Goal: Communication & Community: Connect with others

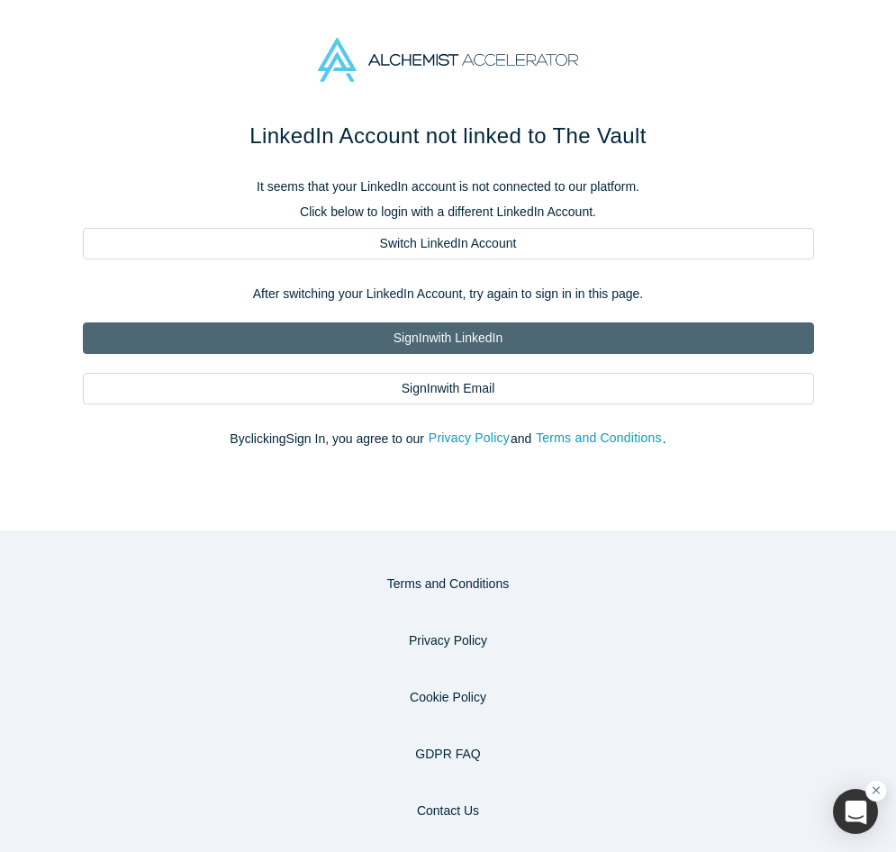
click at [515, 332] on link "Sign In with LinkedIn" at bounding box center [448, 338] width 731 height 32
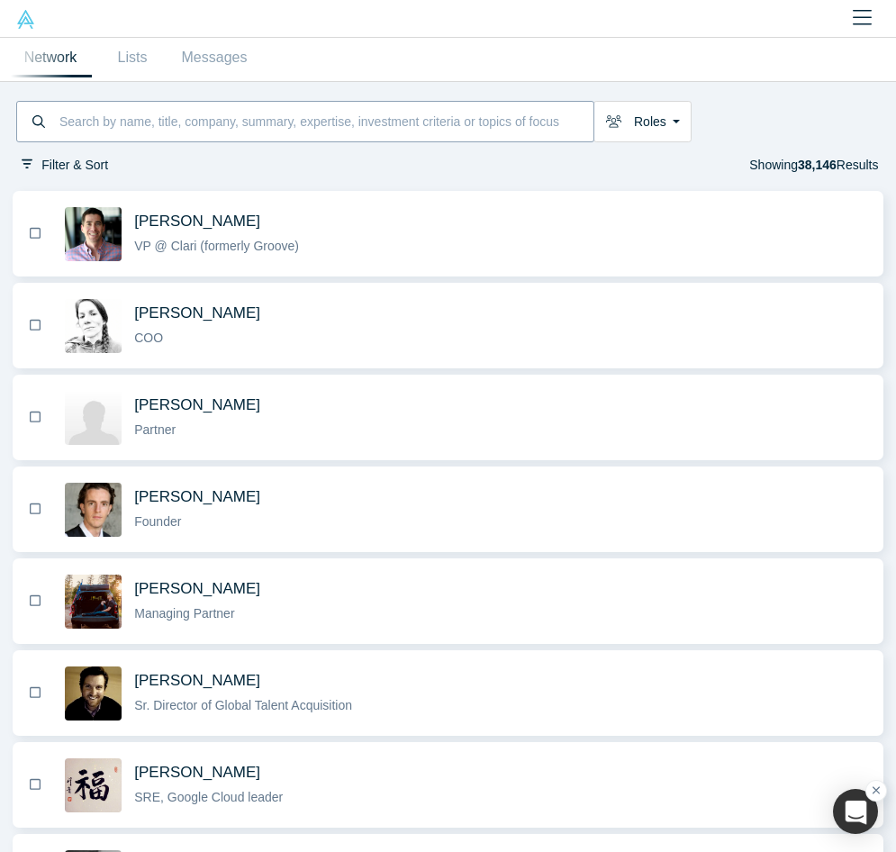
click at [208, 114] on input at bounding box center [326, 122] width 536 height 36
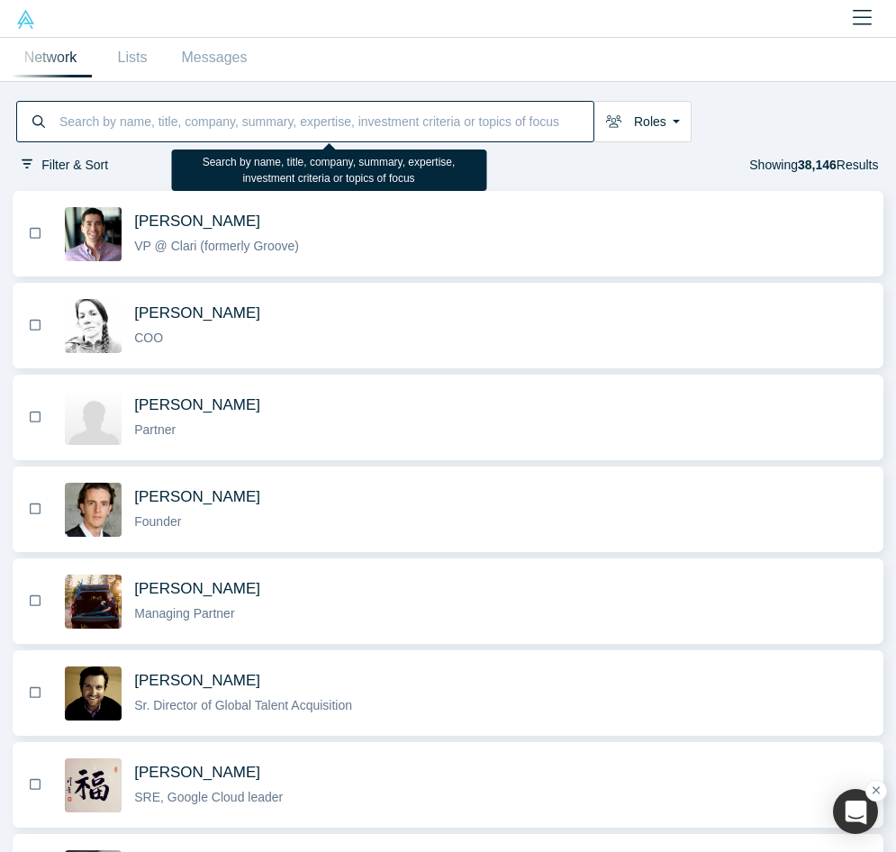
paste input "[PERSON_NAME]"
type input "[PERSON_NAME]"
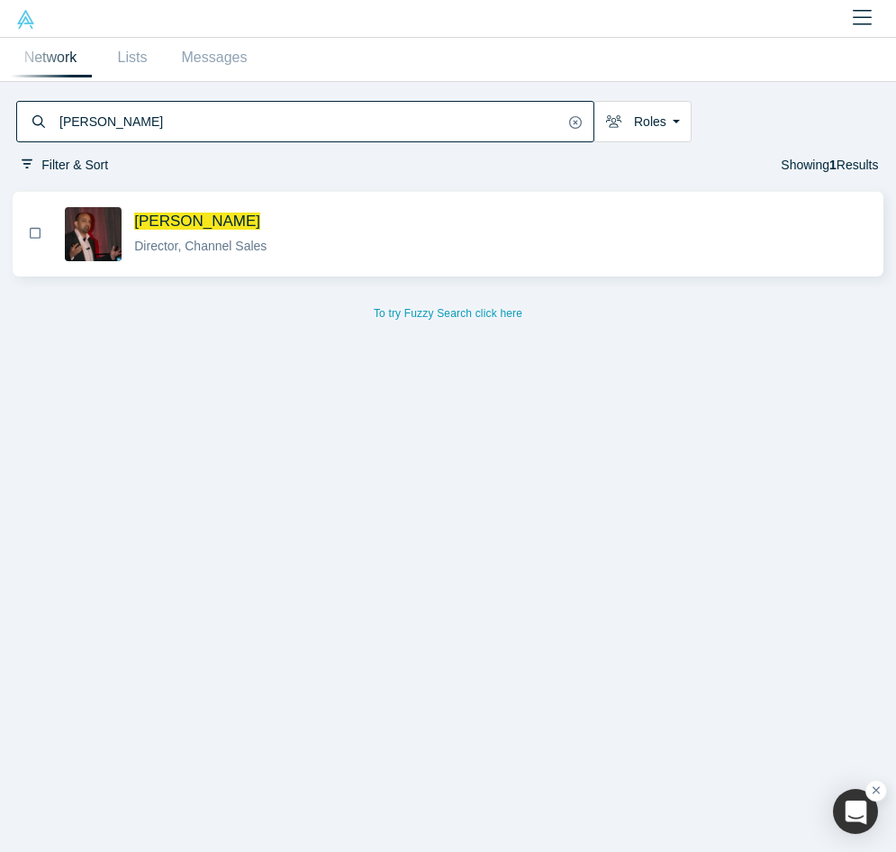
click at [316, 245] on div "Director, Channel Sales" at bounding box center [501, 246] width 734 height 19
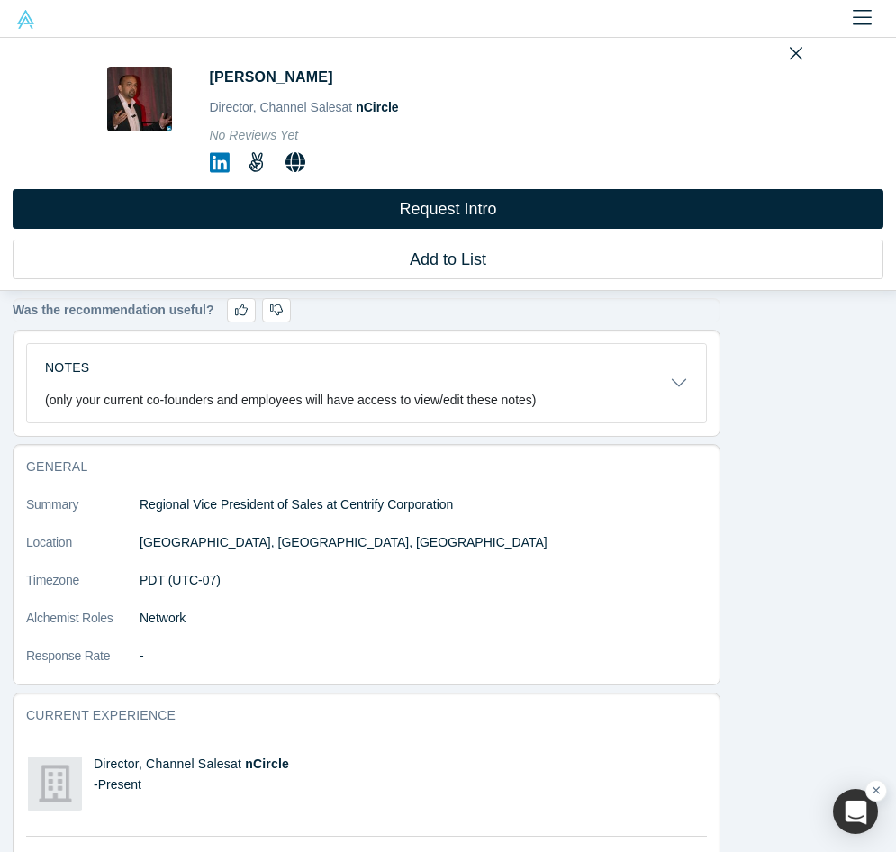
click at [223, 159] on icon at bounding box center [220, 162] width 20 height 23
click at [794, 51] on icon "Close" at bounding box center [795, 53] width 13 height 20
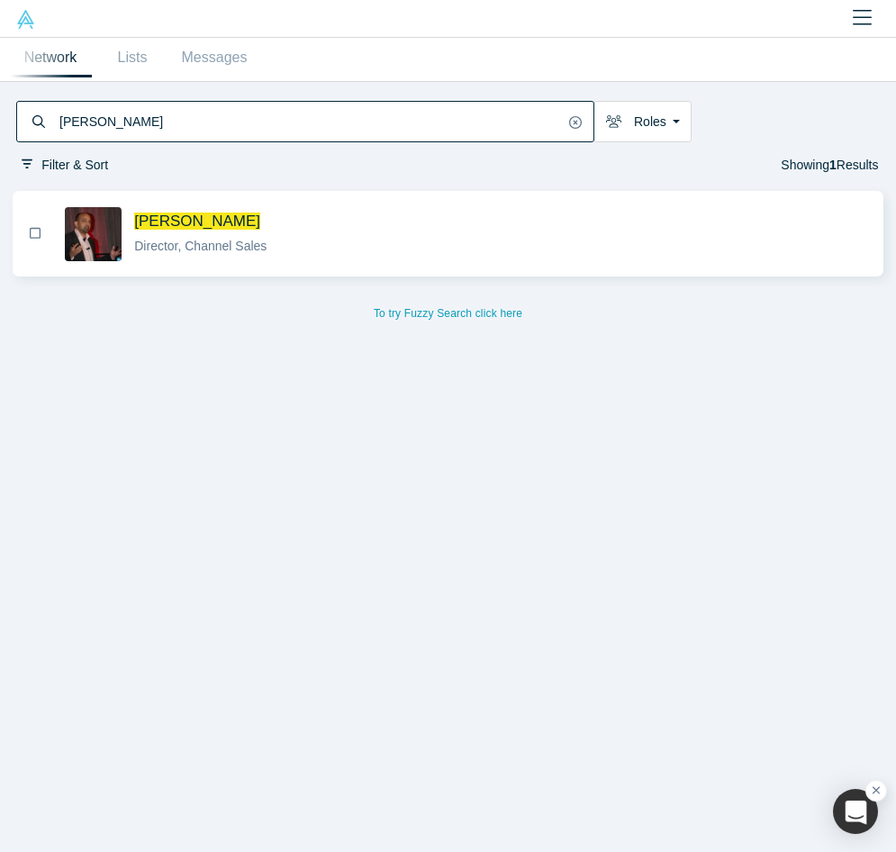
click at [269, 107] on input "[PERSON_NAME]" at bounding box center [311, 122] width 506 height 36
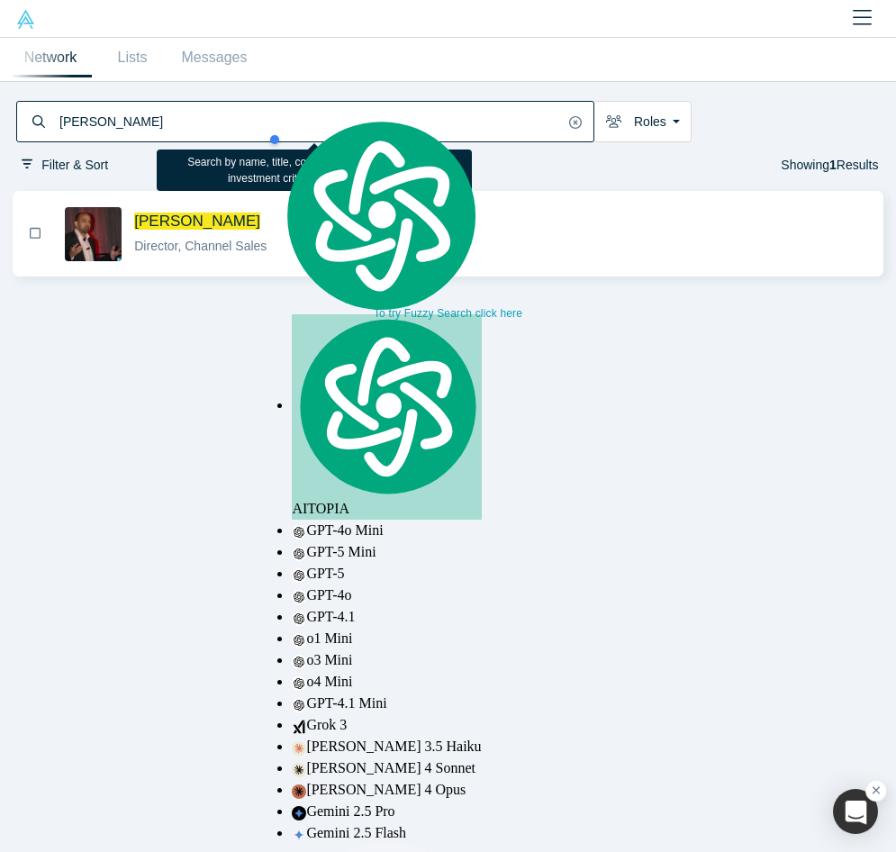
paste input "[PERSON_NAME]"
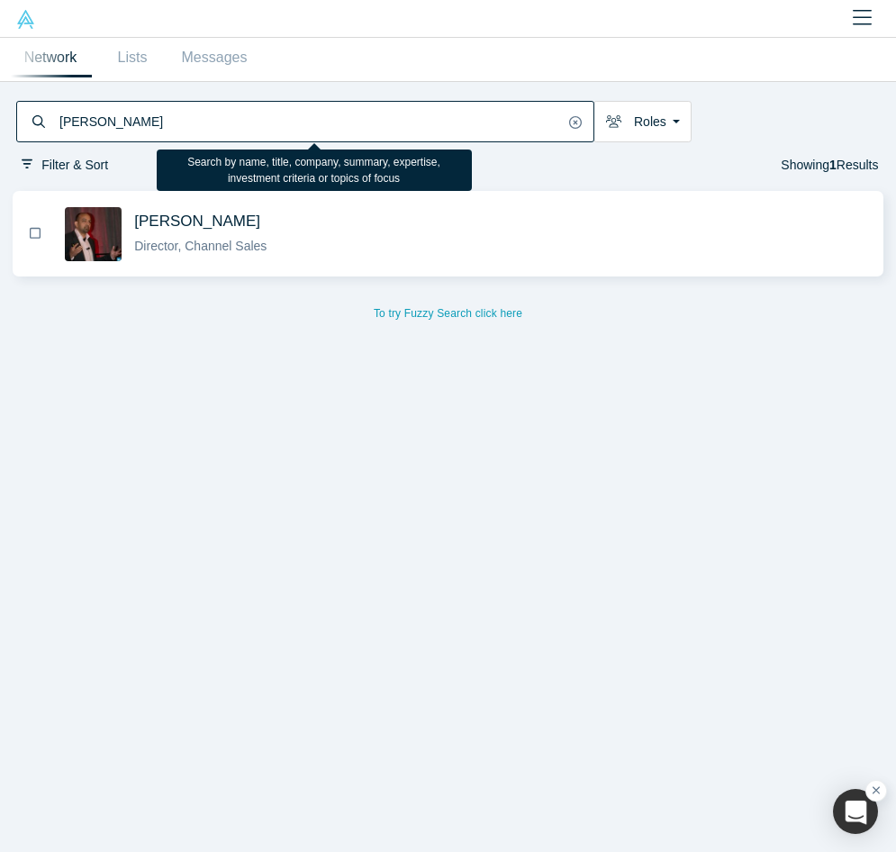
type input "[PERSON_NAME]"
click at [393, 229] on span "[PERSON_NAME]" at bounding box center [501, 221] width 734 height 19
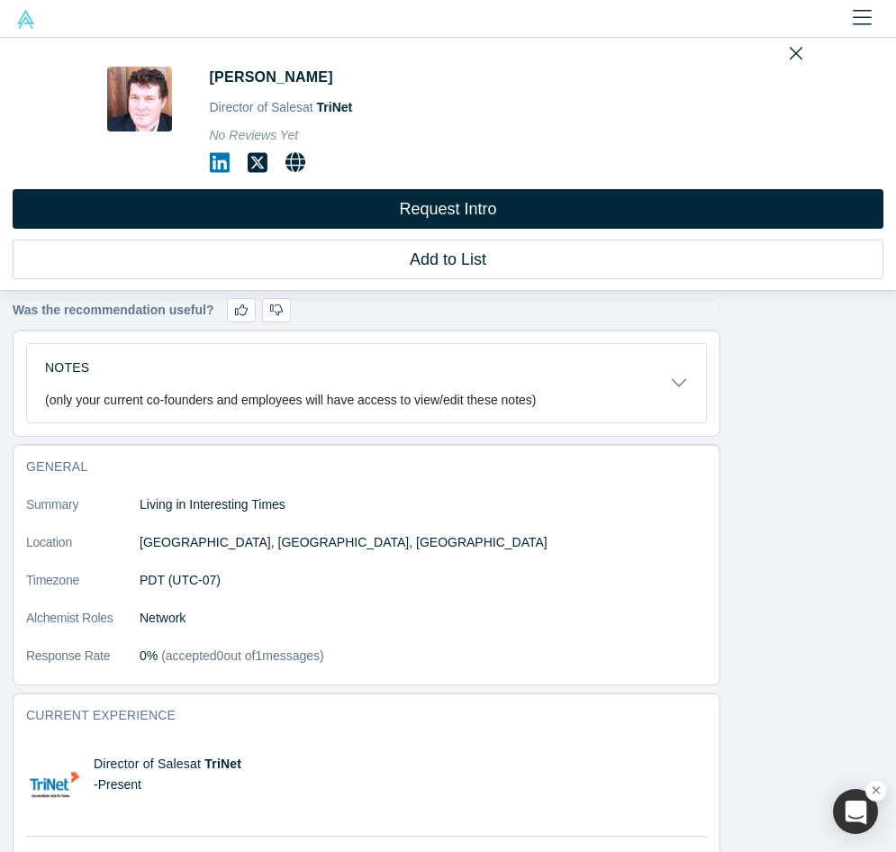
click at [219, 164] on icon at bounding box center [220, 162] width 20 height 23
click at [793, 56] on icon "Close" at bounding box center [795, 54] width 13 height 13
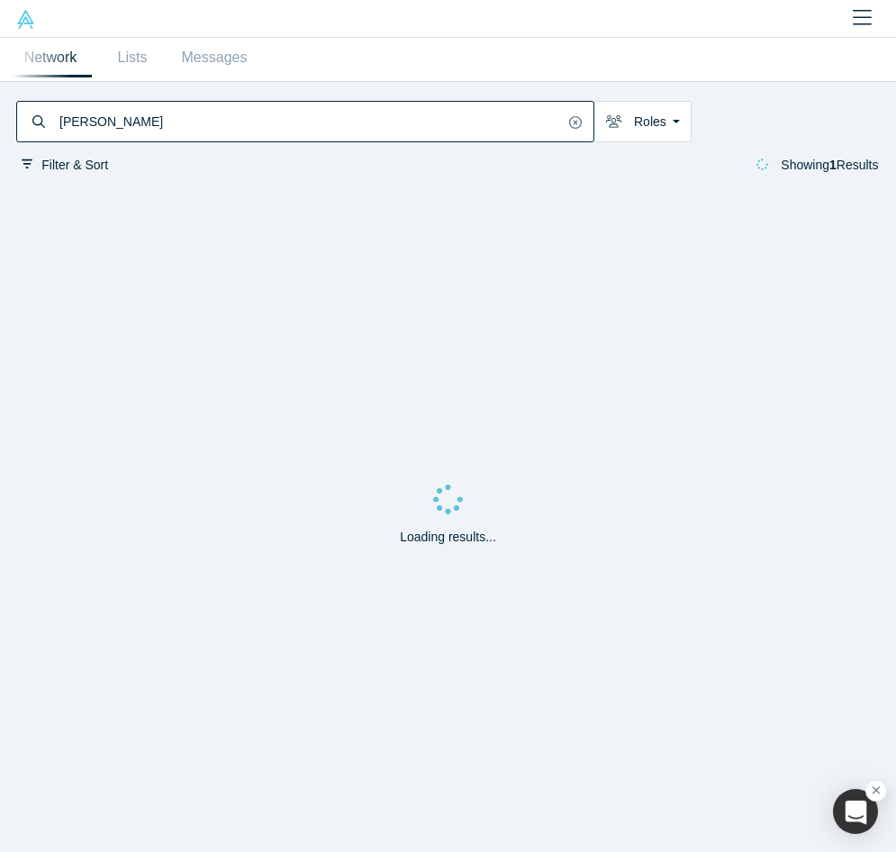
click at [290, 128] on input "[PERSON_NAME]" at bounding box center [311, 122] width 506 height 36
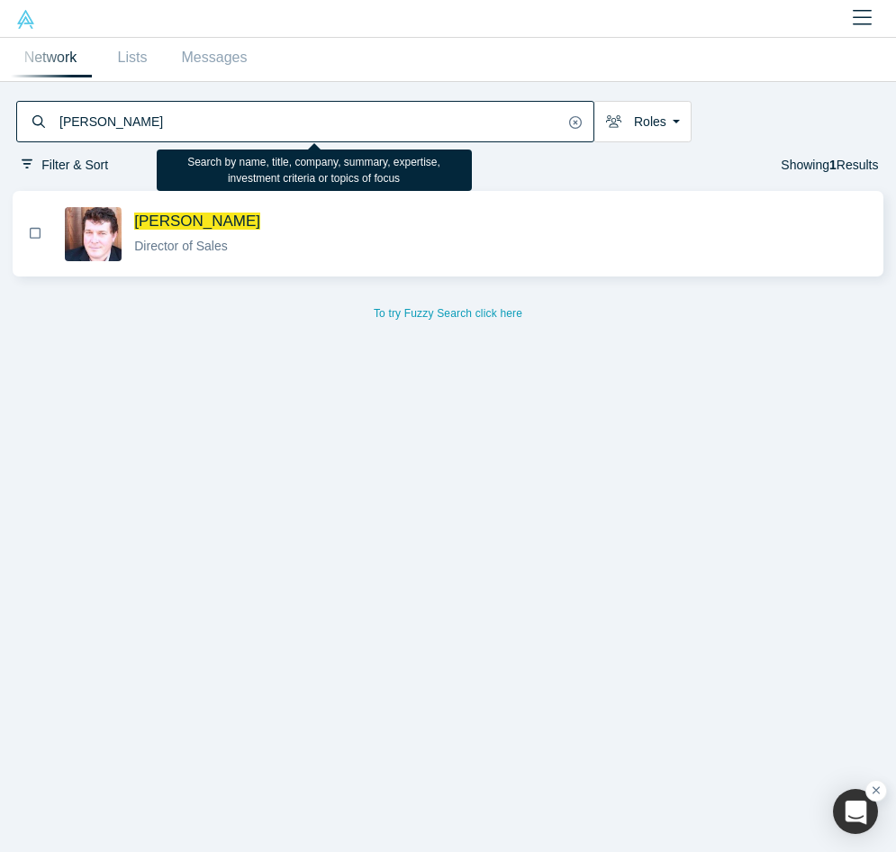
click at [290, 128] on input "[PERSON_NAME]" at bounding box center [311, 122] width 506 height 36
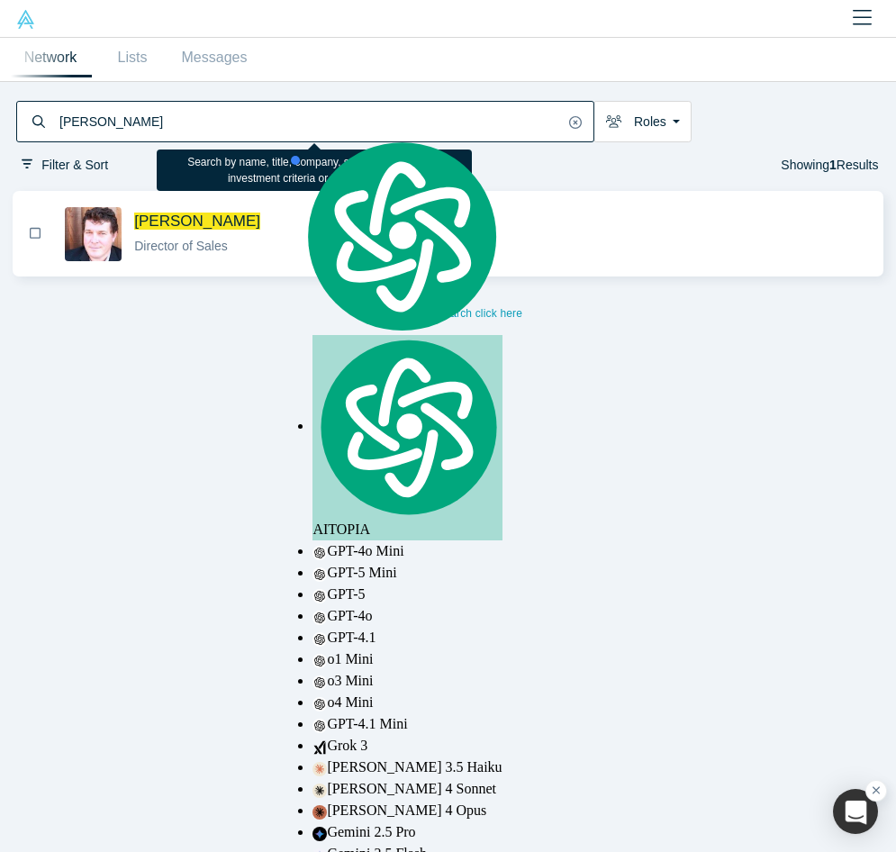
paste input "[PERSON_NAME]"
type input "[PERSON_NAME]"
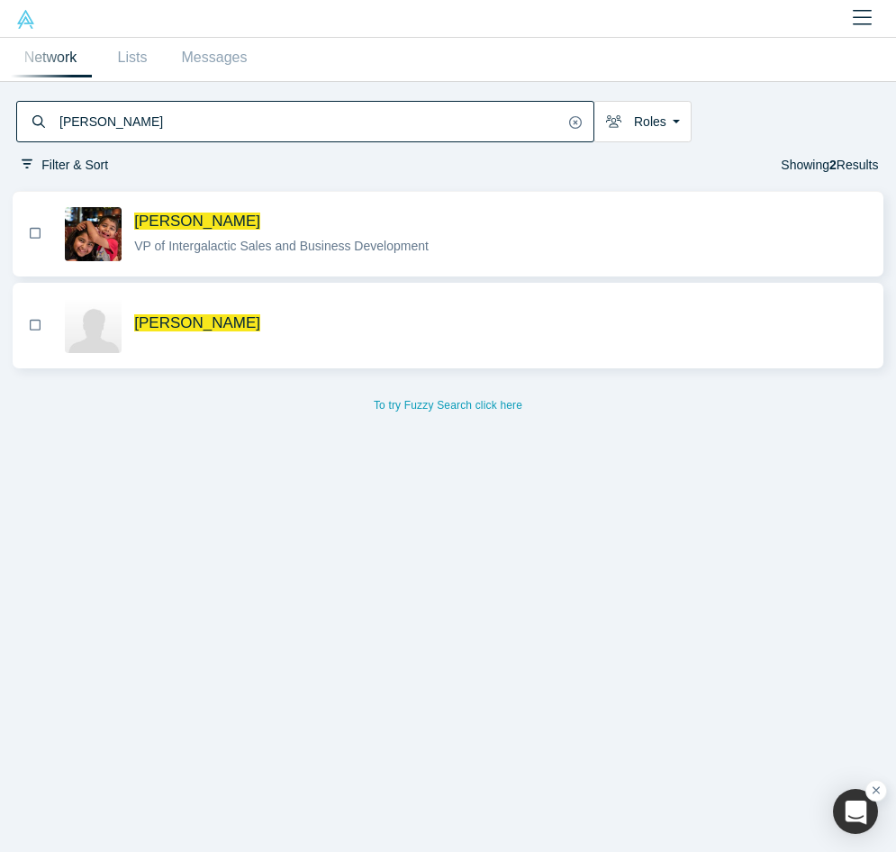
click at [561, 245] on div "VP of Intergalactic Sales and Business Development" at bounding box center [501, 246] width 734 height 19
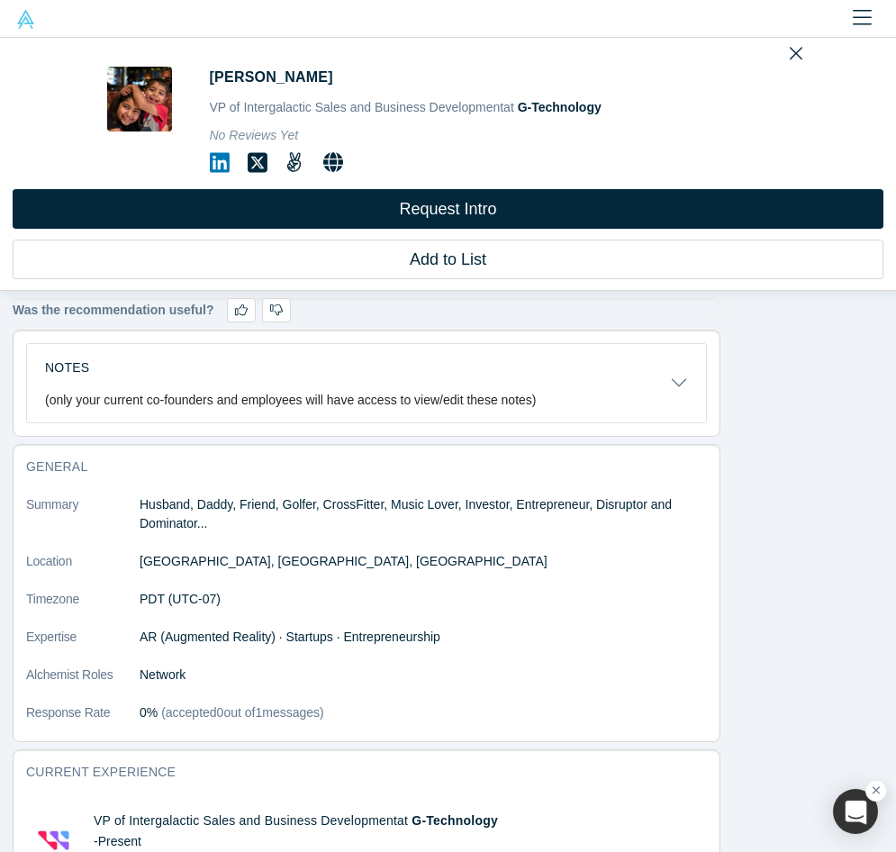
click at [221, 156] on icon at bounding box center [220, 163] width 20 height 20
click at [788, 53] on div "[PERSON_NAME] VP of Intergalactic Sales and Business Development at G-Technolog…" at bounding box center [448, 164] width 896 height 253
click at [796, 54] on icon "Close" at bounding box center [795, 54] width 13 height 13
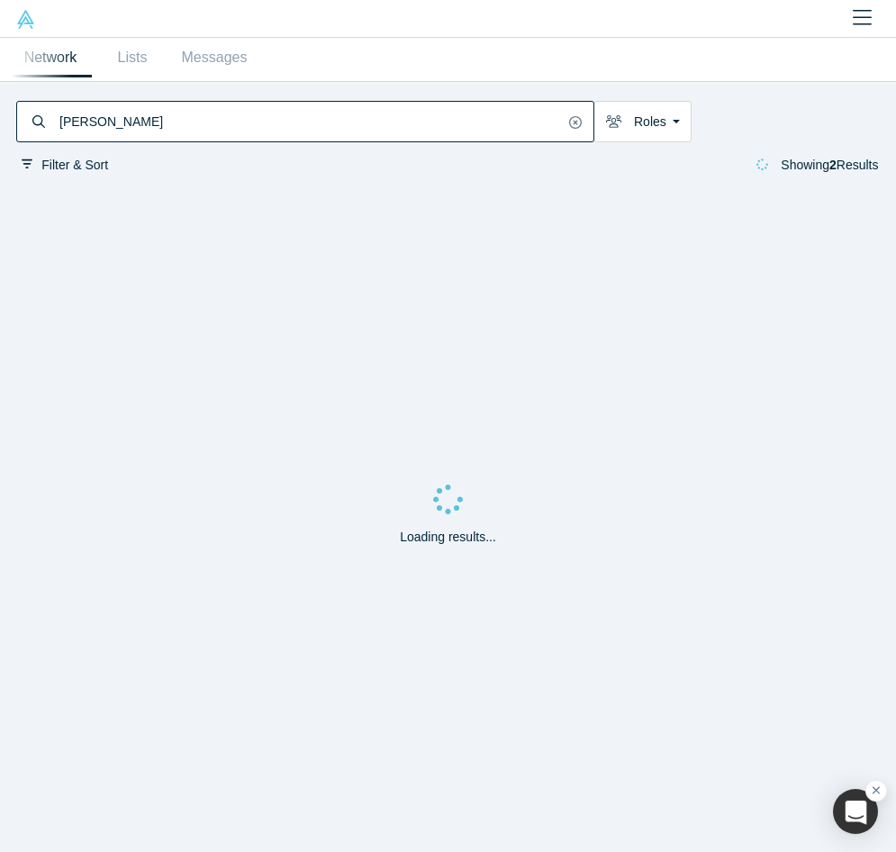
click at [176, 119] on input "[PERSON_NAME]" at bounding box center [311, 122] width 506 height 36
type textarea "[PERSON_NAME]"
click at [176, 119] on input "[PERSON_NAME]" at bounding box center [311, 122] width 506 height 36
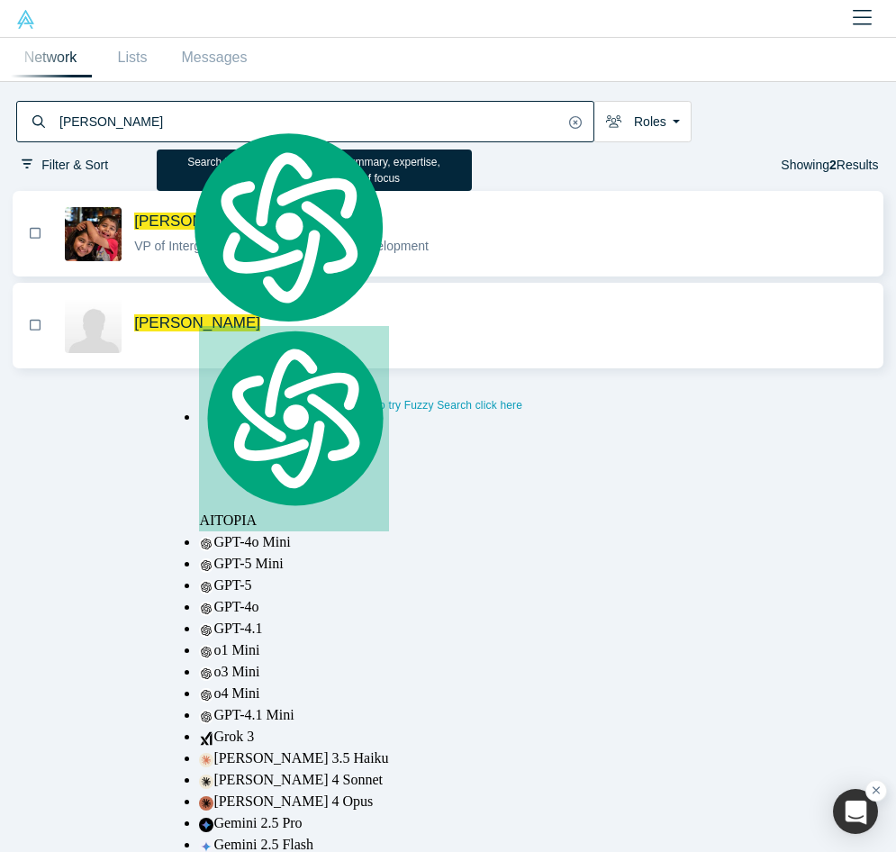
paste input "[PERSON_NAME]"
type input "[PERSON_NAME]"
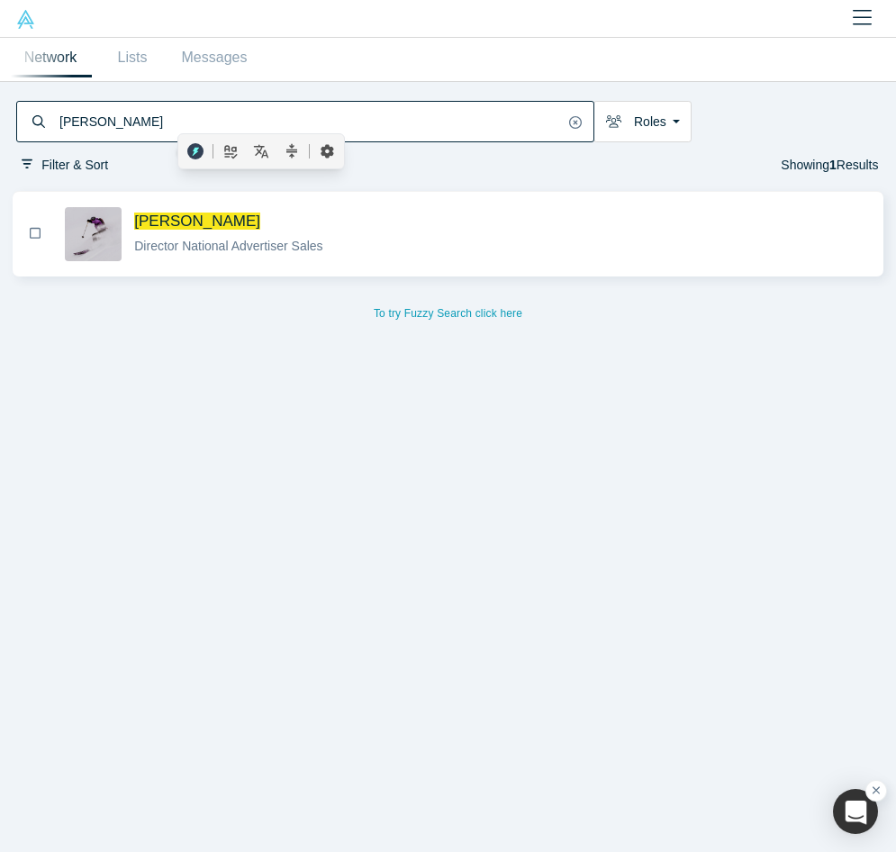
click at [238, 252] on span "Director National Advertiser Sales" at bounding box center [228, 246] width 188 height 14
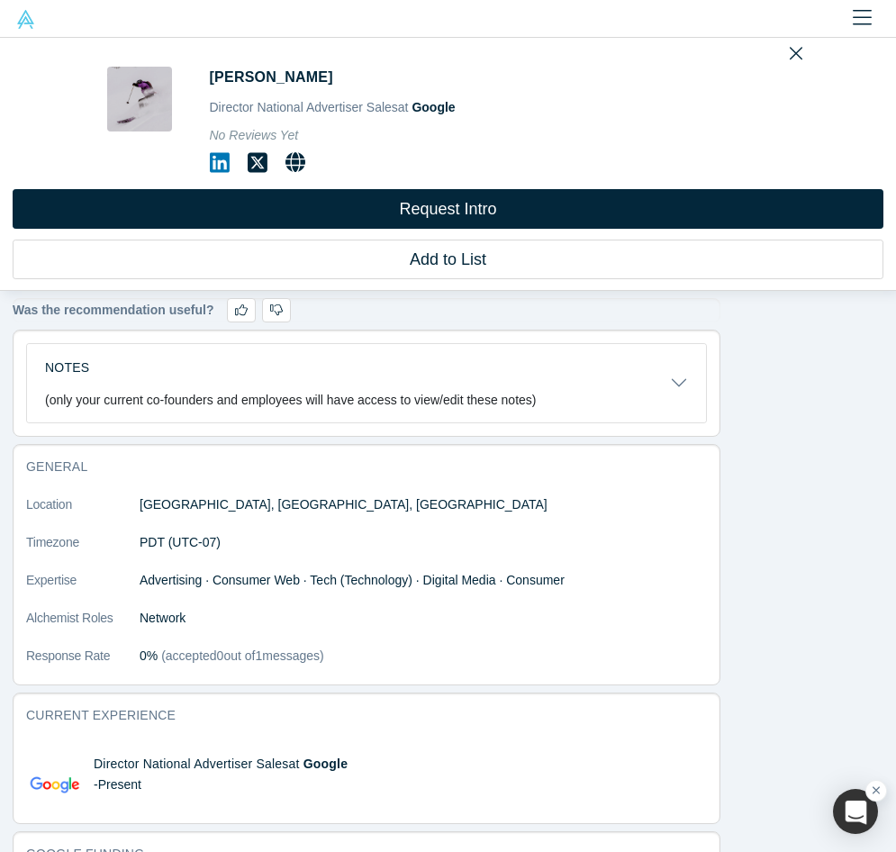
click at [219, 161] on icon at bounding box center [220, 162] width 20 height 23
click at [793, 52] on icon "Close" at bounding box center [795, 54] width 13 height 13
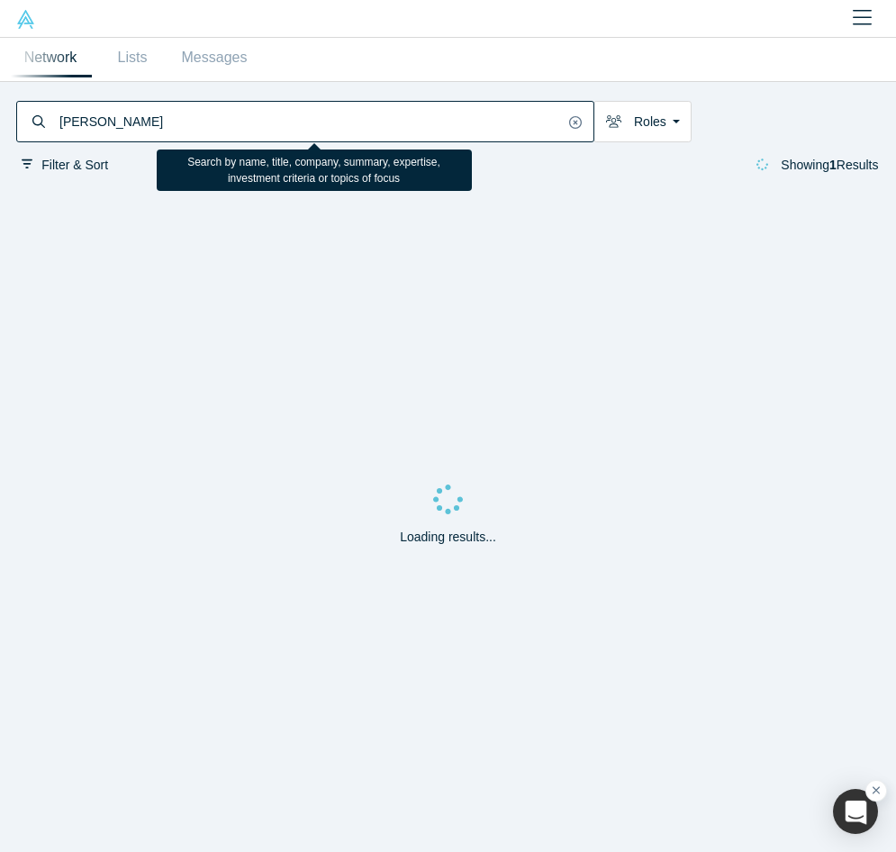
click at [290, 137] on input "[PERSON_NAME]" at bounding box center [311, 122] width 506 height 36
click at [290, 128] on input "[PERSON_NAME]" at bounding box center [311, 122] width 506 height 36
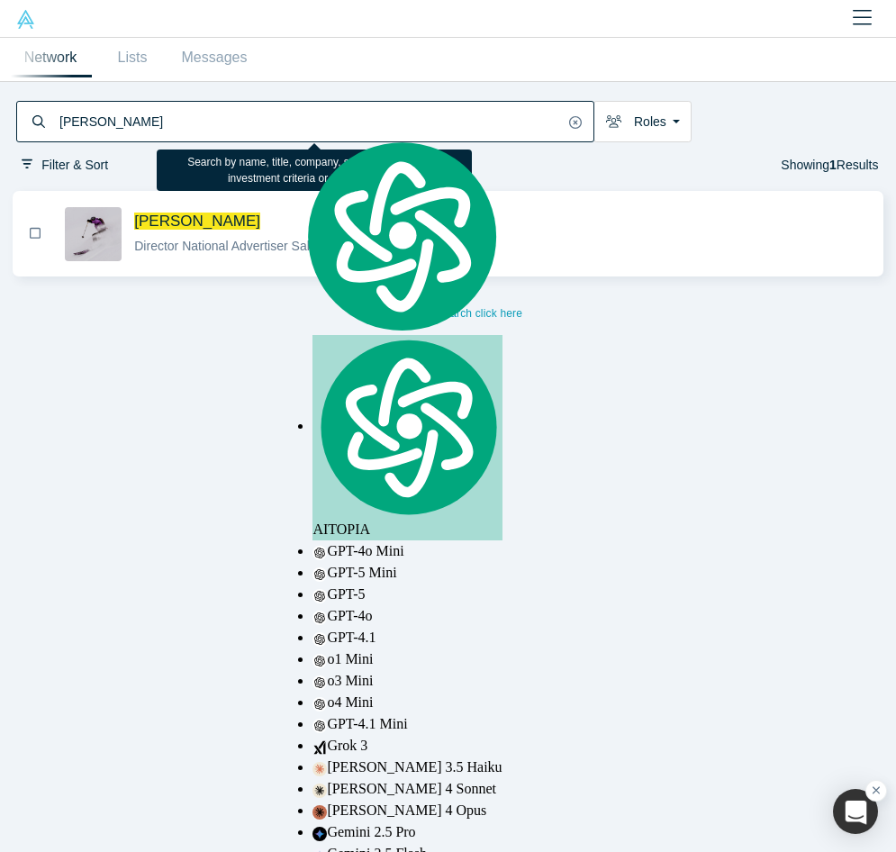
paste input "[PERSON_NAME]"
type input "[PERSON_NAME]"
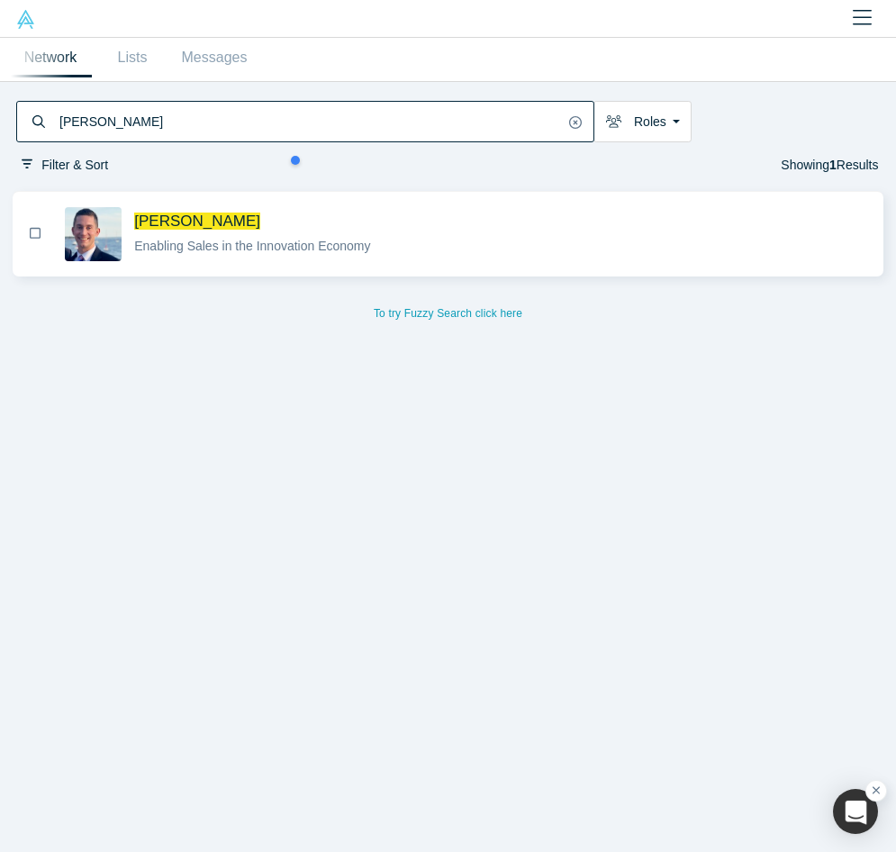
click at [319, 221] on span "[PERSON_NAME]" at bounding box center [501, 221] width 734 height 19
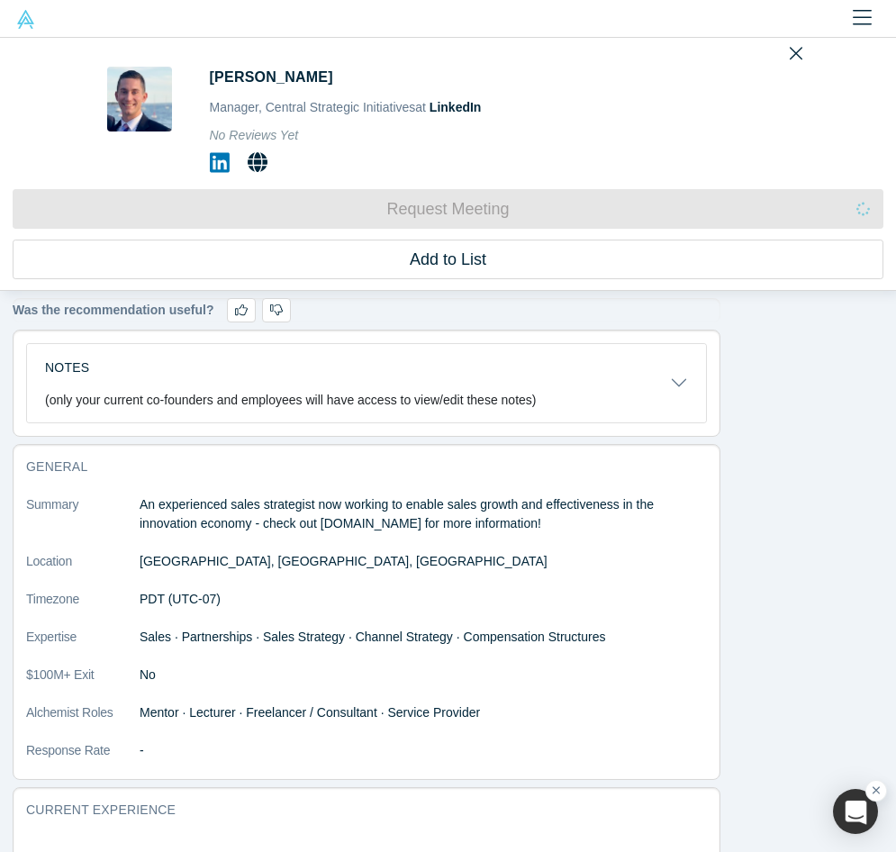
click at [220, 157] on icon at bounding box center [220, 163] width 20 height 20
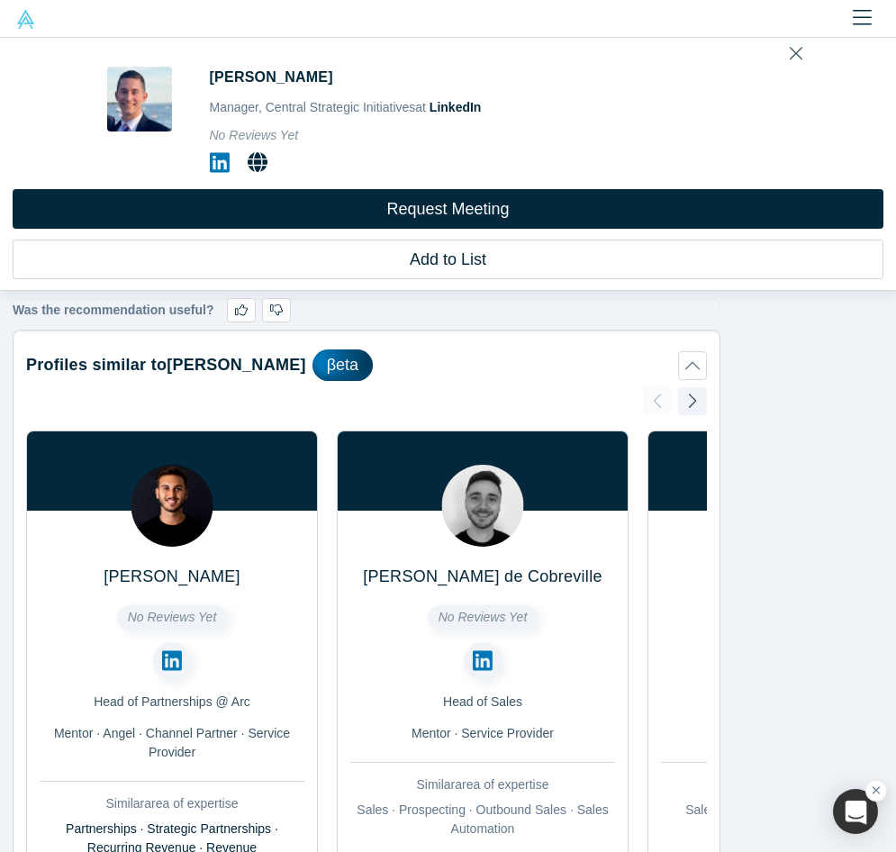
click at [794, 52] on icon "Close" at bounding box center [795, 54] width 13 height 13
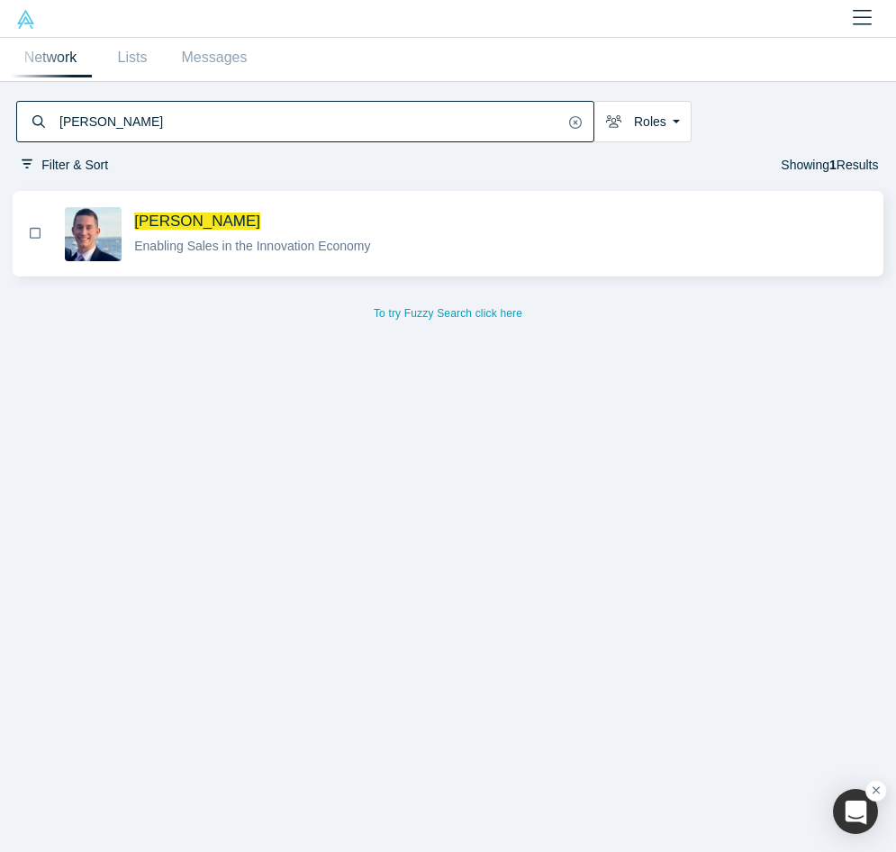
click at [146, 120] on input "[PERSON_NAME]" at bounding box center [311, 122] width 506 height 36
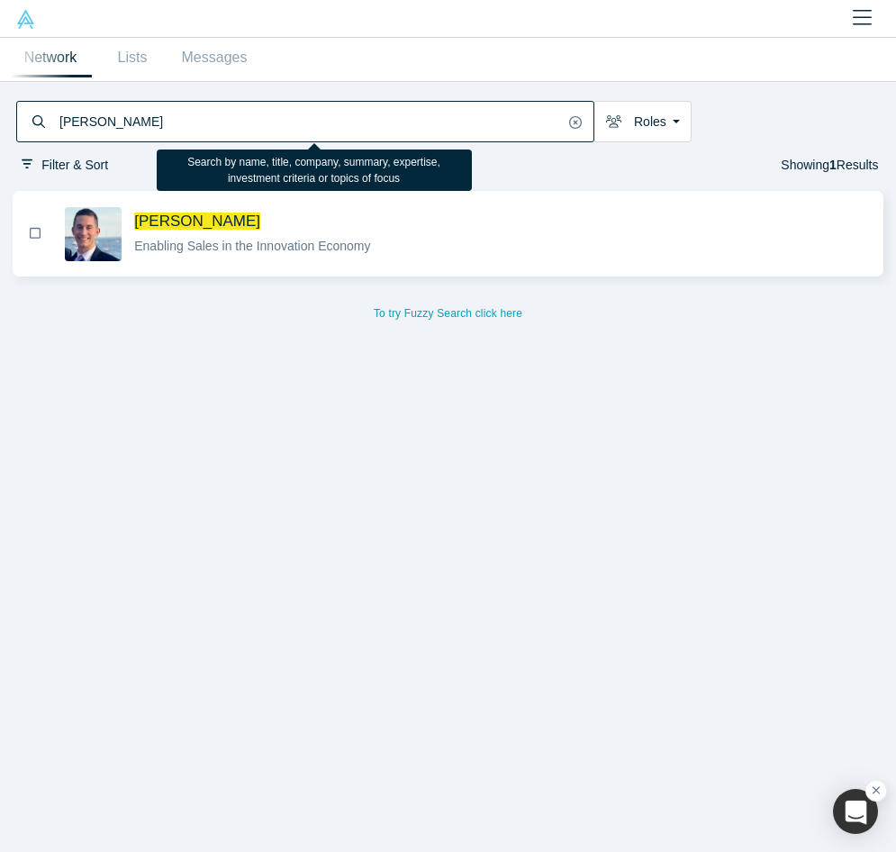
click at [146, 120] on input "[PERSON_NAME]" at bounding box center [311, 122] width 506 height 36
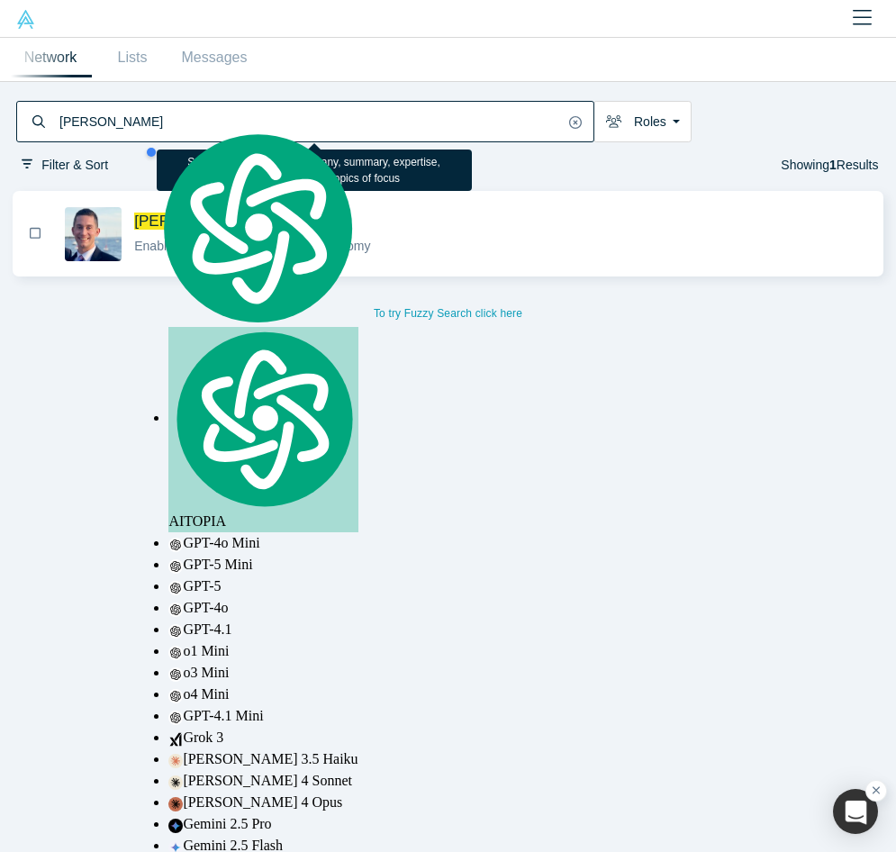
paste input "[PERSON_NAME] Shivaadeka"
type input "[PERSON_NAME] Shivaadekar"
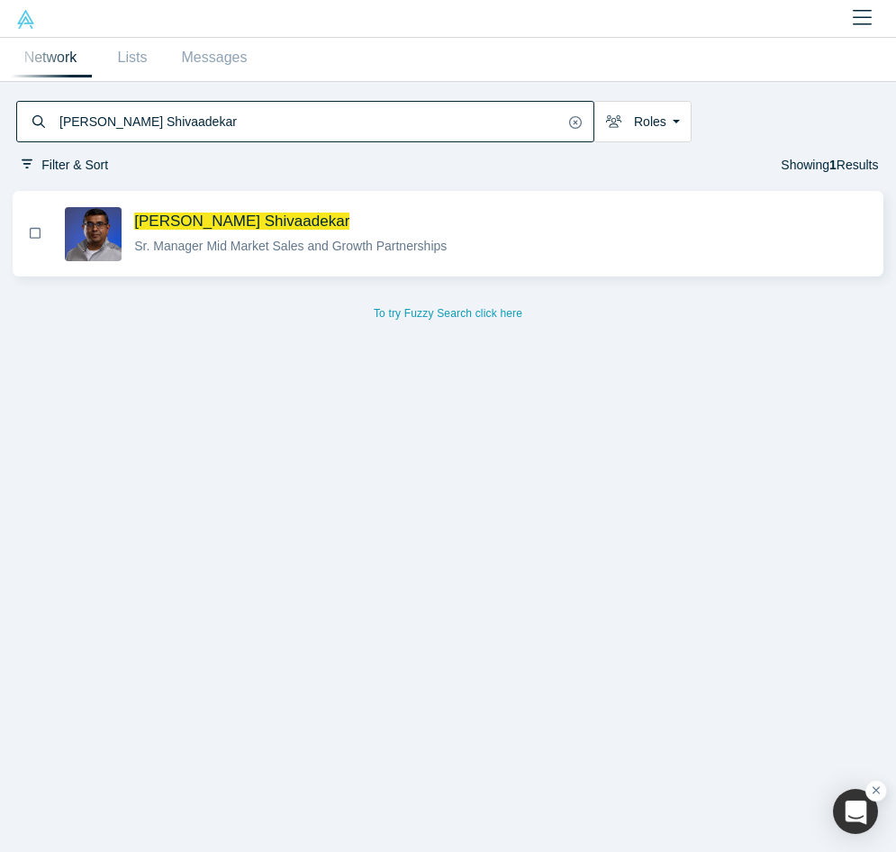
click at [402, 241] on span "Sr. Manager Mid Market Sales and Growth Partnerships" at bounding box center [290, 246] width 312 height 14
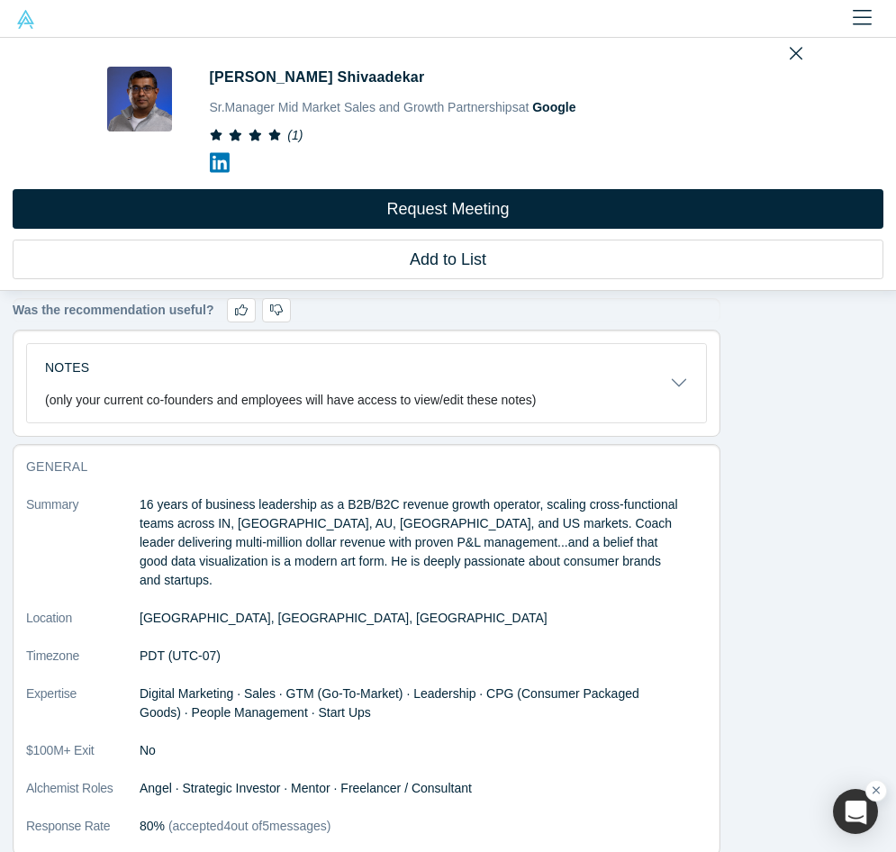
click at [218, 156] on icon at bounding box center [220, 163] width 20 height 20
click at [788, 53] on div "[PERSON_NAME] Shivaadekar Sr.Manager Mid Market Sales and Growth Partnerships a…" at bounding box center [448, 164] width 896 height 253
click at [792, 47] on icon "Close" at bounding box center [795, 53] width 13 height 20
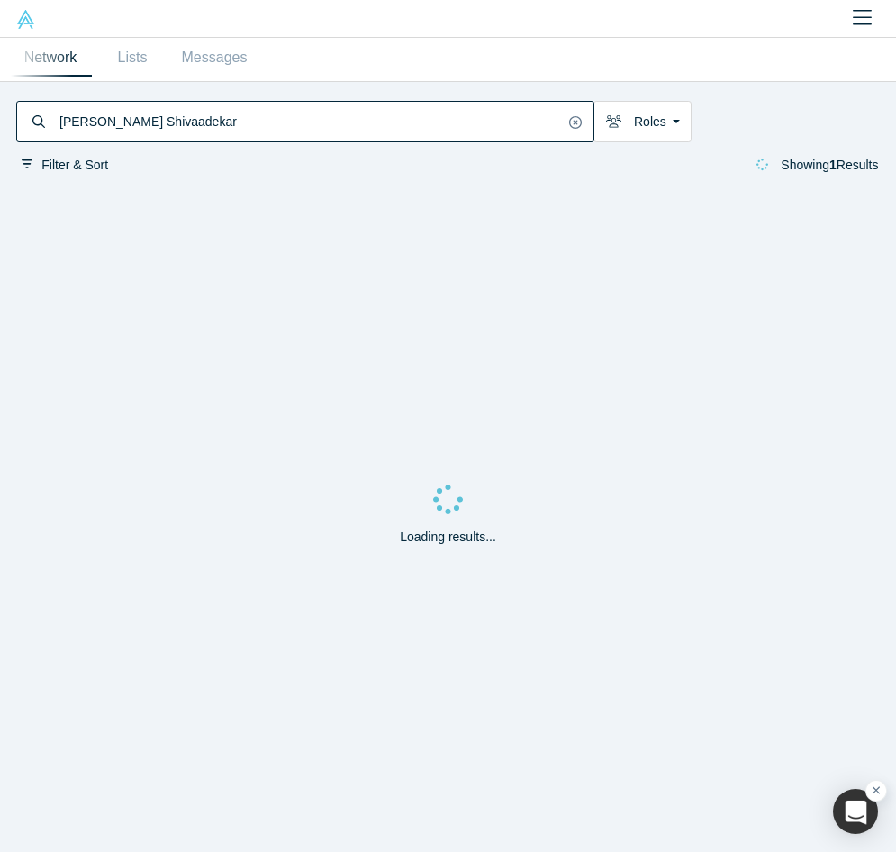
click at [238, 119] on input "[PERSON_NAME] Shivaadekar" at bounding box center [311, 122] width 506 height 36
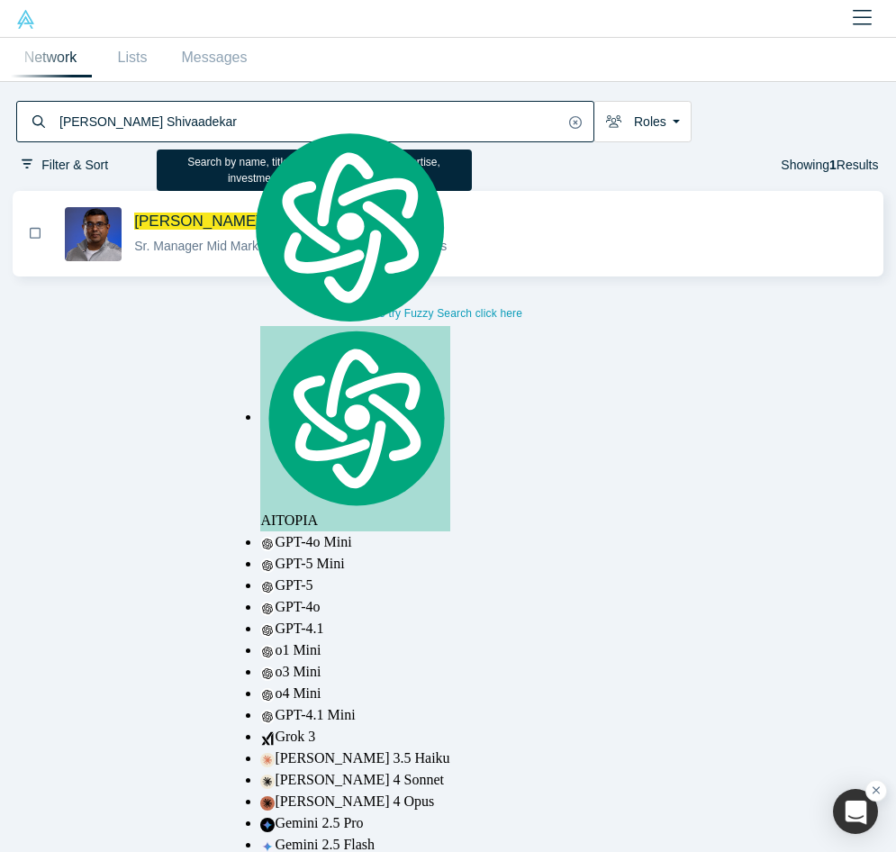
paste input "[PERSON_NAME]"
type input "[PERSON_NAME]"
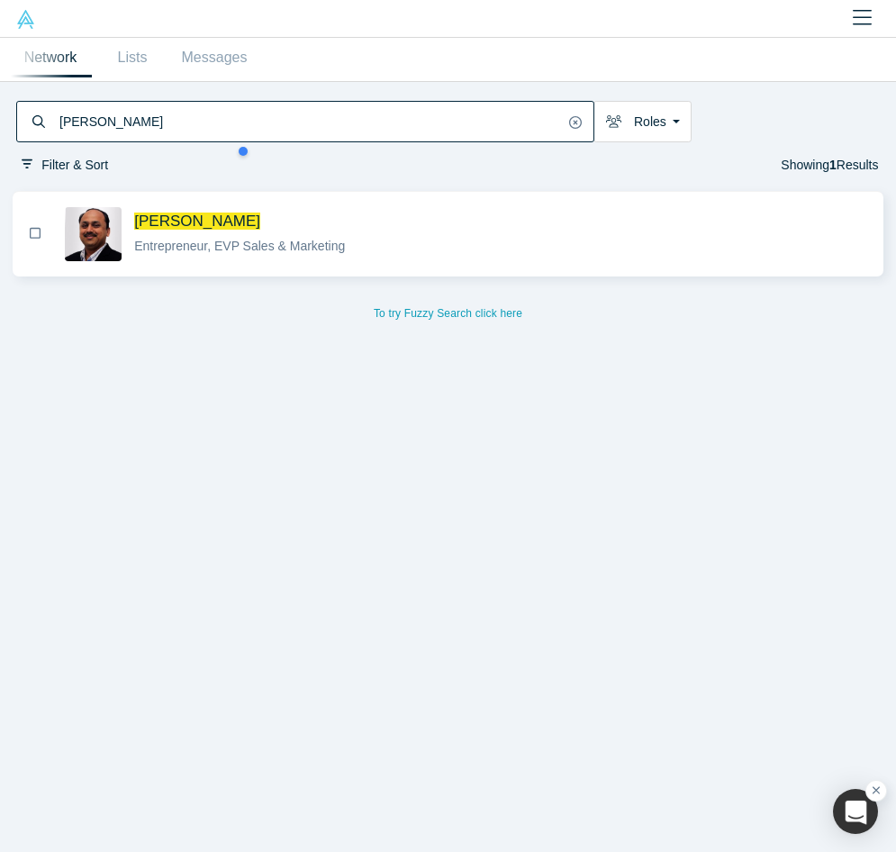
click at [366, 242] on div "Entrepreneur, EVP Sales & Marketing" at bounding box center [501, 246] width 734 height 19
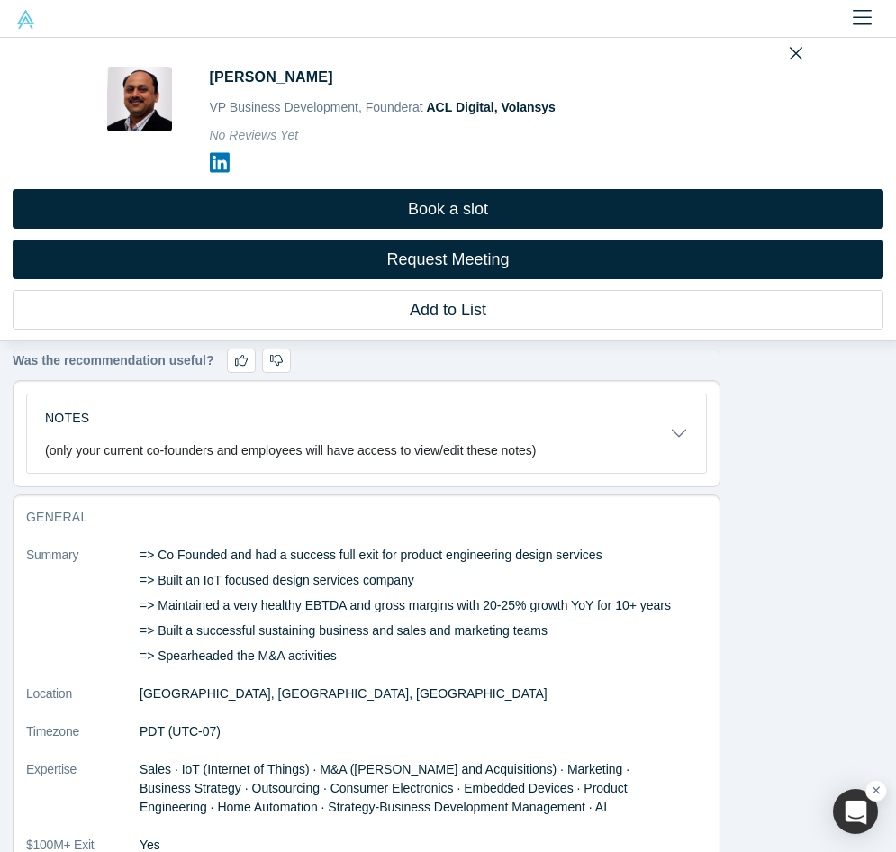
click at [230, 163] on link at bounding box center [229, 170] width 38 height 38
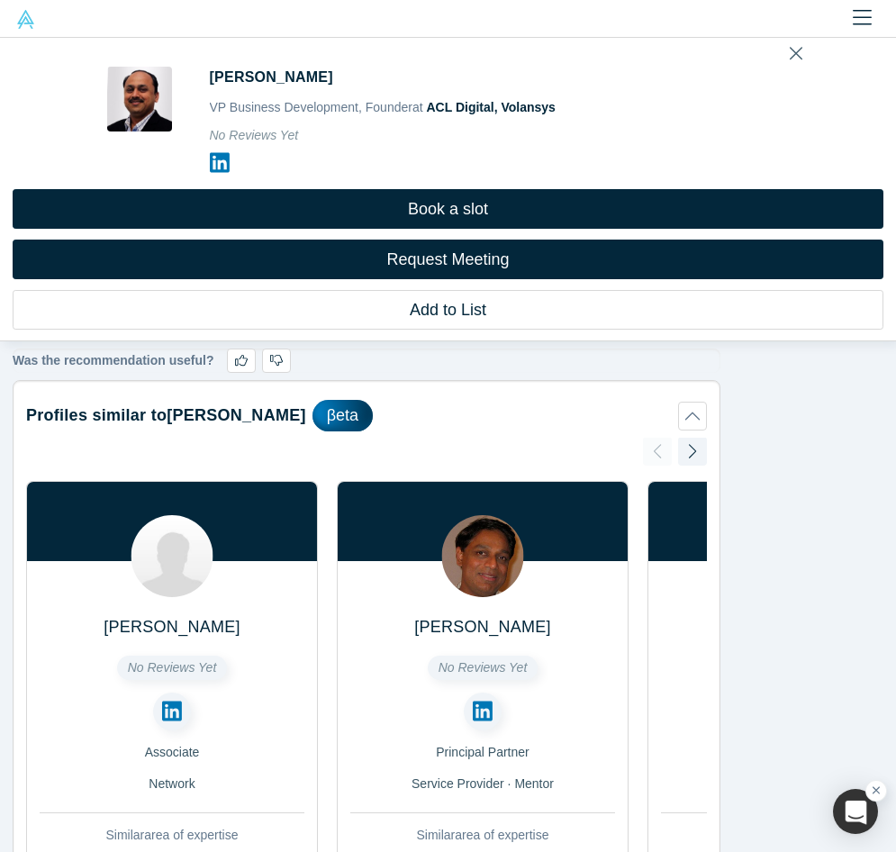
click at [791, 59] on icon "Close" at bounding box center [795, 53] width 13 height 20
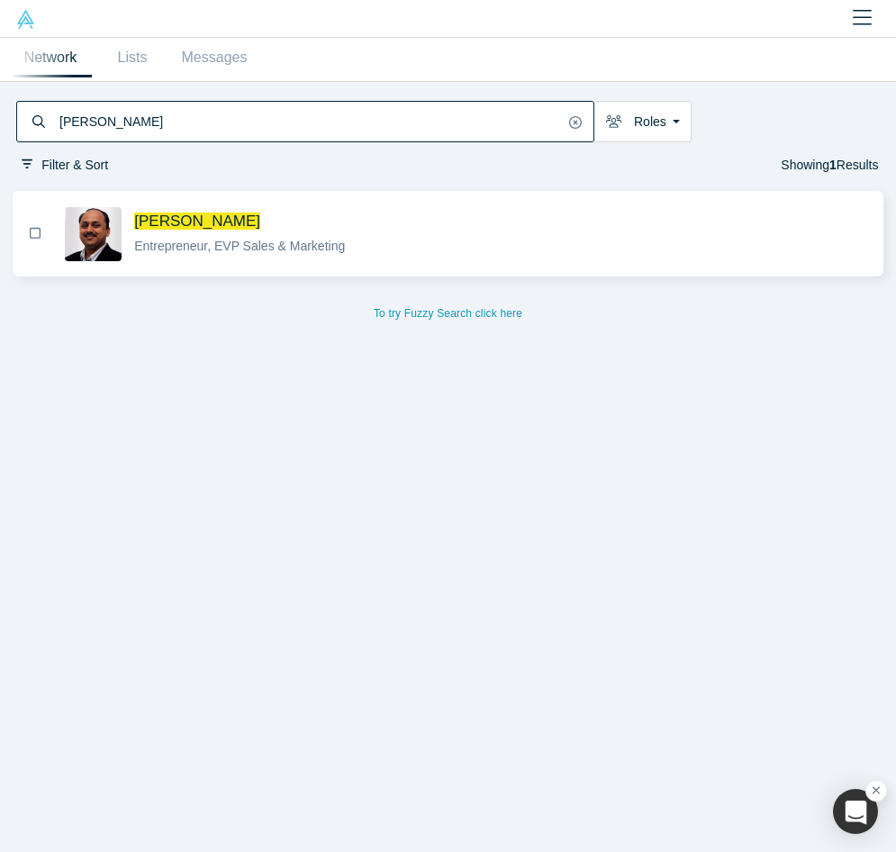
click at [174, 128] on input "[PERSON_NAME]" at bounding box center [311, 122] width 506 height 36
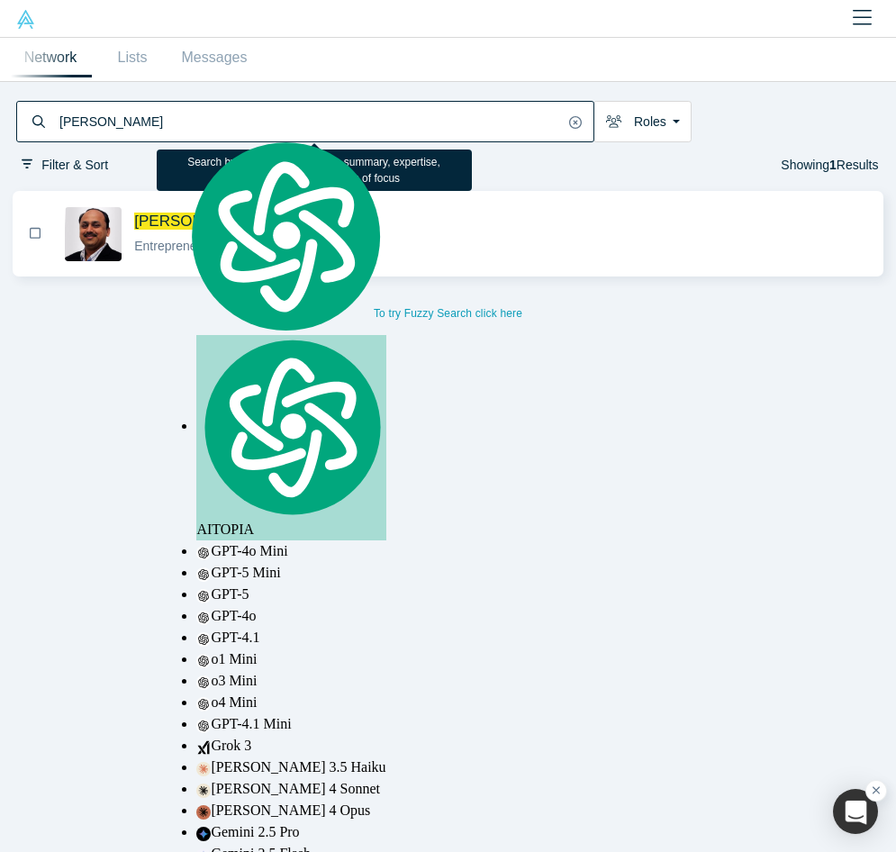
click at [174, 128] on input "[PERSON_NAME]" at bounding box center [311, 122] width 506 height 36
paste input "obby Jaffari"
type input "[PERSON_NAME]"
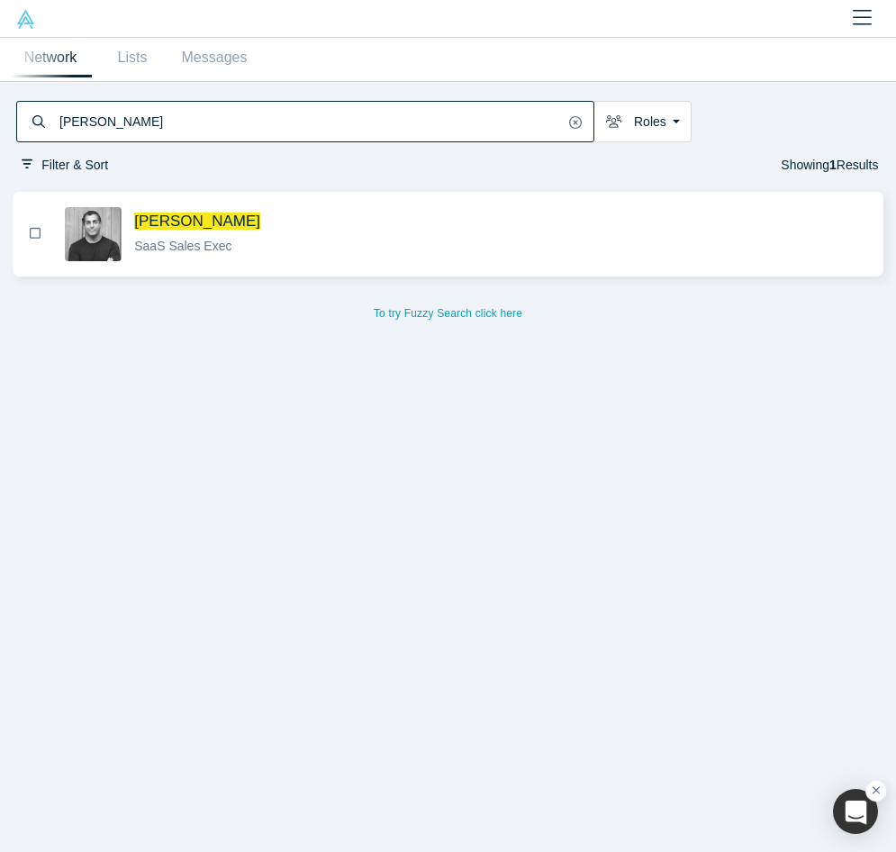
click at [375, 198] on button "[PERSON_NAME] SaaS Sales Exec" at bounding box center [448, 234] width 860 height 82
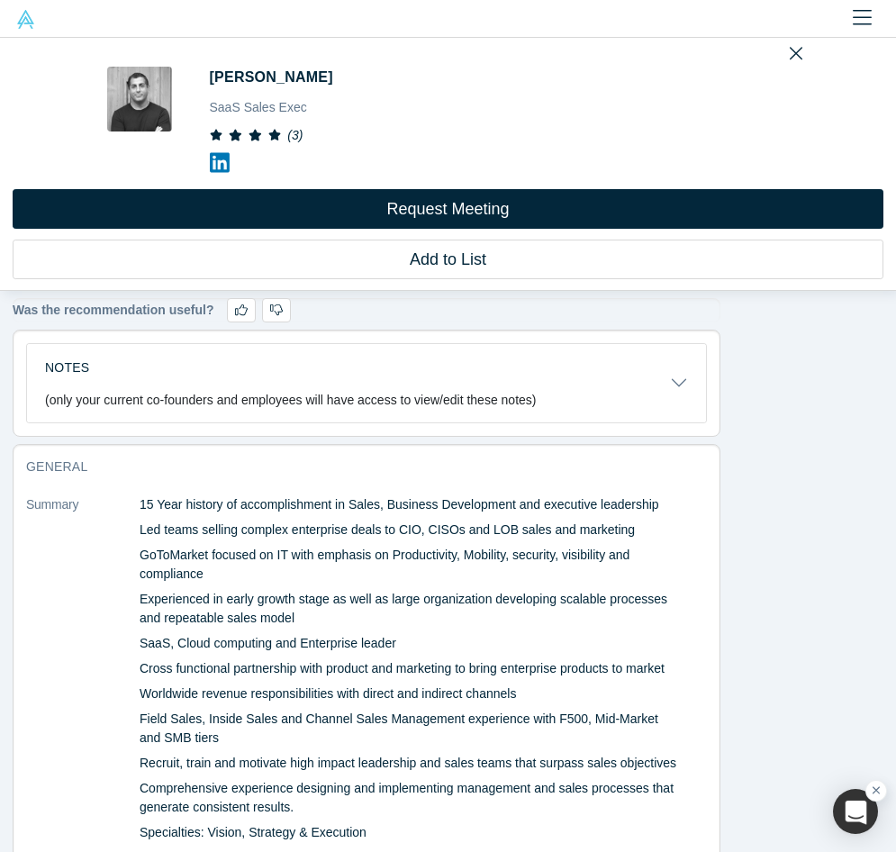
click at [223, 165] on icon at bounding box center [220, 162] width 20 height 23
click at [791, 50] on icon "Close" at bounding box center [795, 54] width 13 height 13
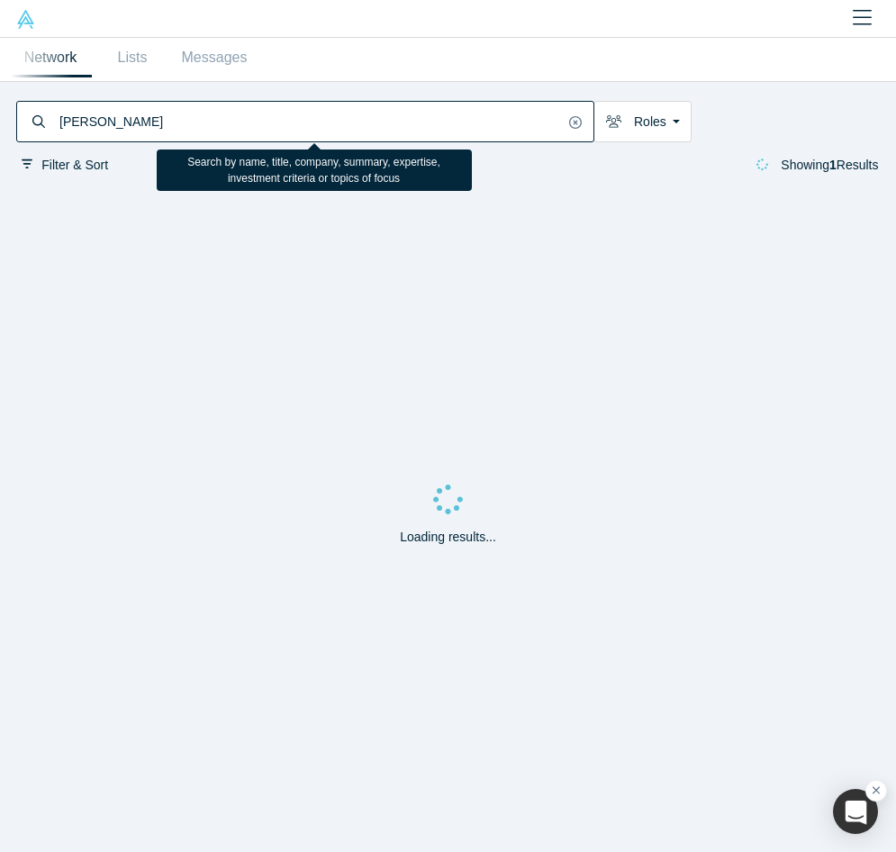
click at [206, 109] on input "[PERSON_NAME]" at bounding box center [311, 122] width 506 height 36
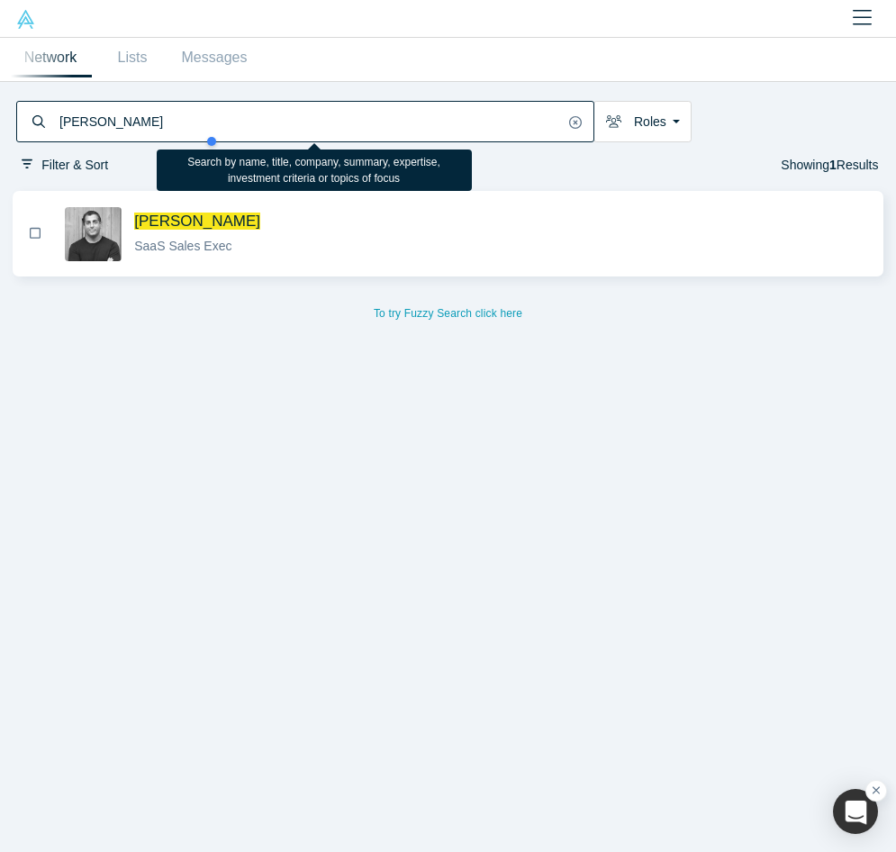
paste input "[PERSON_NAME]"
type input "[PERSON_NAME]"
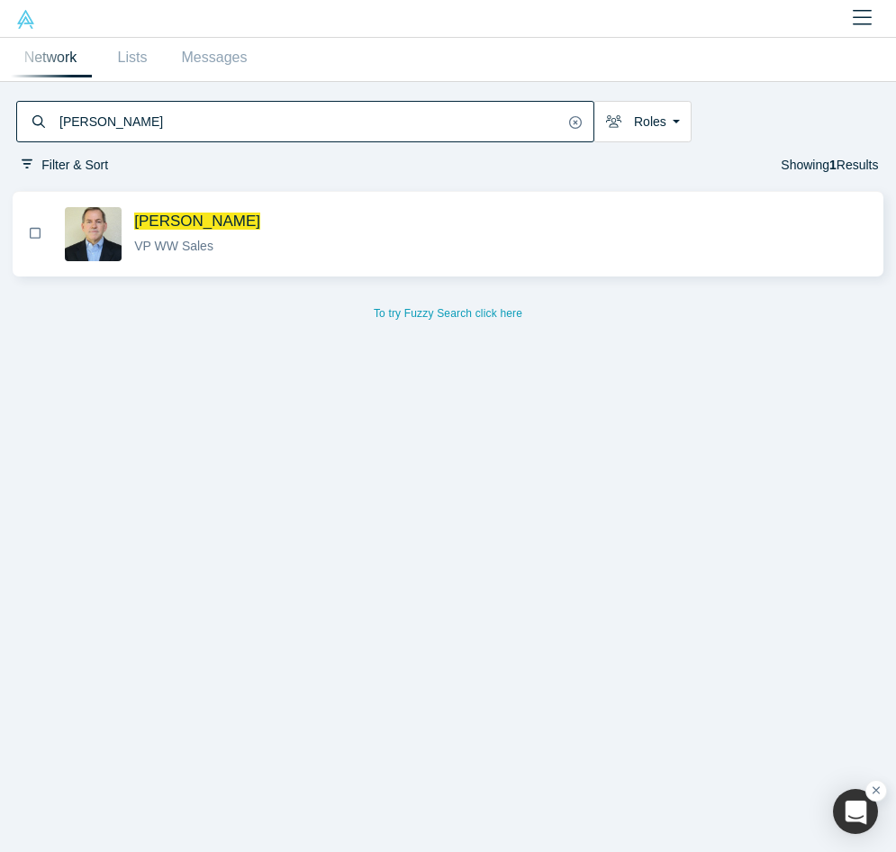
click at [327, 242] on div "VP WW Sales" at bounding box center [501, 246] width 734 height 19
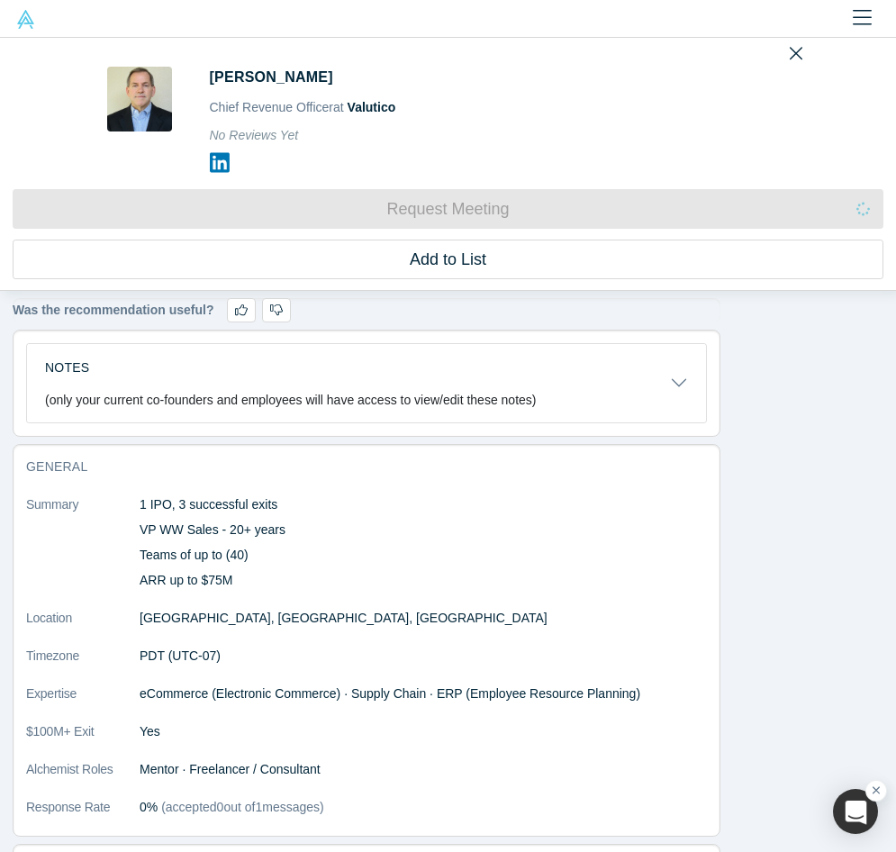
click at [225, 163] on icon at bounding box center [220, 162] width 20 height 23
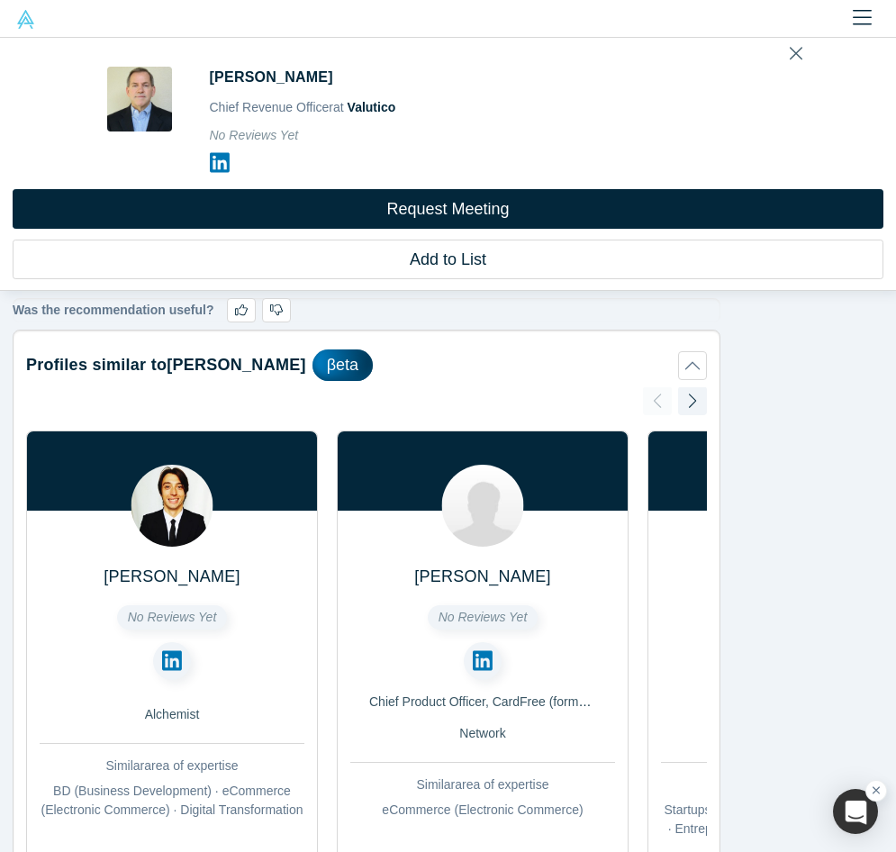
click at [799, 54] on icon "Close" at bounding box center [795, 53] width 13 height 20
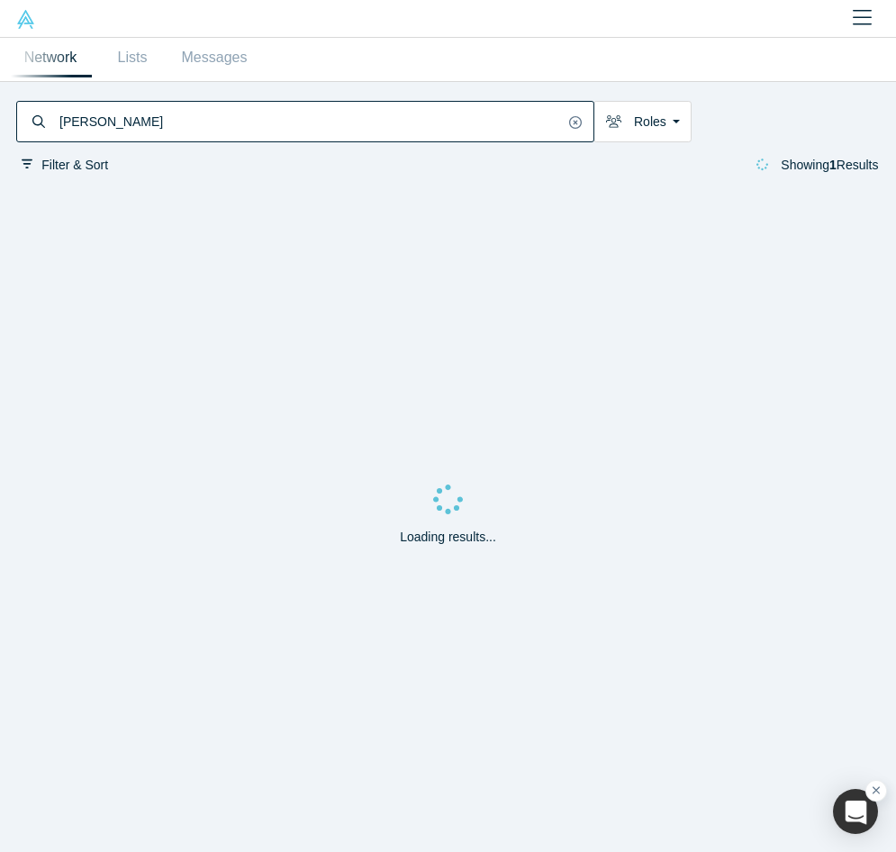
click at [167, 117] on input "[PERSON_NAME]" at bounding box center [311, 122] width 506 height 36
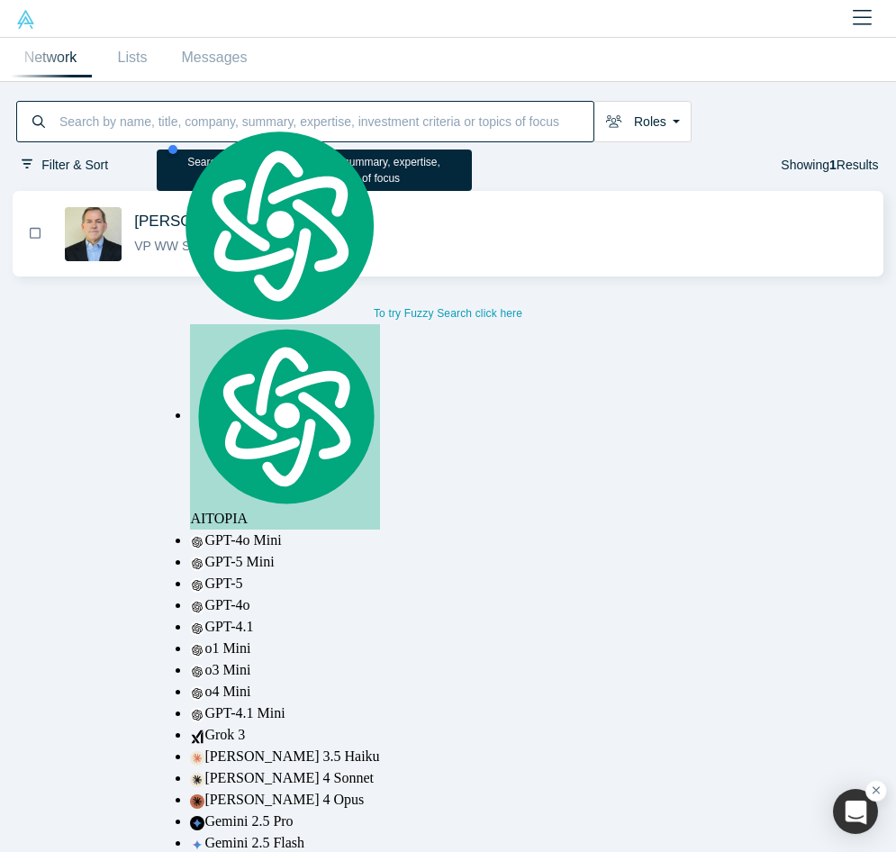
paste input "[PERSON_NAME]"
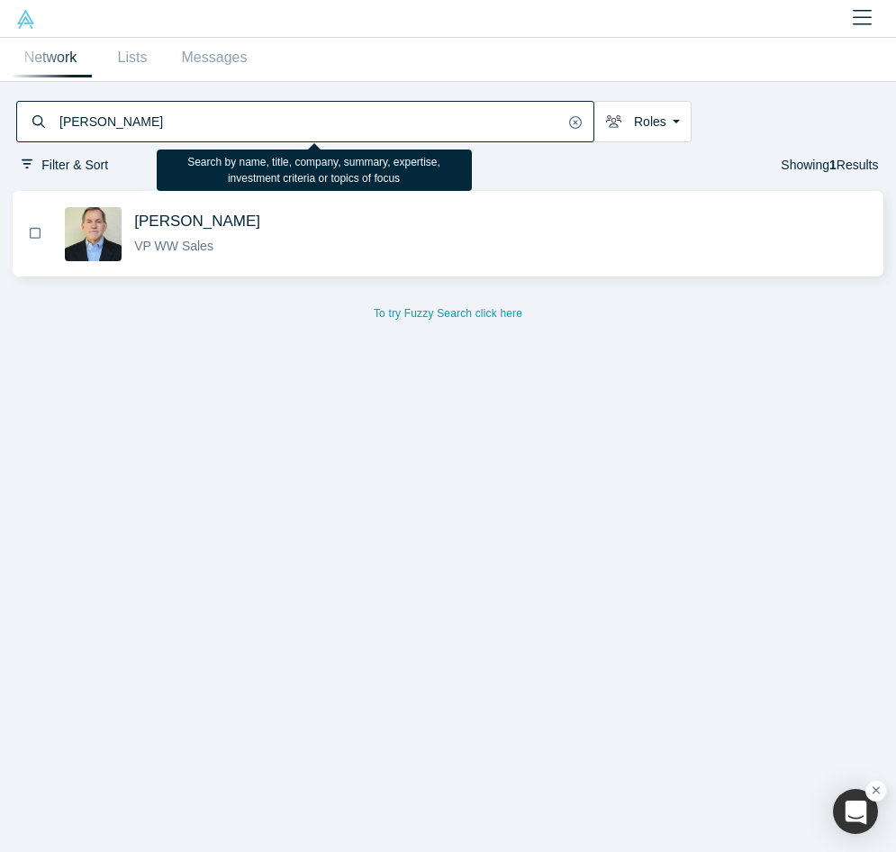
type input "[PERSON_NAME]"
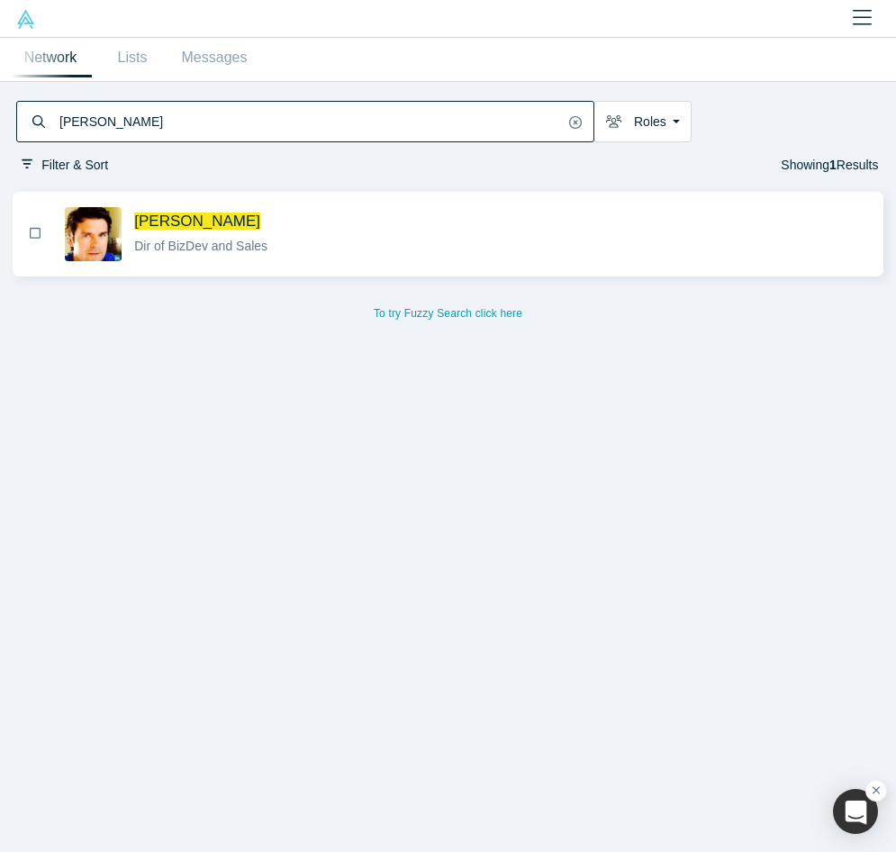
click at [276, 237] on div "Dir of BizDev and Sales" at bounding box center [501, 246] width 734 height 19
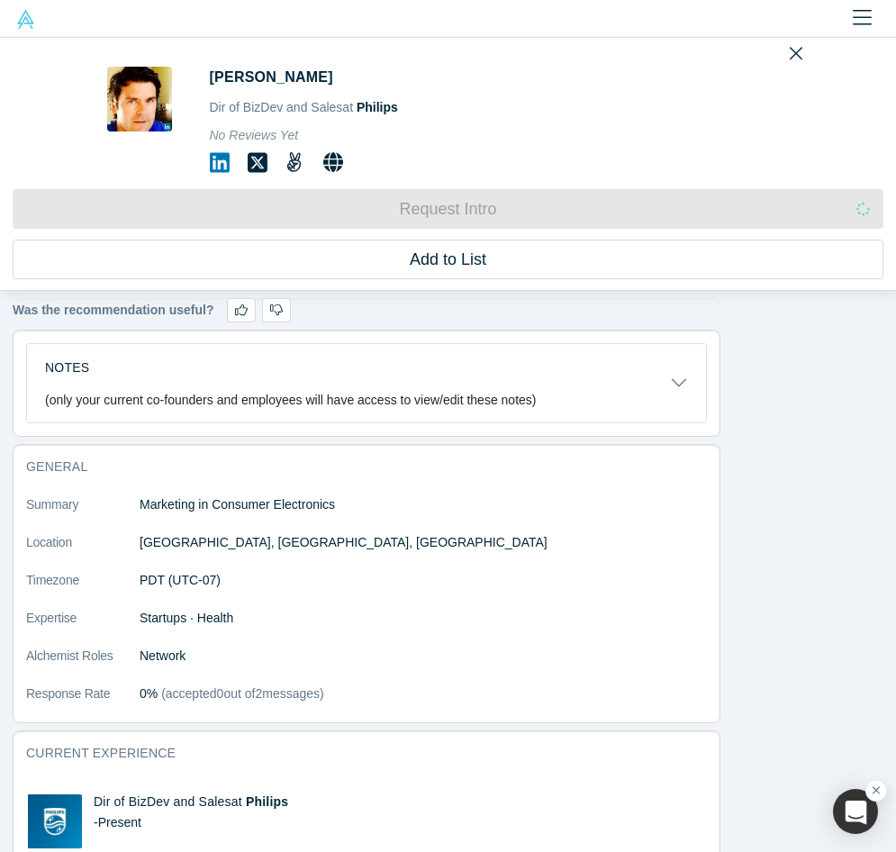
click at [220, 159] on icon at bounding box center [220, 163] width 20 height 20
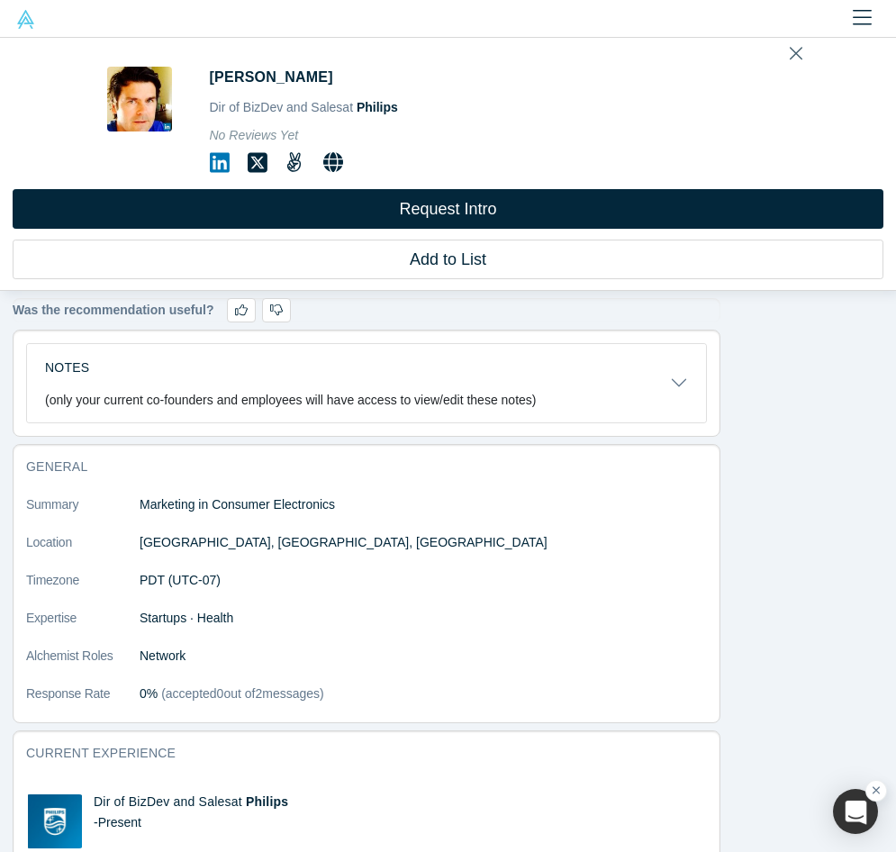
click at [797, 55] on icon "Close" at bounding box center [795, 53] width 13 height 20
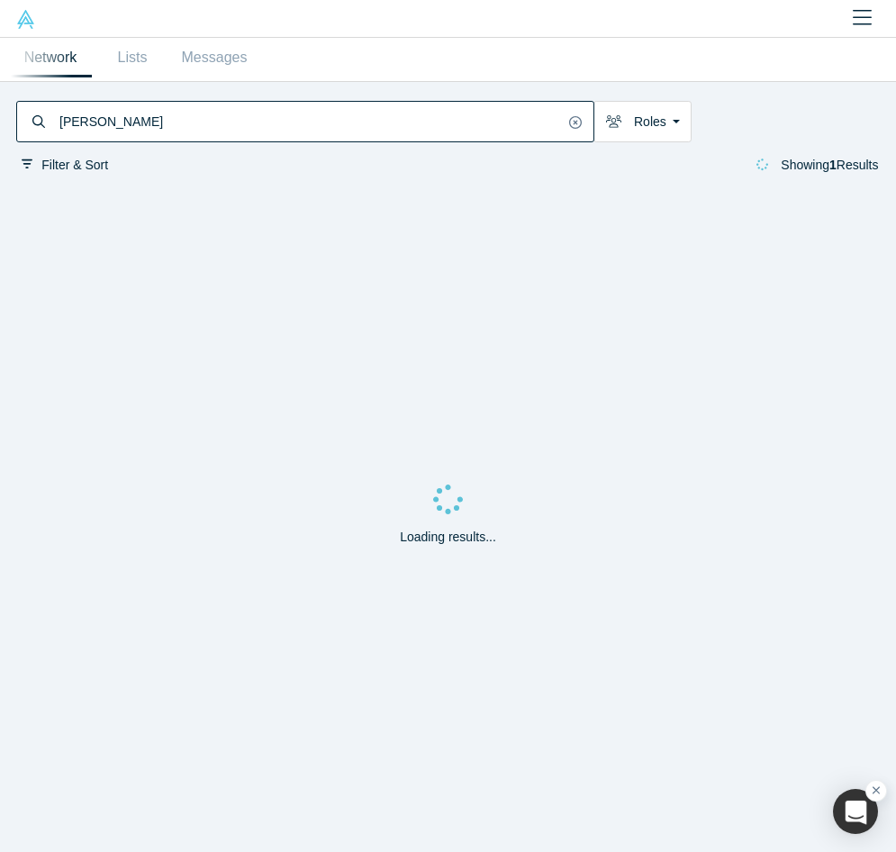
click at [304, 116] on input "[PERSON_NAME]" at bounding box center [311, 122] width 506 height 36
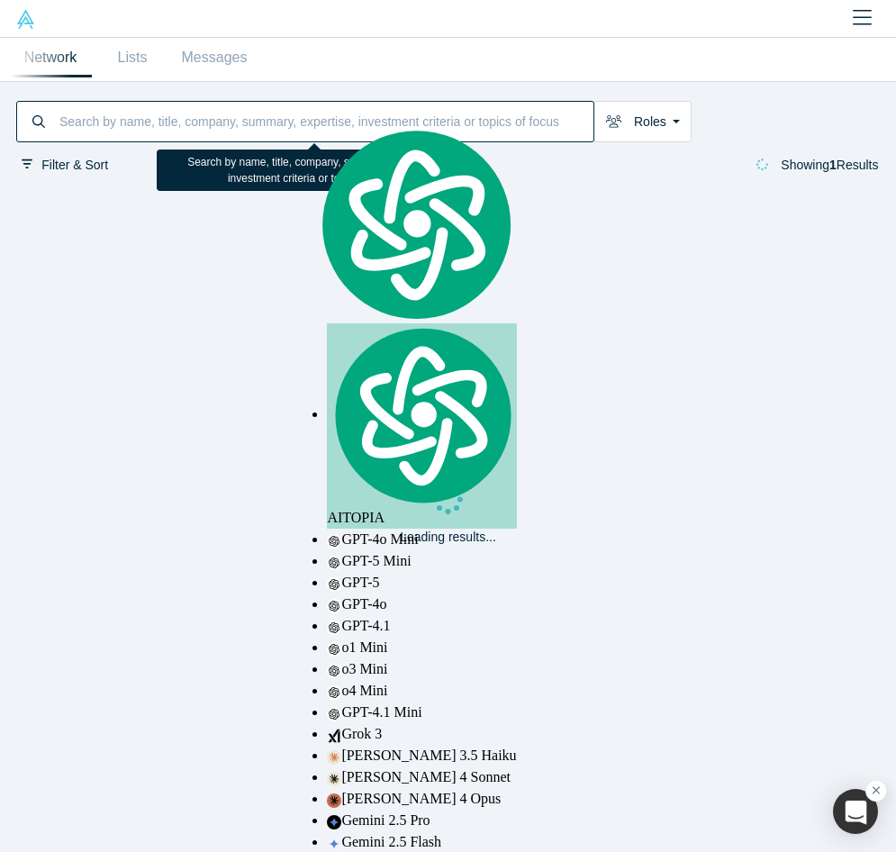
paste input "[PERSON_NAME]"
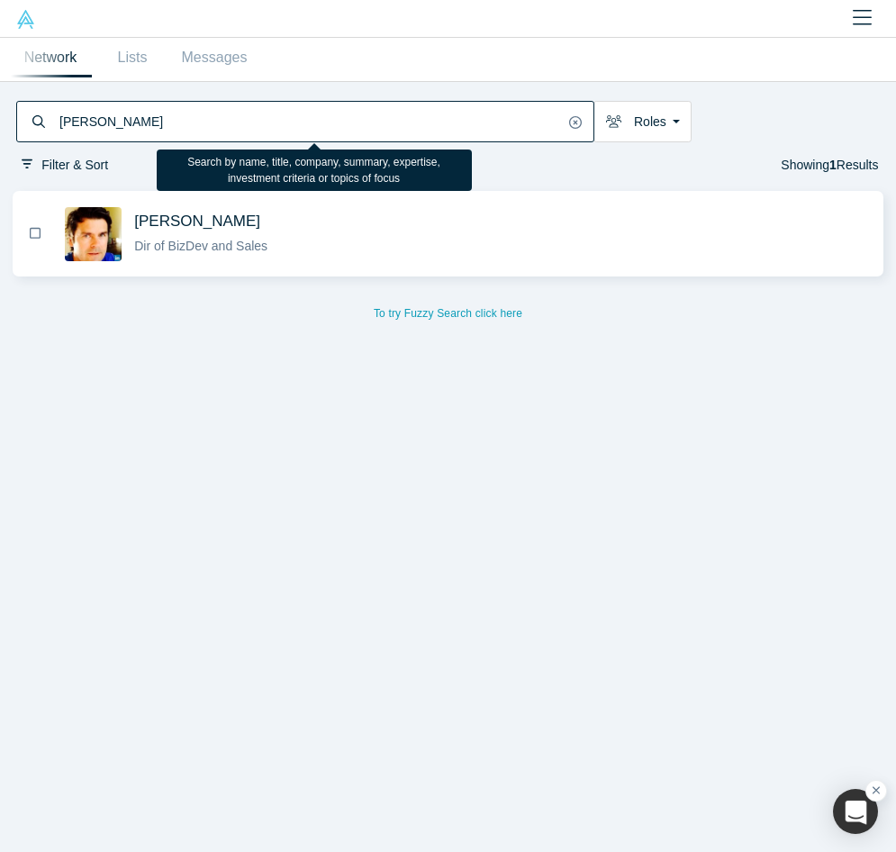
type input "[PERSON_NAME]"
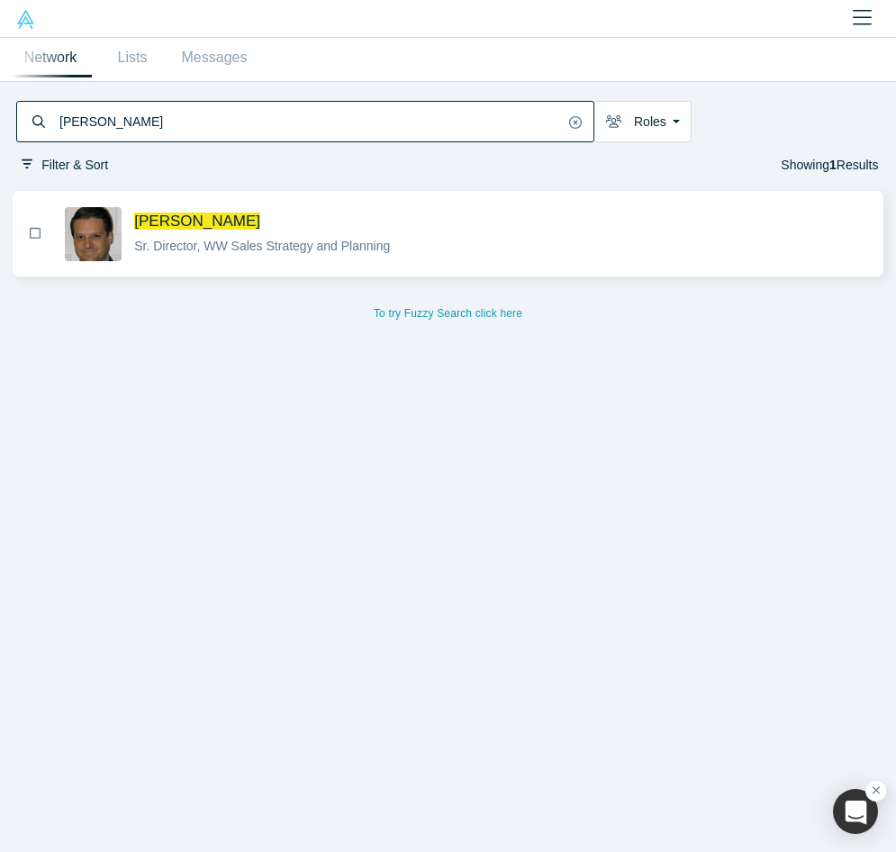
click at [534, 262] on button "[PERSON_NAME] Director, WW Sales Strategy and Planning" at bounding box center [448, 234] width 860 height 82
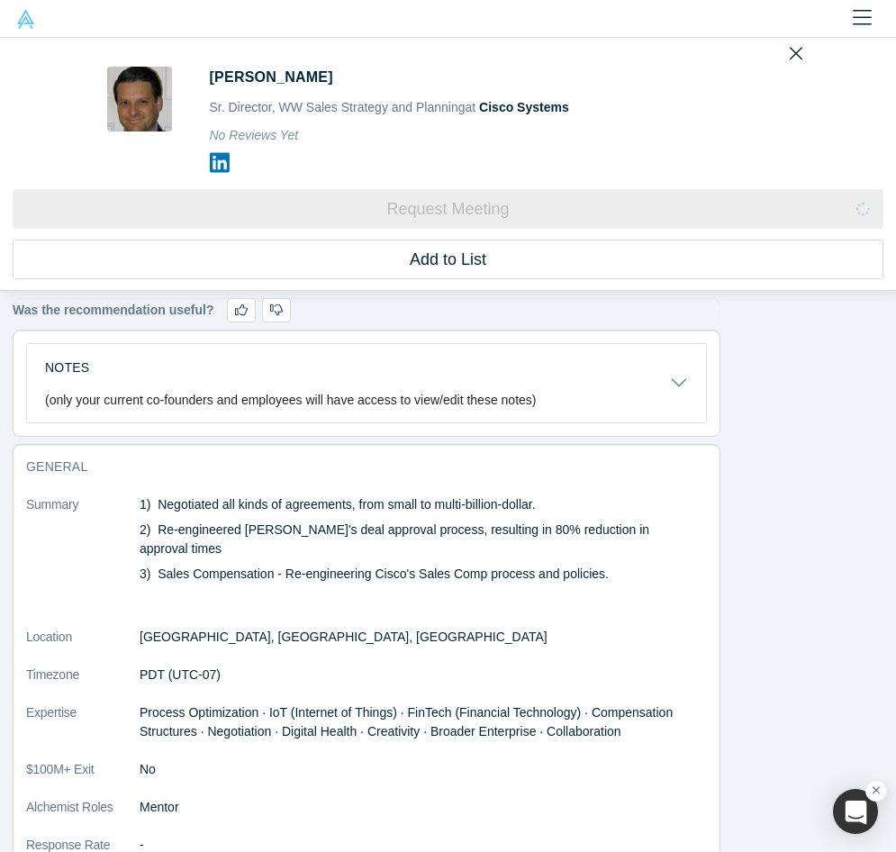
click at [213, 165] on icon at bounding box center [220, 162] width 20 height 23
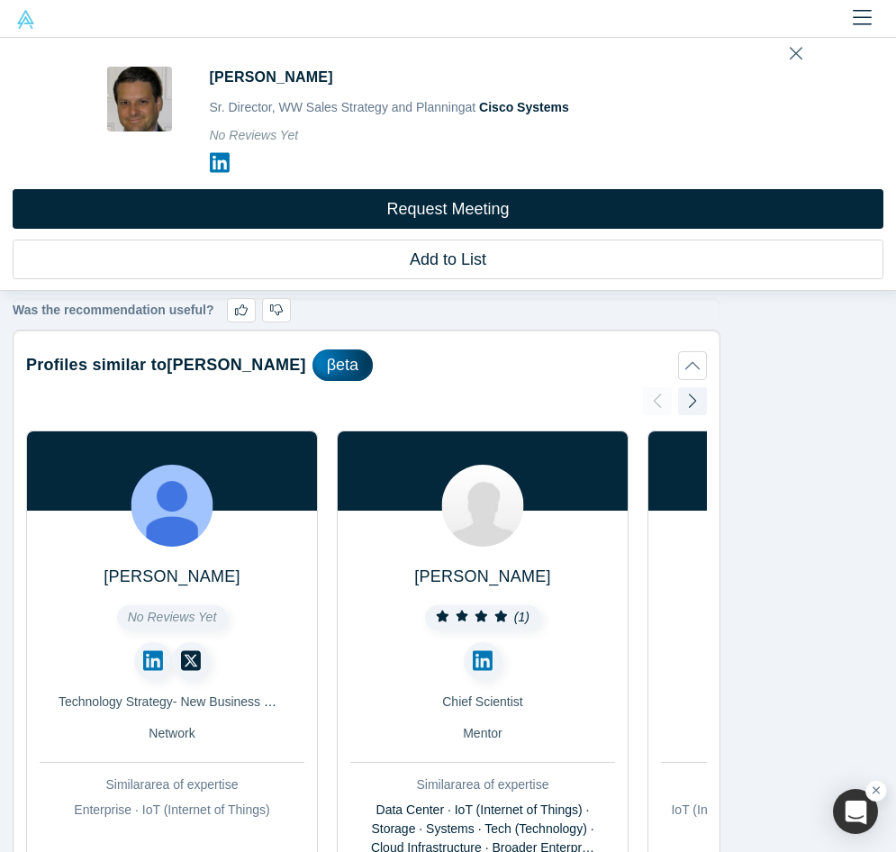
click at [793, 53] on icon "Close" at bounding box center [795, 54] width 13 height 13
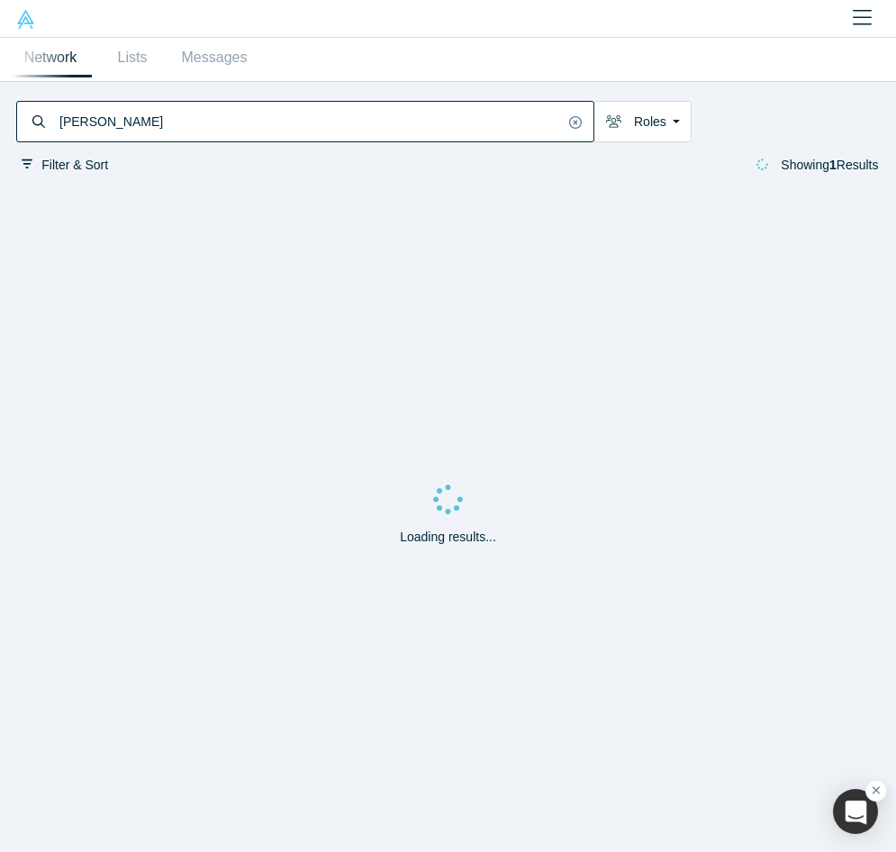
click at [399, 121] on input "[PERSON_NAME]" at bounding box center [311, 122] width 506 height 36
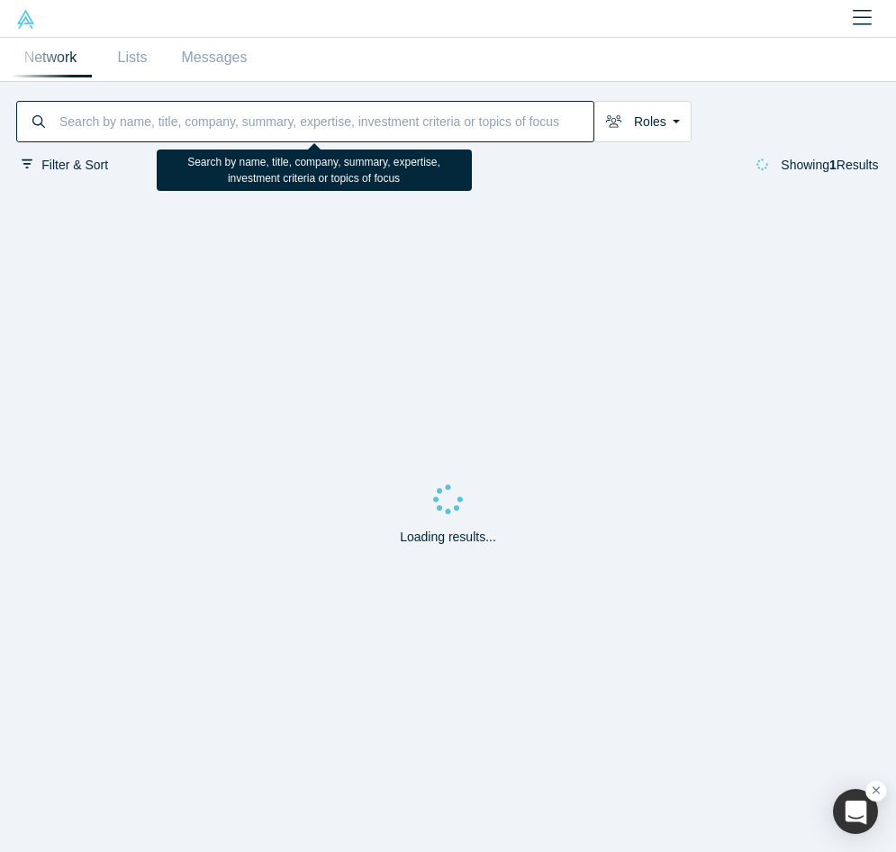
paste input "[PERSON_NAME]"
type input "[PERSON_NAME]"
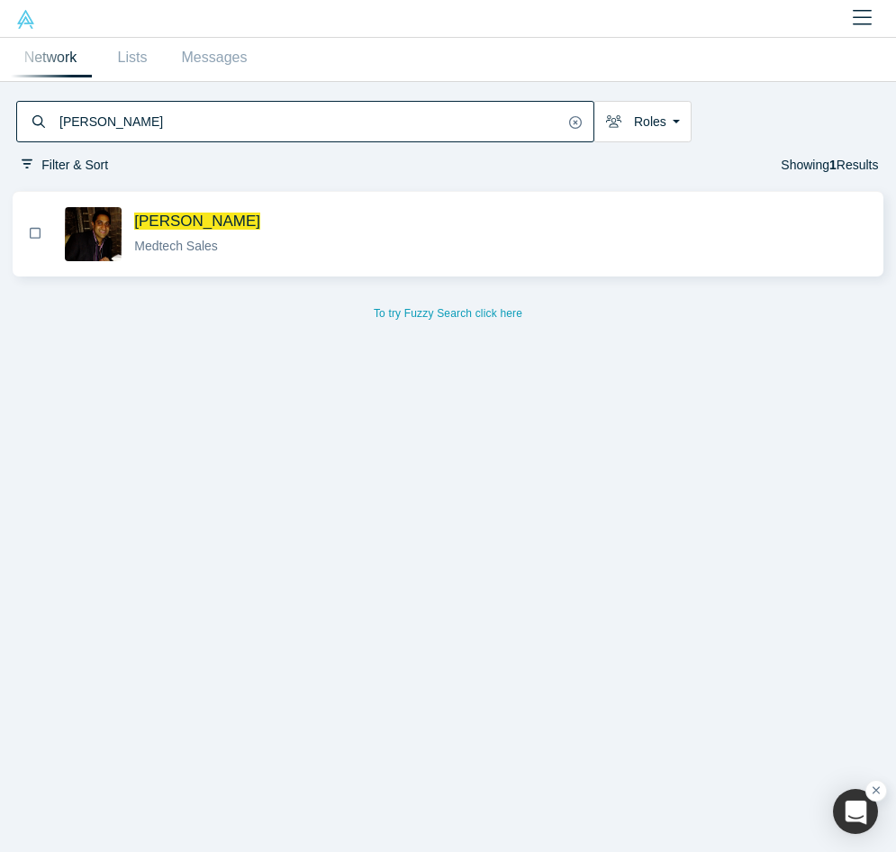
click at [464, 247] on div "Medtech Sales" at bounding box center [501, 246] width 734 height 19
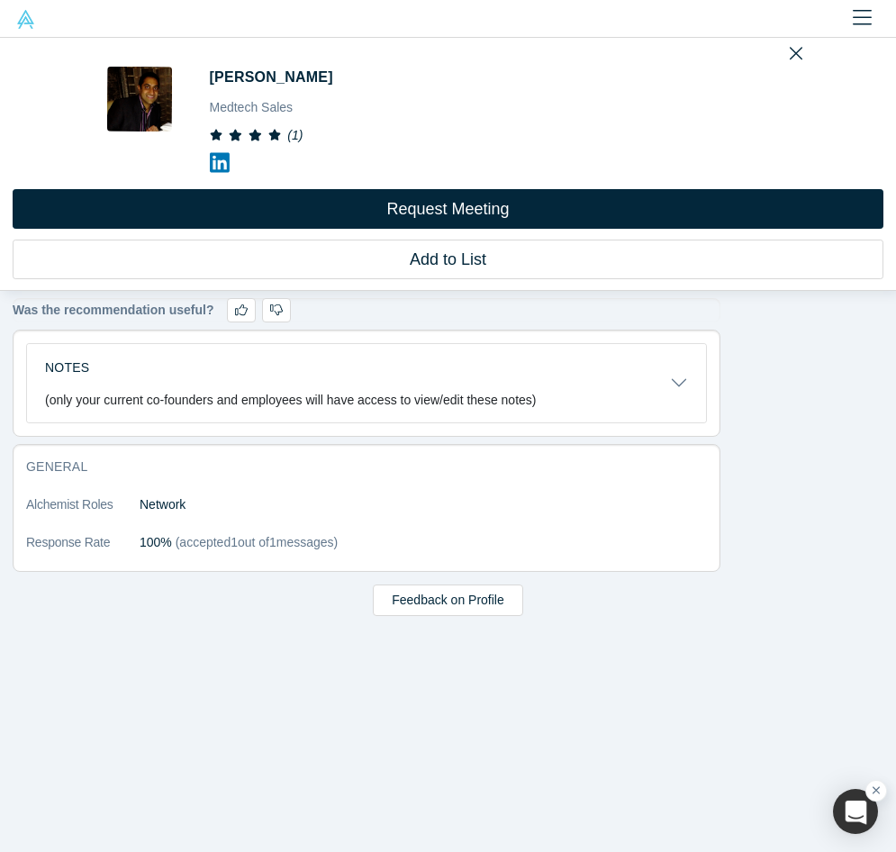
click at [224, 164] on icon at bounding box center [220, 162] width 20 height 23
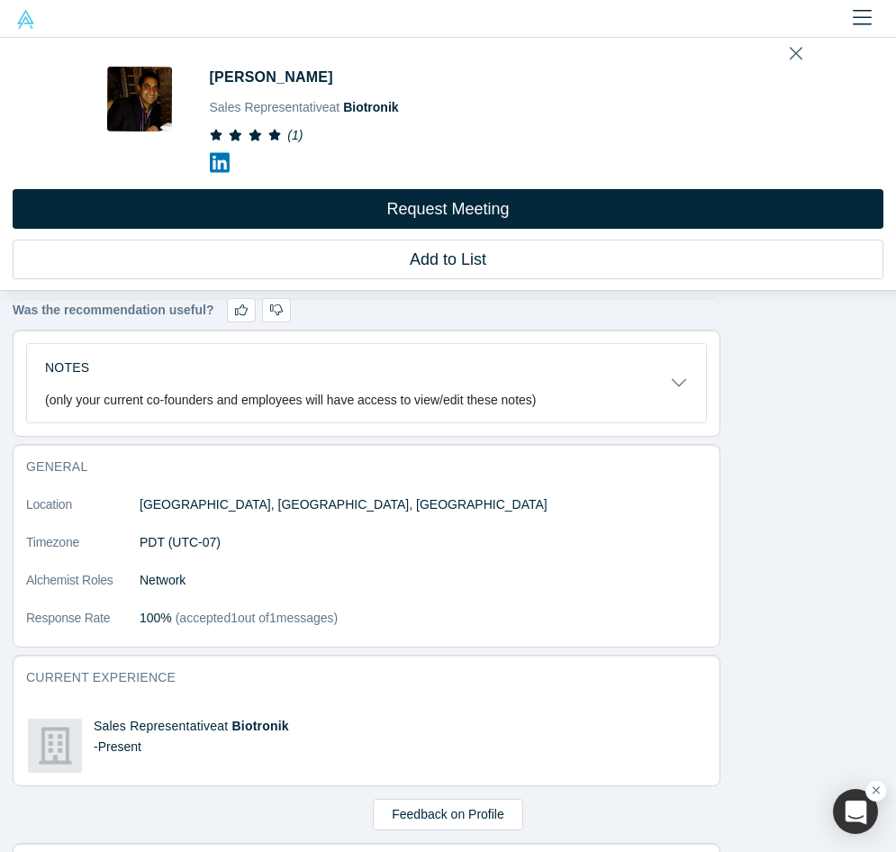
click at [791, 50] on div "[PERSON_NAME] Sales Representative at Biotronik ( 1 ) Request Meeting Add to Li…" at bounding box center [448, 164] width 896 height 253
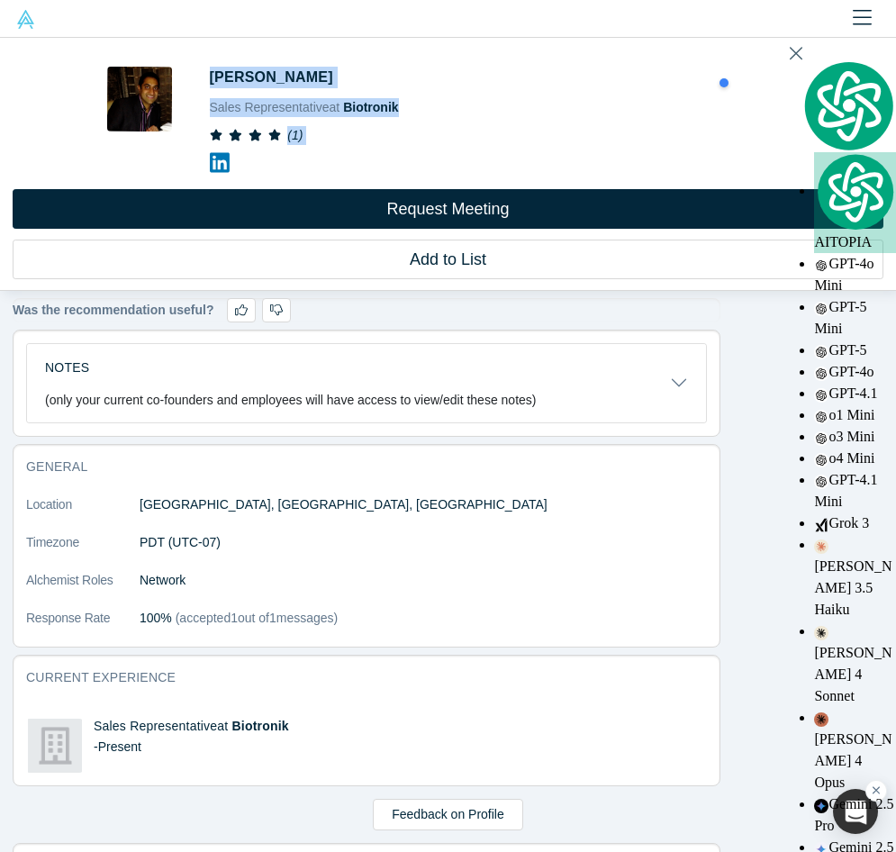
click at [793, 50] on icon "Close" at bounding box center [795, 53] width 13 height 20
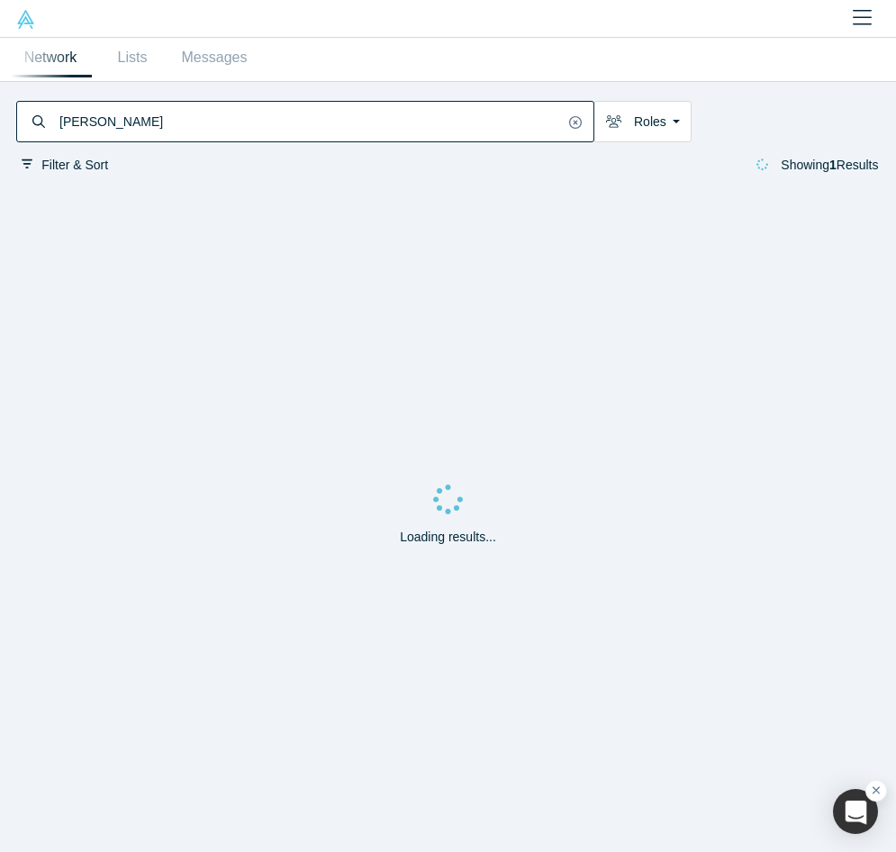
click at [355, 123] on input "[PERSON_NAME]" at bounding box center [311, 122] width 506 height 36
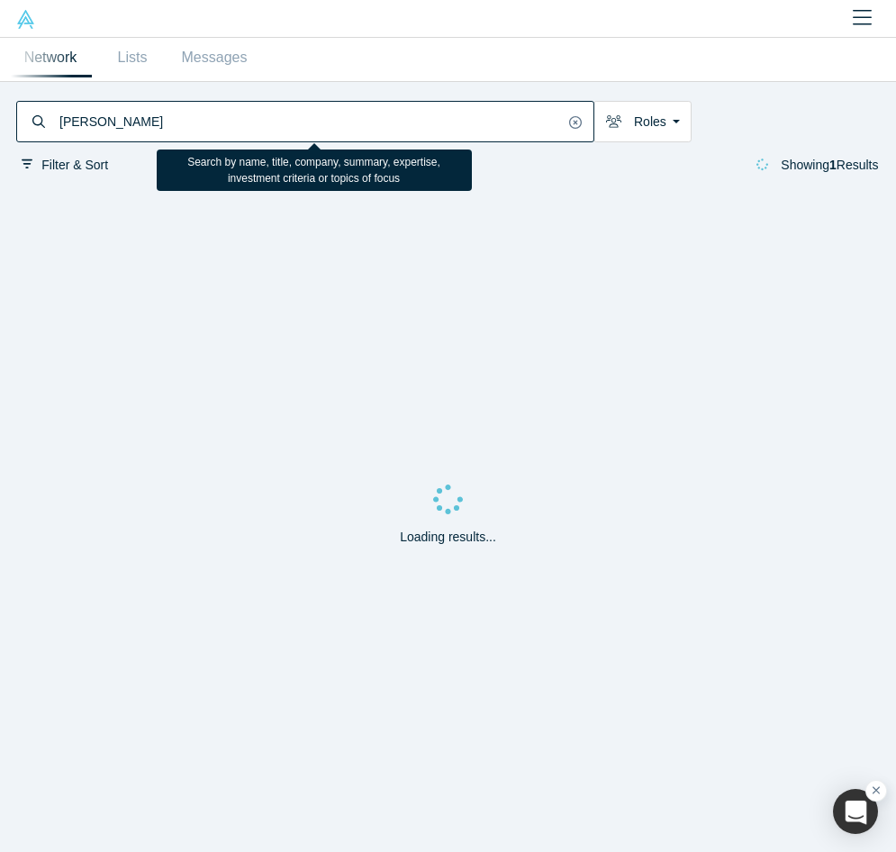
click at [355, 123] on input "[PERSON_NAME]" at bounding box center [311, 122] width 506 height 36
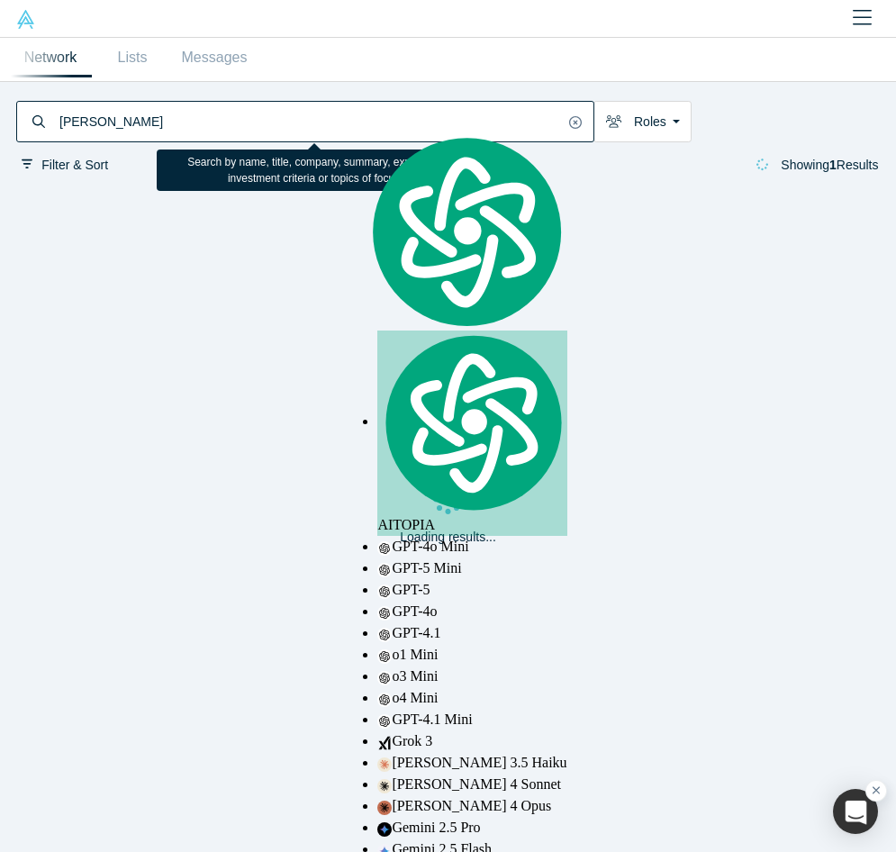
click at [355, 123] on input "[PERSON_NAME]" at bounding box center [311, 122] width 506 height 36
paste input "[PERSON_NAME]"
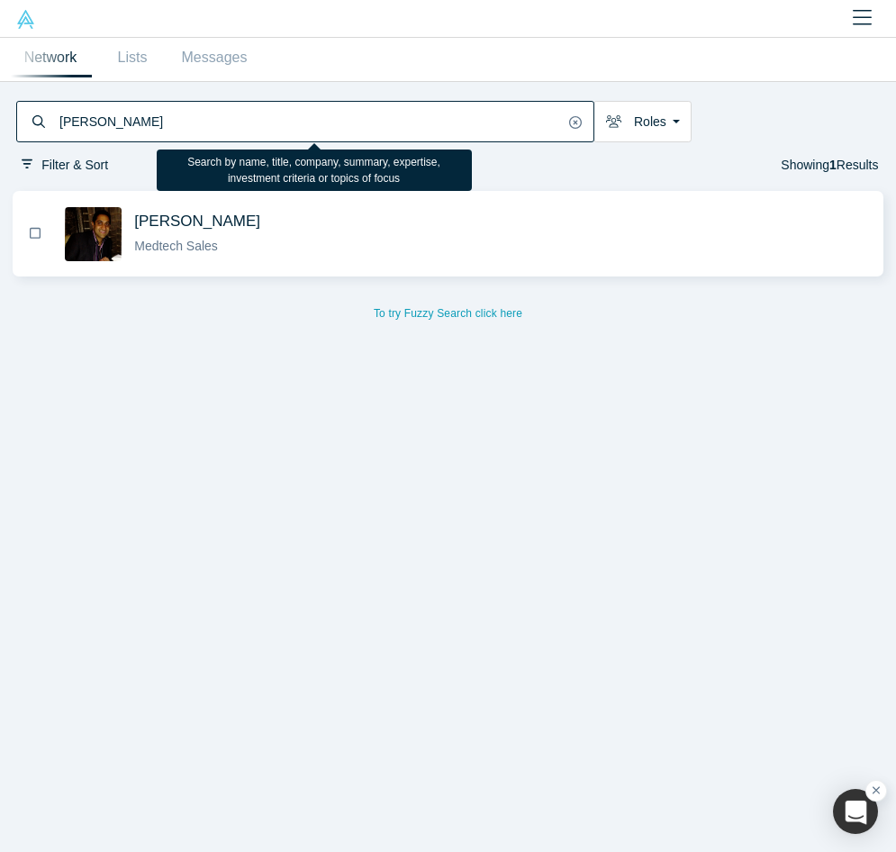
type input "[PERSON_NAME]"
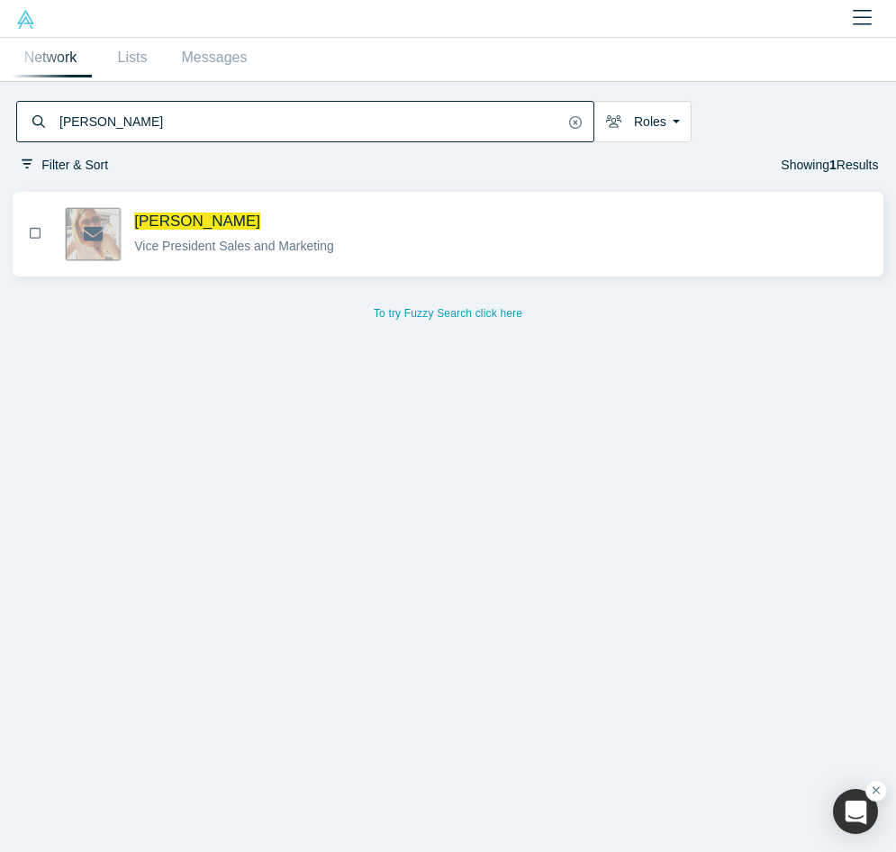
click at [356, 253] on div "Vice President Sales and Marketing" at bounding box center [501, 246] width 734 height 19
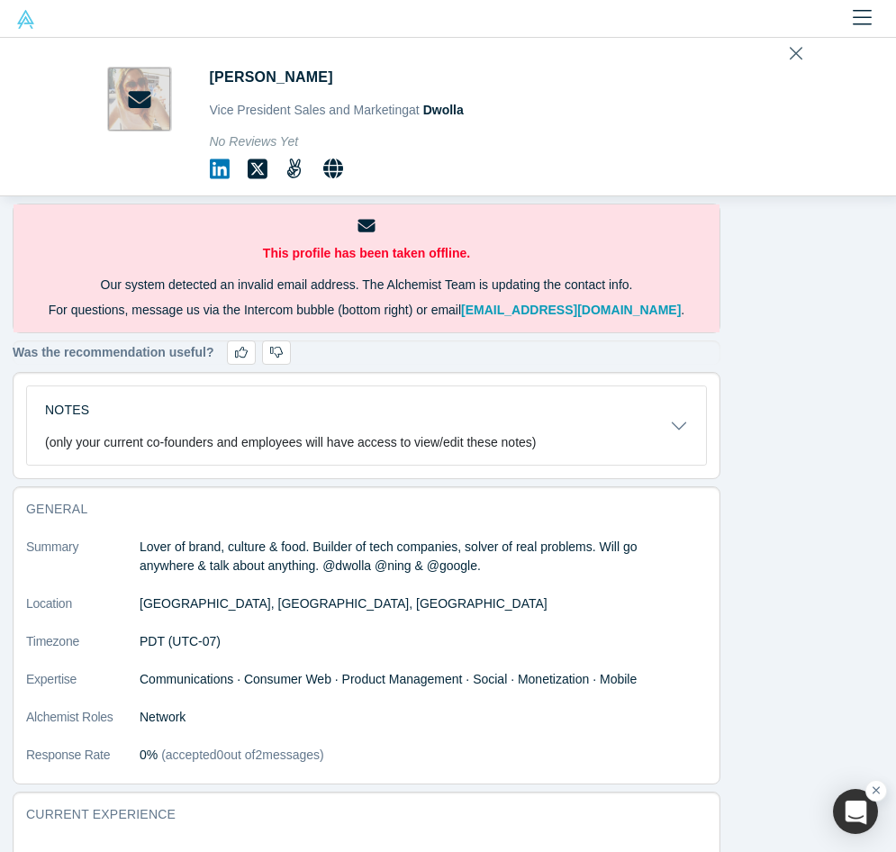
click at [797, 54] on icon "Close" at bounding box center [795, 53] width 13 height 20
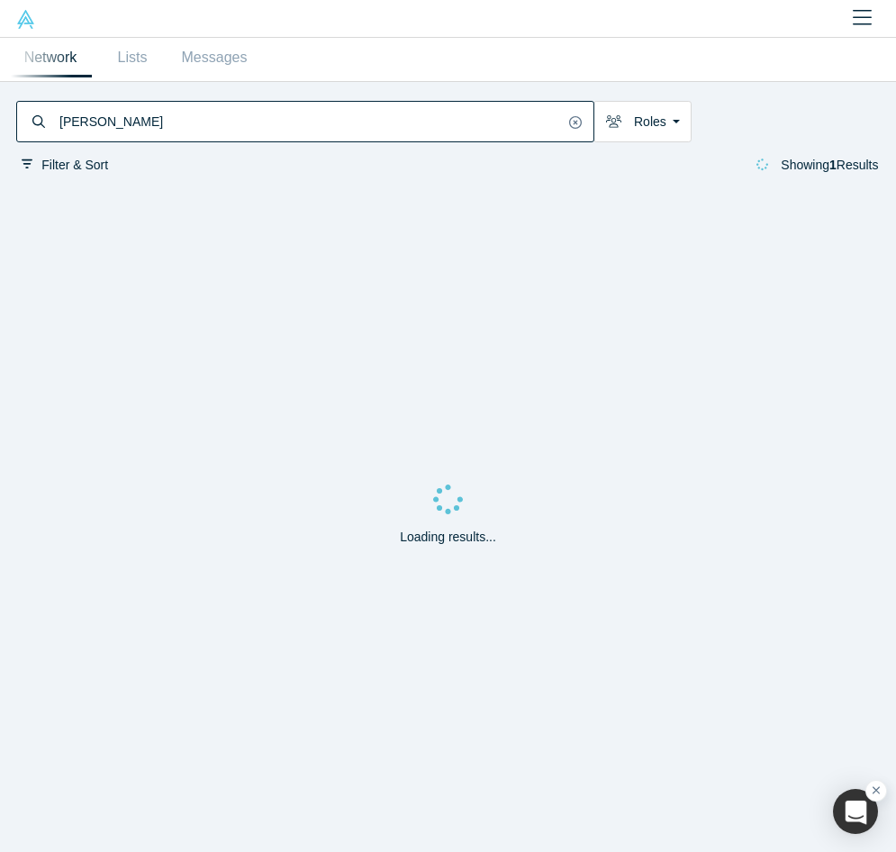
click at [257, 120] on input "[PERSON_NAME]" at bounding box center [311, 122] width 506 height 36
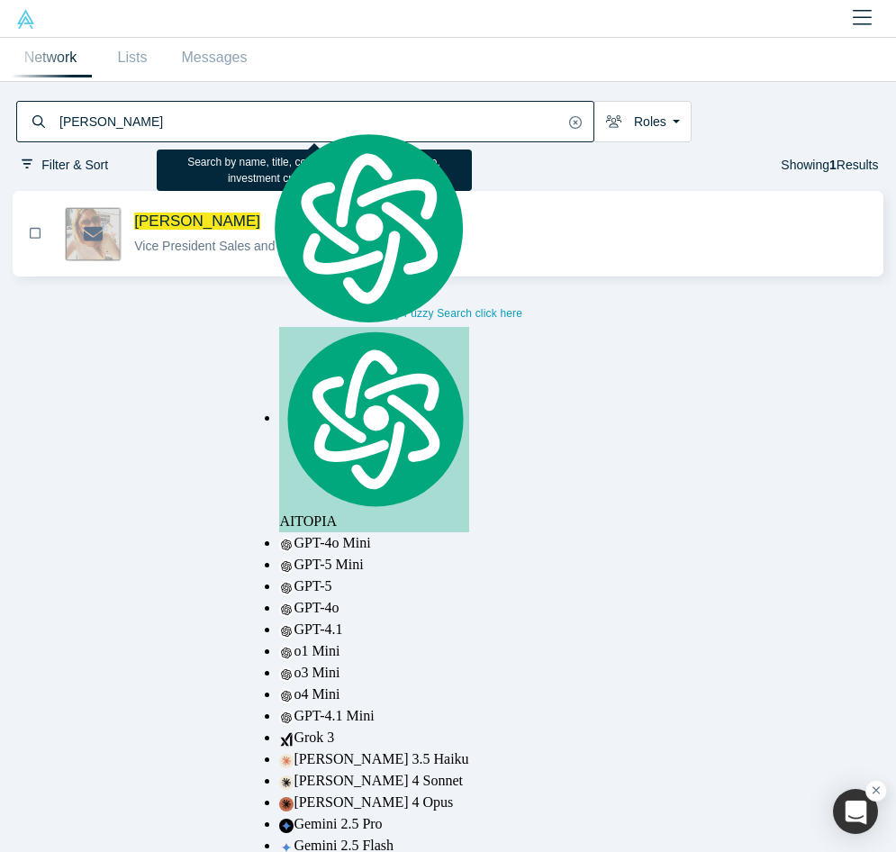
click at [257, 120] on input "[PERSON_NAME]" at bounding box center [311, 122] width 506 height 36
paste input "[PERSON_NAME]"
type input "[PERSON_NAME]"
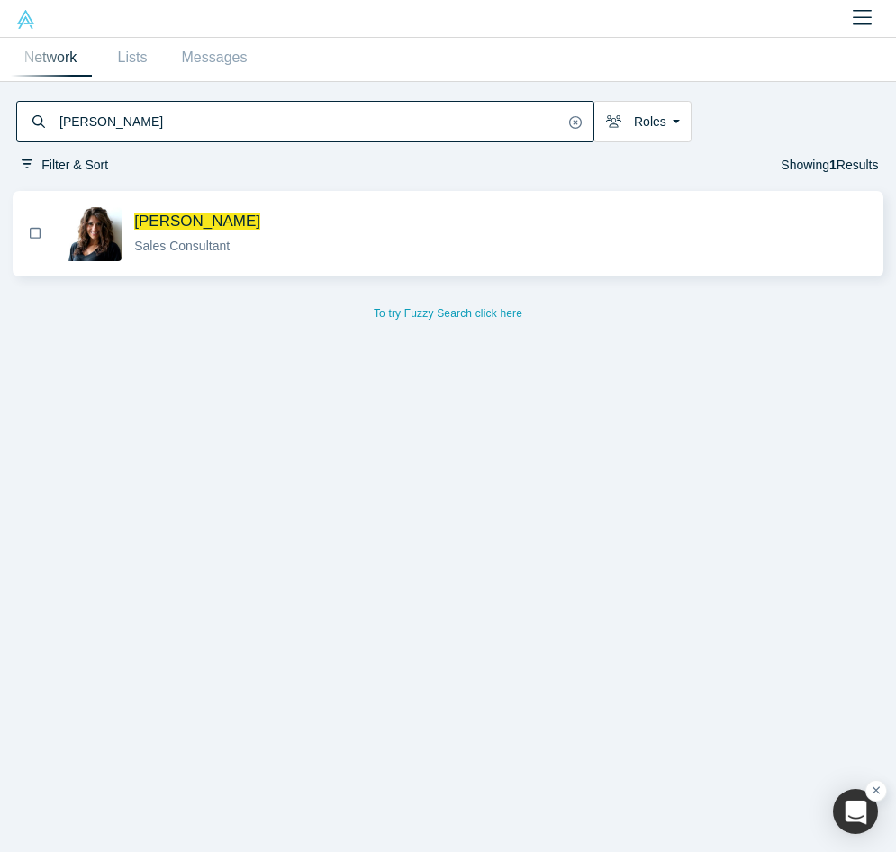
click at [348, 206] on div "[PERSON_NAME] Sales Consultant" at bounding box center [501, 233] width 753 height 57
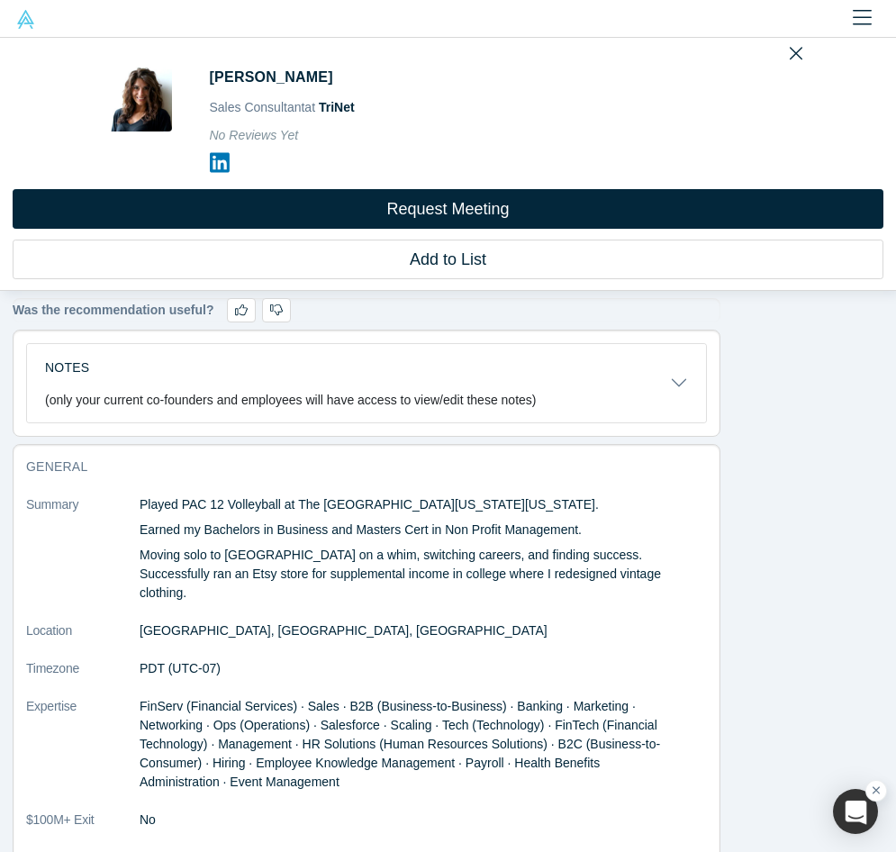
click at [222, 163] on icon at bounding box center [220, 162] width 20 height 23
click at [802, 46] on div "[PERSON_NAME] Sales Consultant at TriNet No Reviews Yet Request Meeting Add to …" at bounding box center [448, 164] width 896 height 253
click at [795, 51] on icon "Close" at bounding box center [795, 53] width 13 height 20
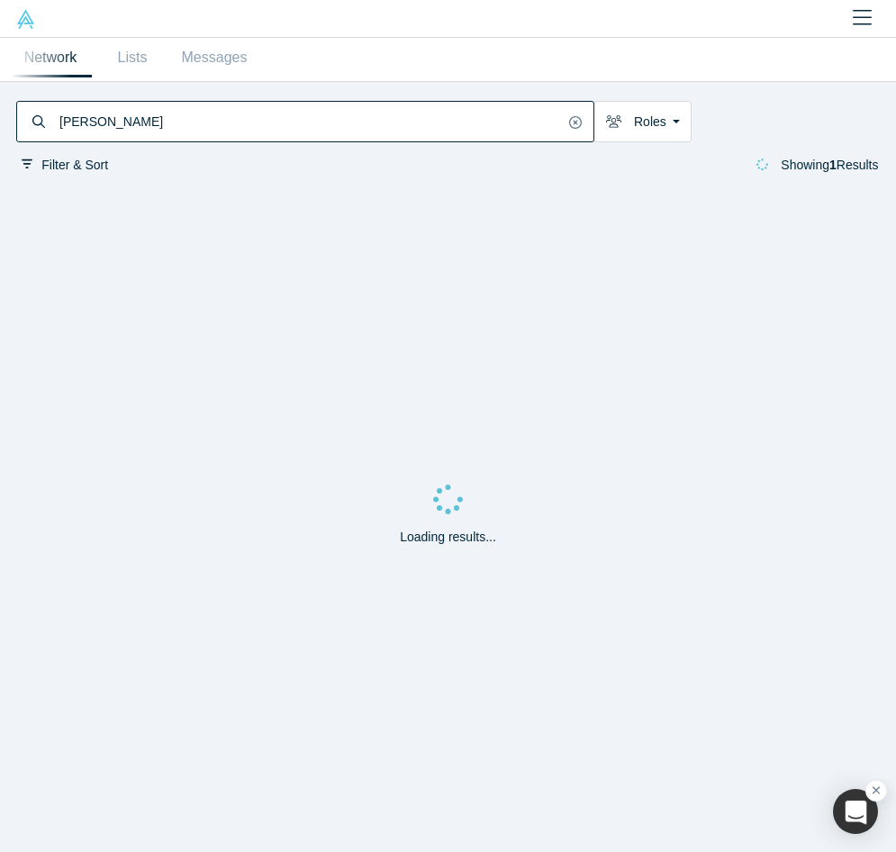
click at [236, 126] on input "[PERSON_NAME]" at bounding box center [311, 122] width 506 height 36
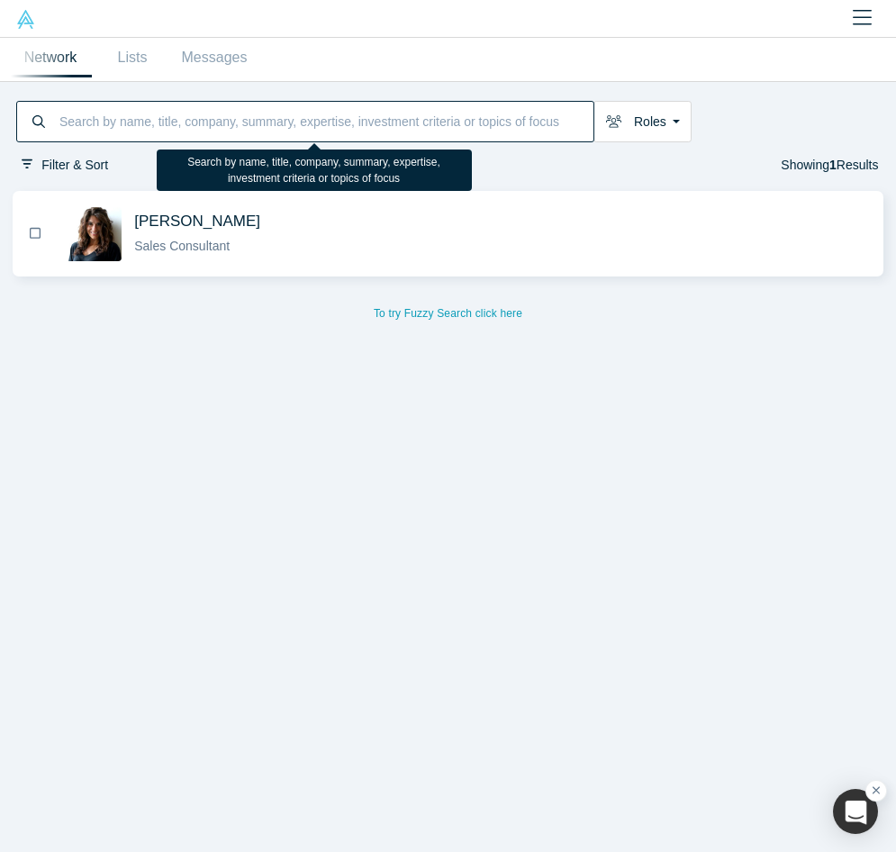
paste input "[PERSON_NAME]"
type input "[PERSON_NAME]"
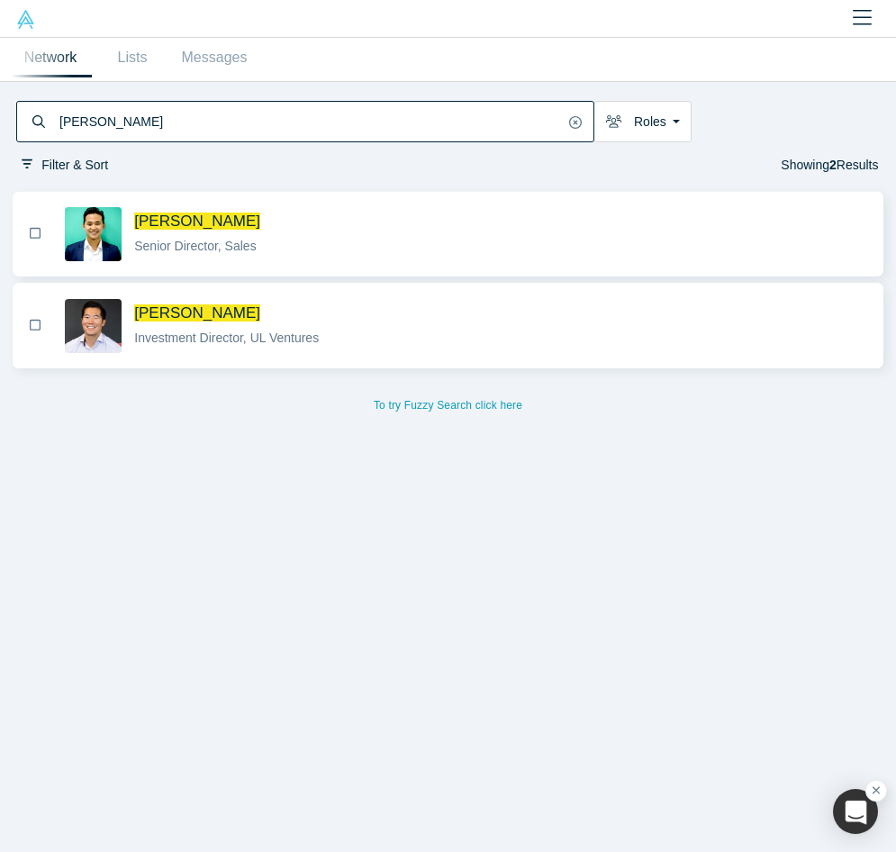
click at [316, 227] on span "[PERSON_NAME]" at bounding box center [501, 221] width 734 height 19
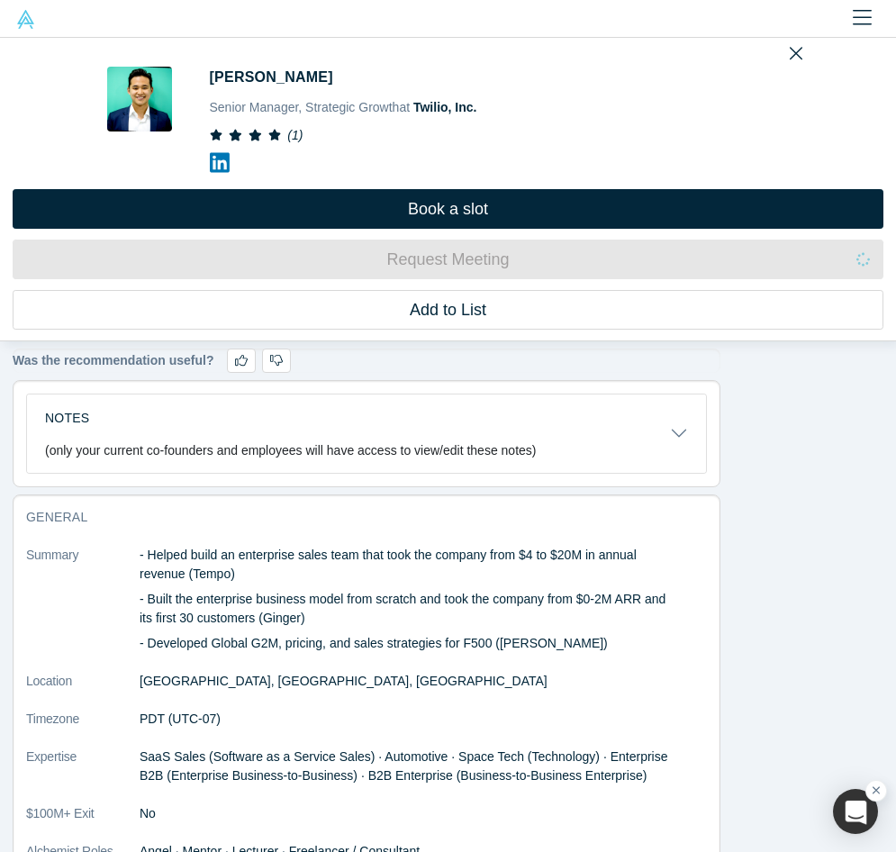
click at [223, 168] on icon at bounding box center [220, 162] width 20 height 23
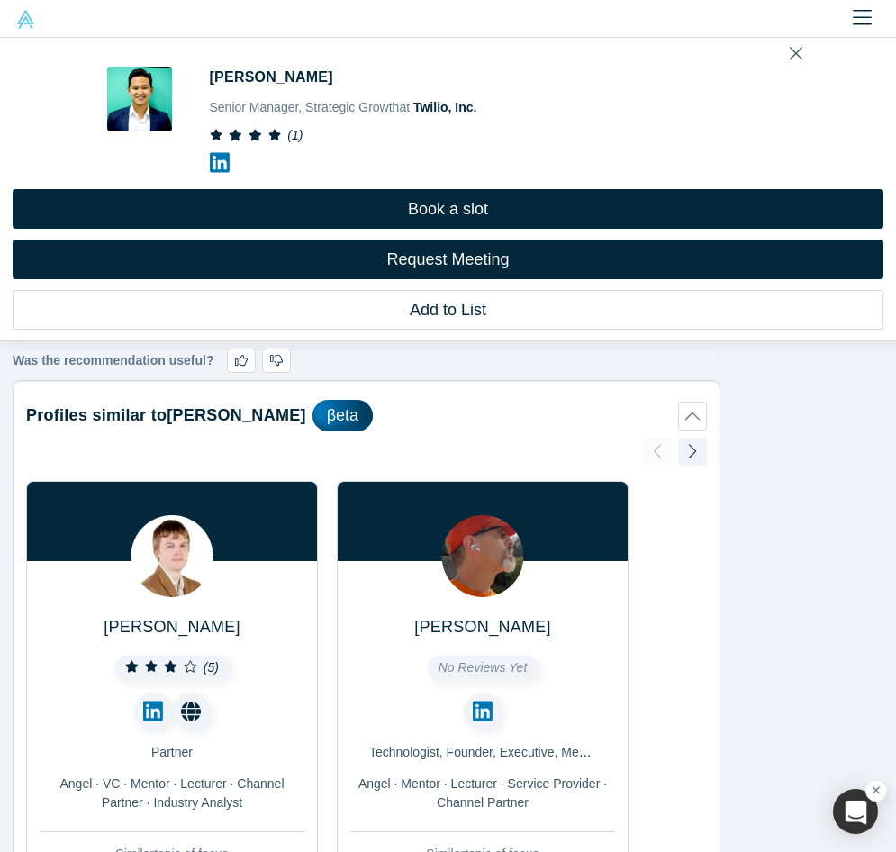
click at [795, 51] on icon "Close" at bounding box center [795, 53] width 13 height 20
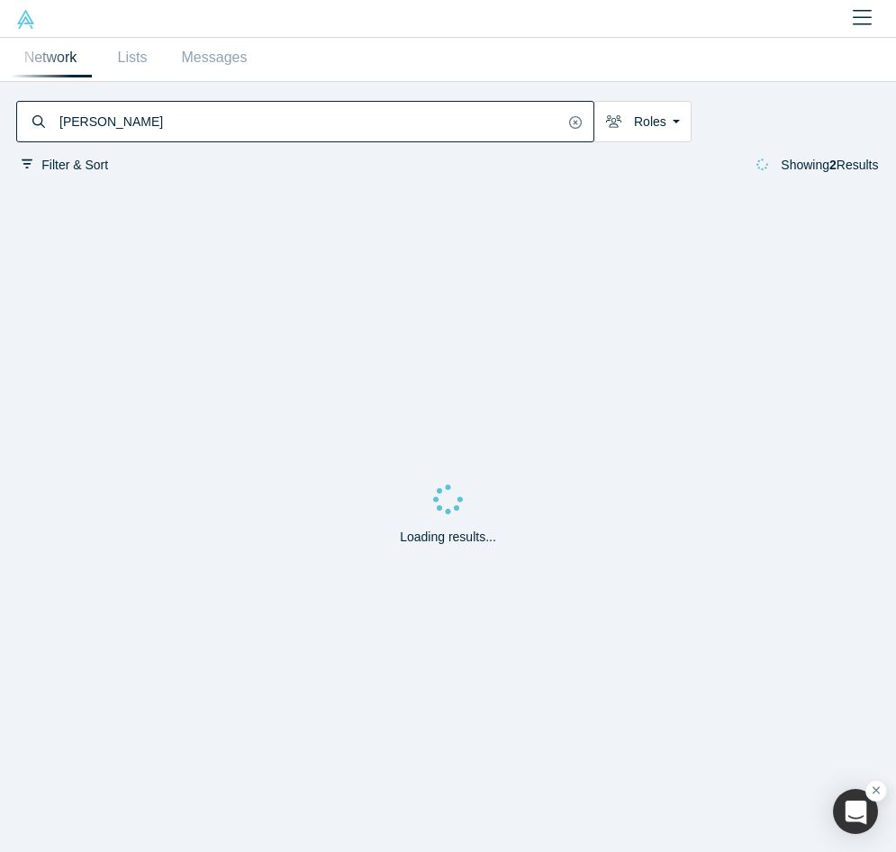
click at [190, 121] on input "[PERSON_NAME]" at bounding box center [311, 122] width 506 height 36
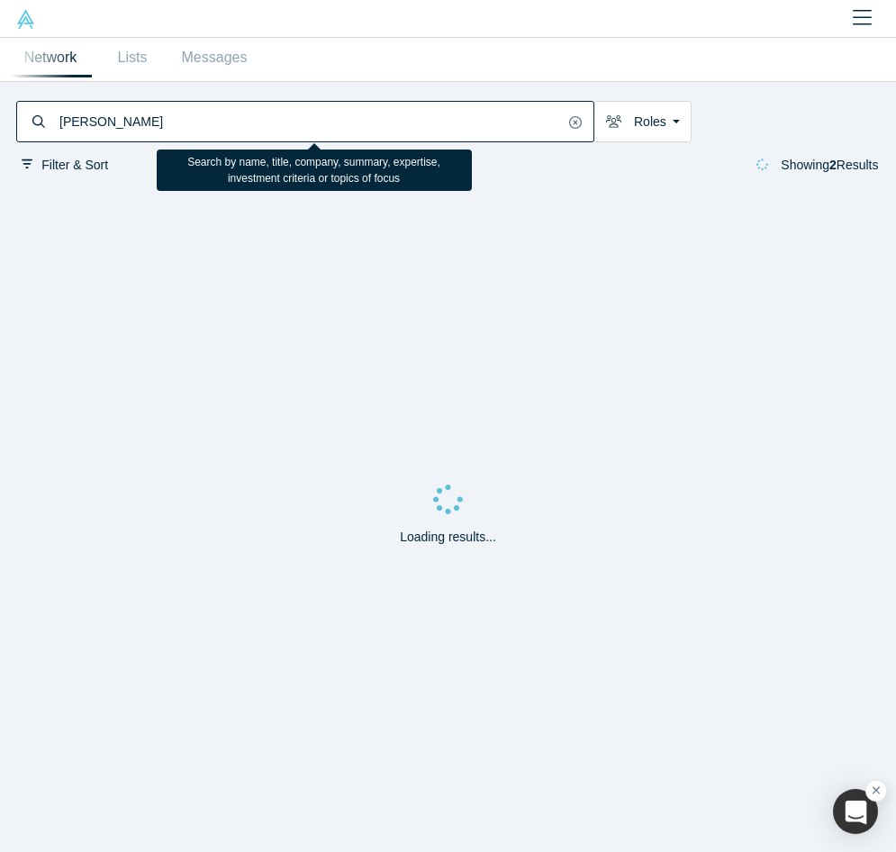
click at [190, 121] on input "[PERSON_NAME]" at bounding box center [311, 122] width 506 height 36
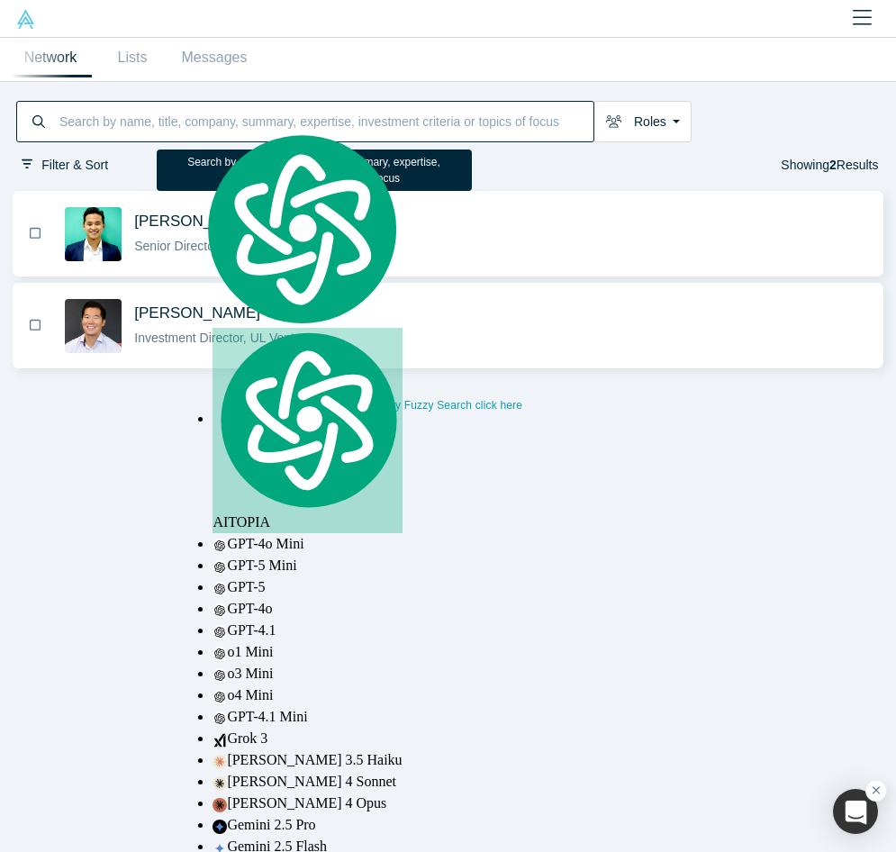
paste input "[PERSON_NAME]"
type input "[PERSON_NAME]"
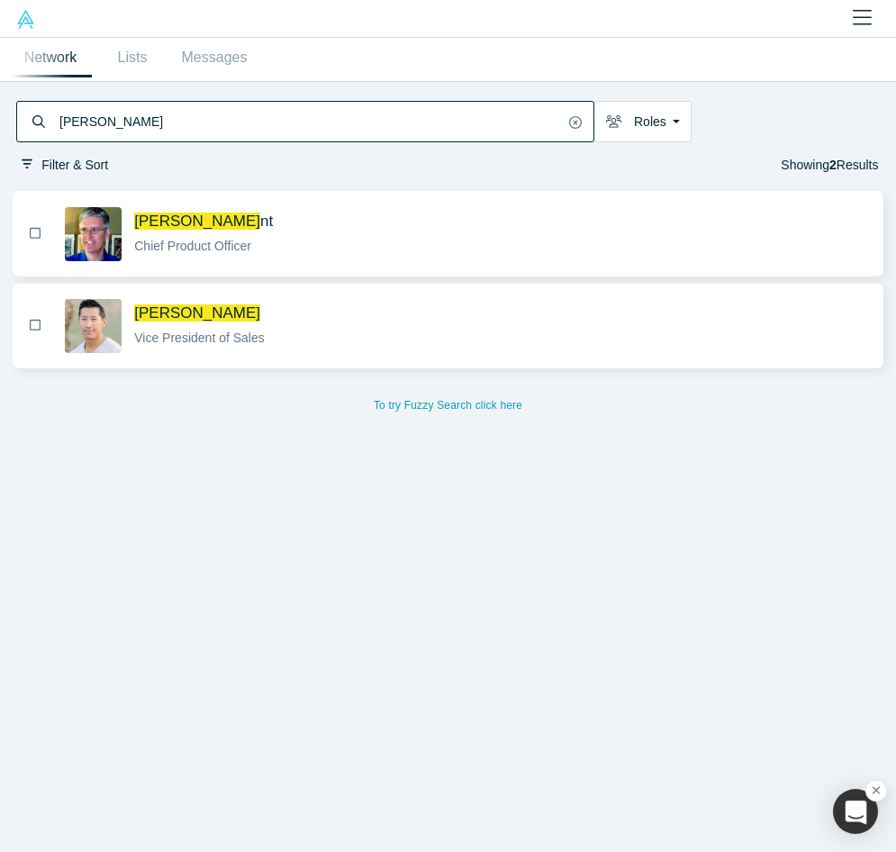
click at [346, 332] on div "Vice President of Sales" at bounding box center [501, 338] width 734 height 19
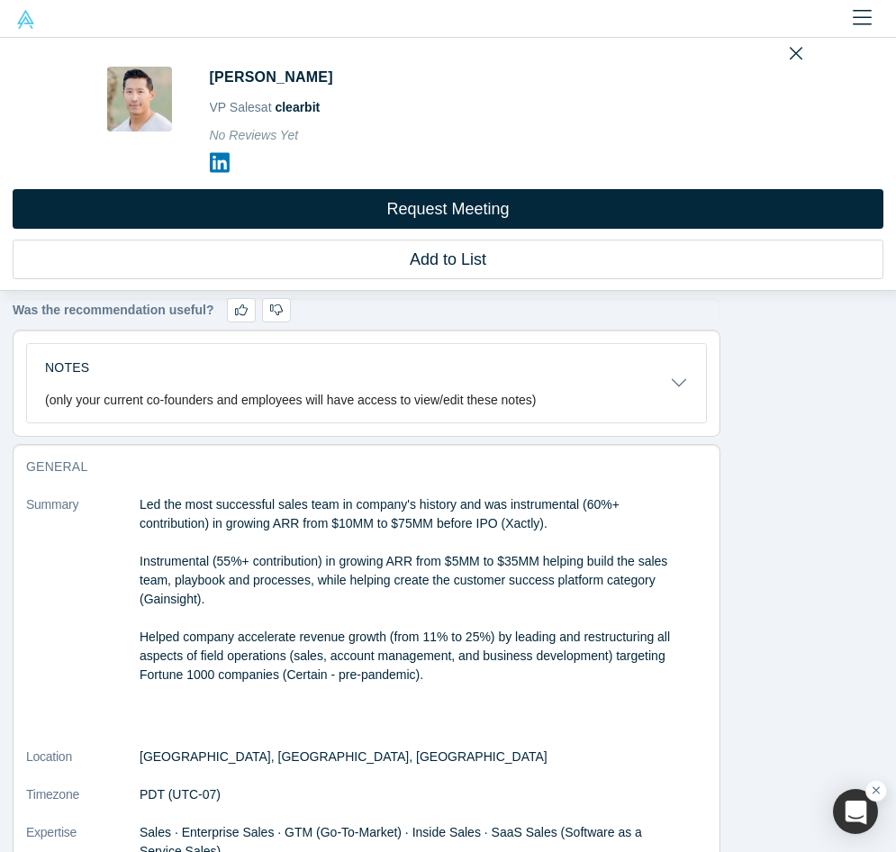
click at [219, 161] on icon at bounding box center [220, 162] width 20 height 23
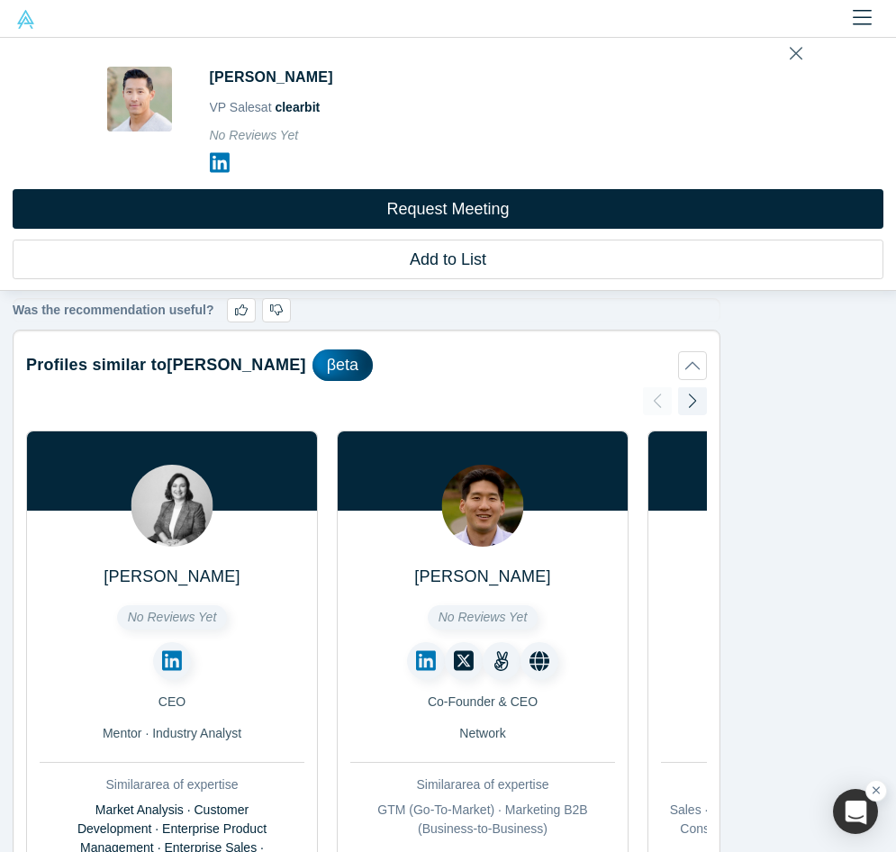
click at [792, 52] on icon "Close" at bounding box center [795, 54] width 13 height 13
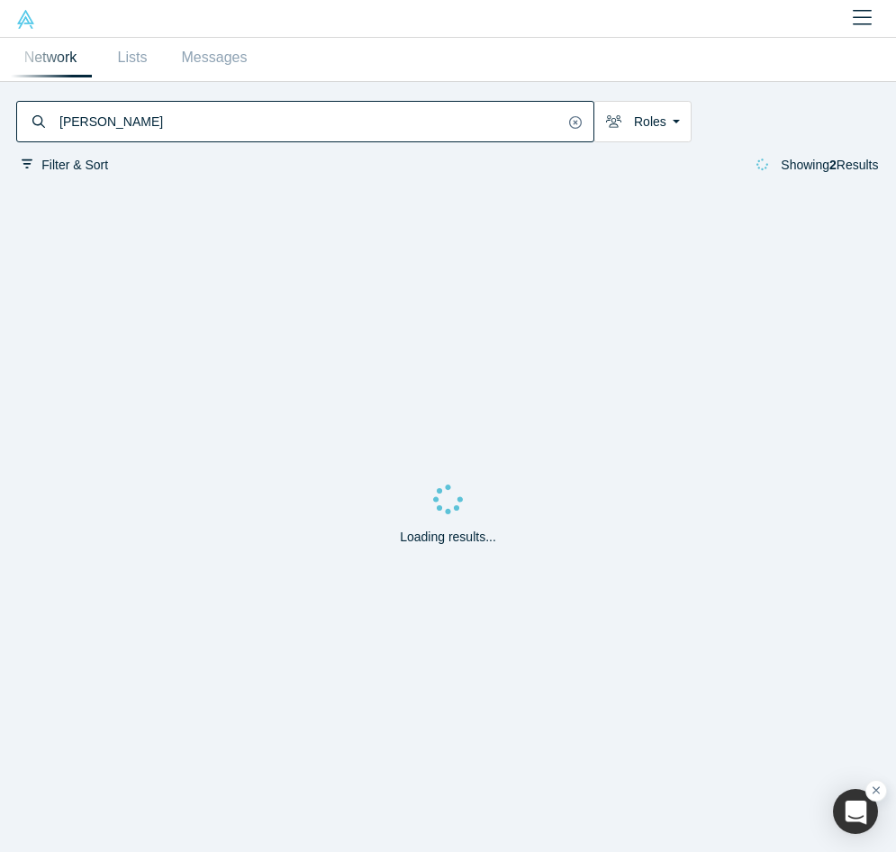
click at [313, 113] on input "[PERSON_NAME]" at bounding box center [311, 122] width 506 height 36
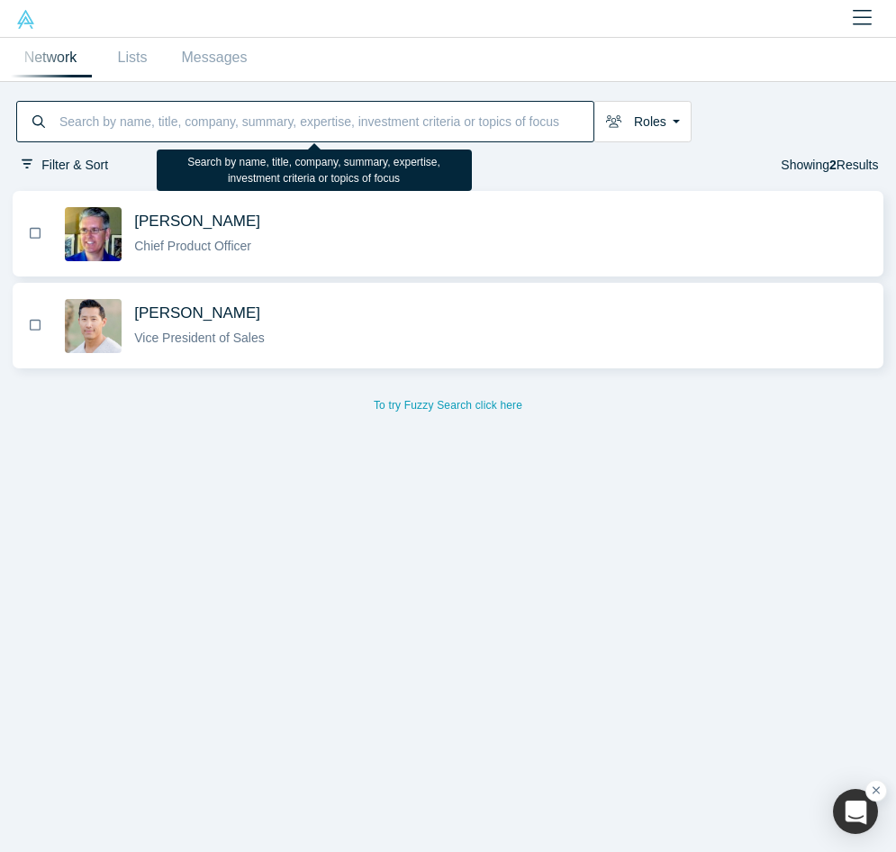
paste input "[PERSON_NAME]"
type input "[PERSON_NAME]"
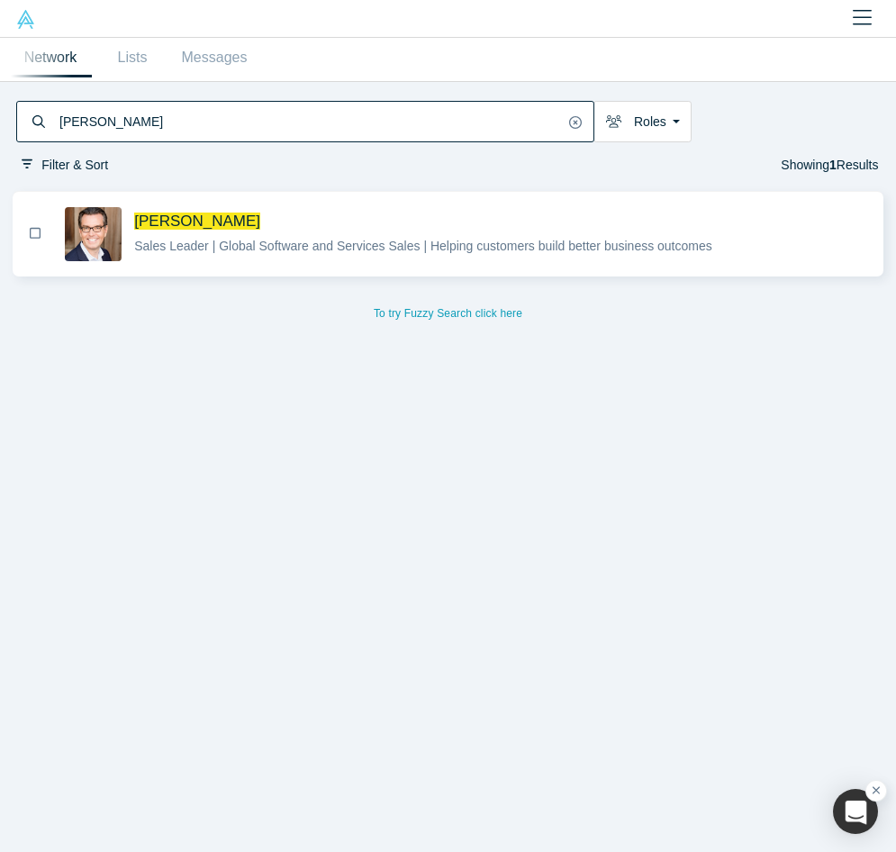
click at [359, 216] on span "[PERSON_NAME]" at bounding box center [501, 221] width 734 height 19
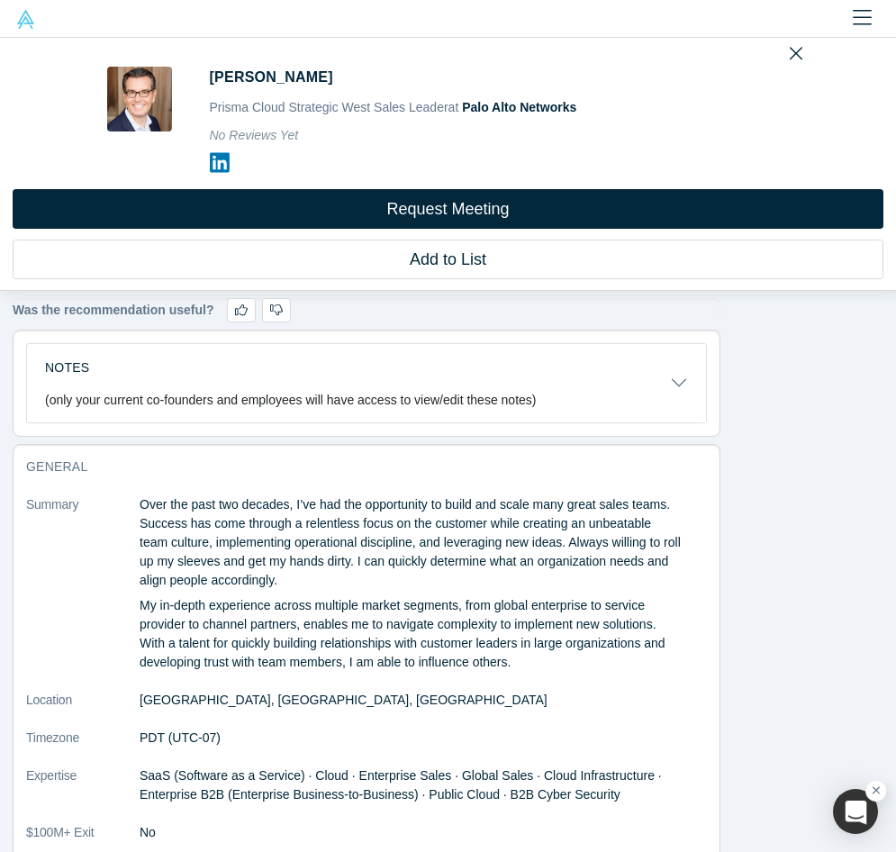
click at [221, 159] on icon at bounding box center [220, 162] width 20 height 23
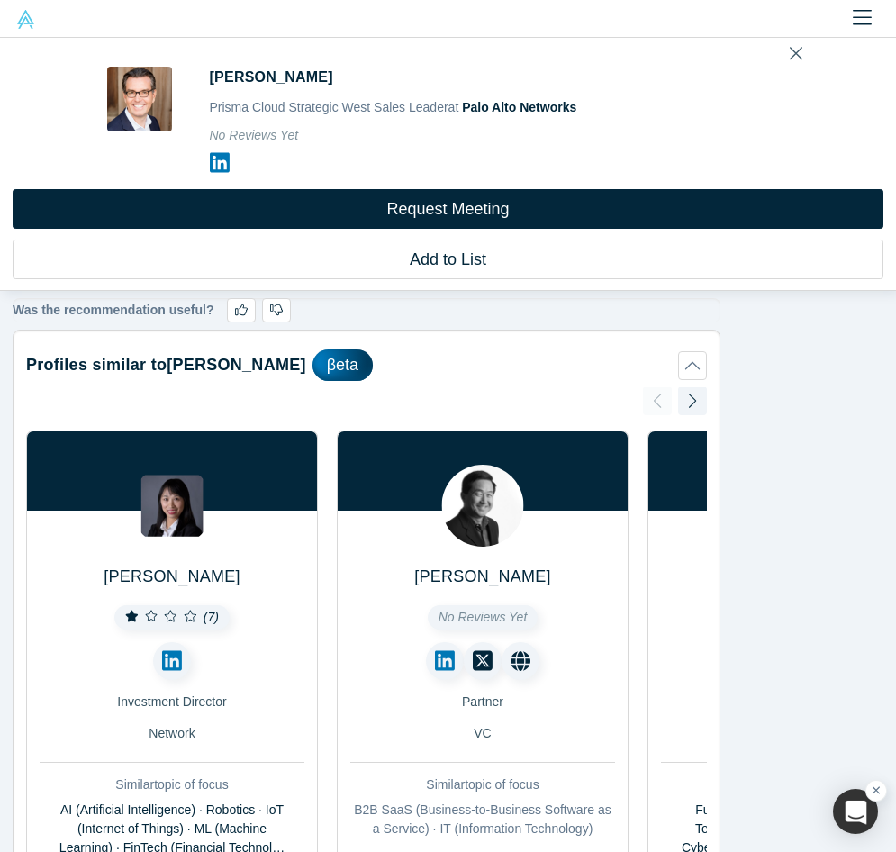
drag, startPoint x: 797, startPoint y: 52, endPoint x: 721, endPoint y: 77, distance: 79.7
click at [797, 52] on icon "Close" at bounding box center [795, 54] width 13 height 13
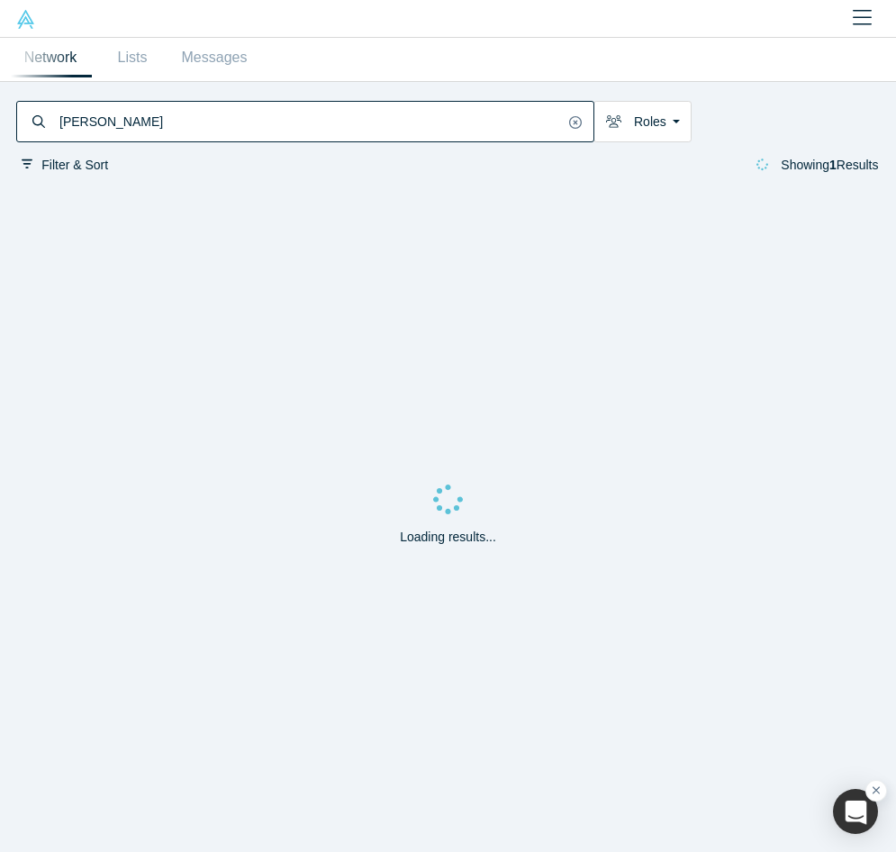
click at [139, 129] on input "[PERSON_NAME]" at bounding box center [311, 122] width 506 height 36
click at [138, 127] on input "[PERSON_NAME]" at bounding box center [311, 122] width 506 height 36
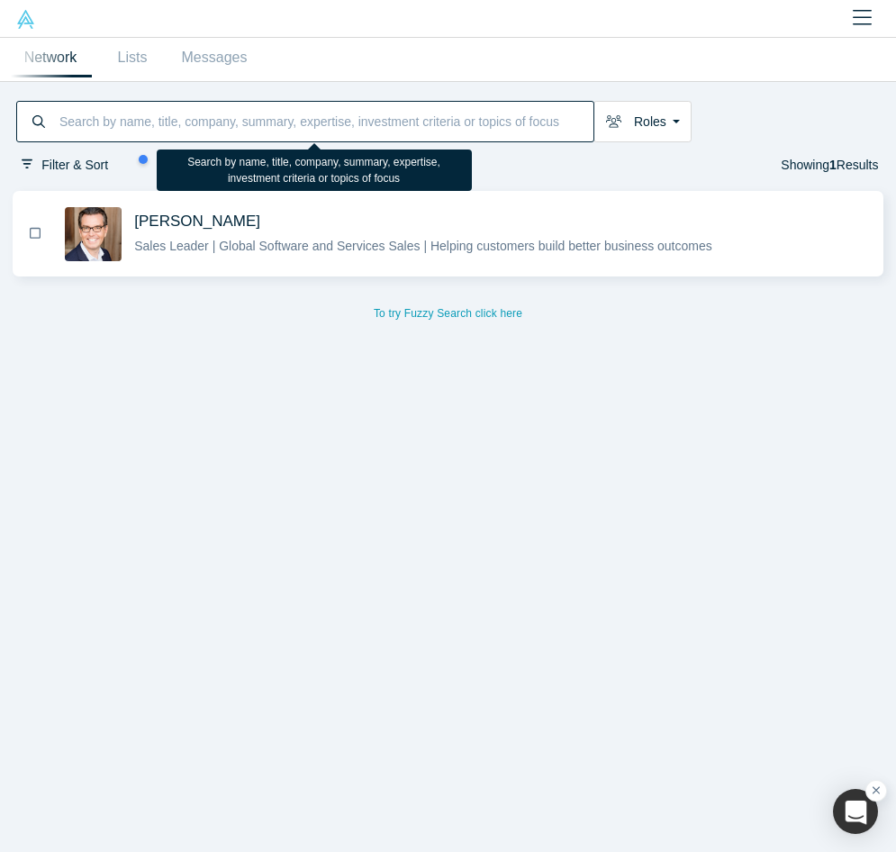
paste input "[PERSON_NAME]"
type input "[PERSON_NAME]"
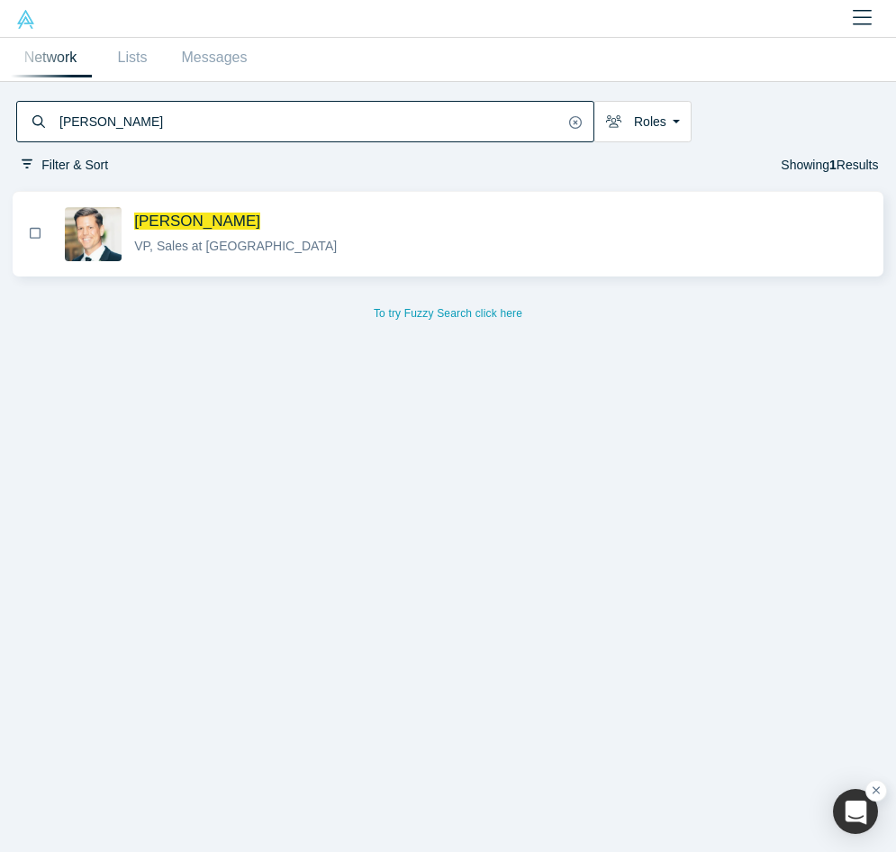
click at [239, 240] on span "VP, Sales at [GEOGRAPHIC_DATA]" at bounding box center [235, 246] width 203 height 14
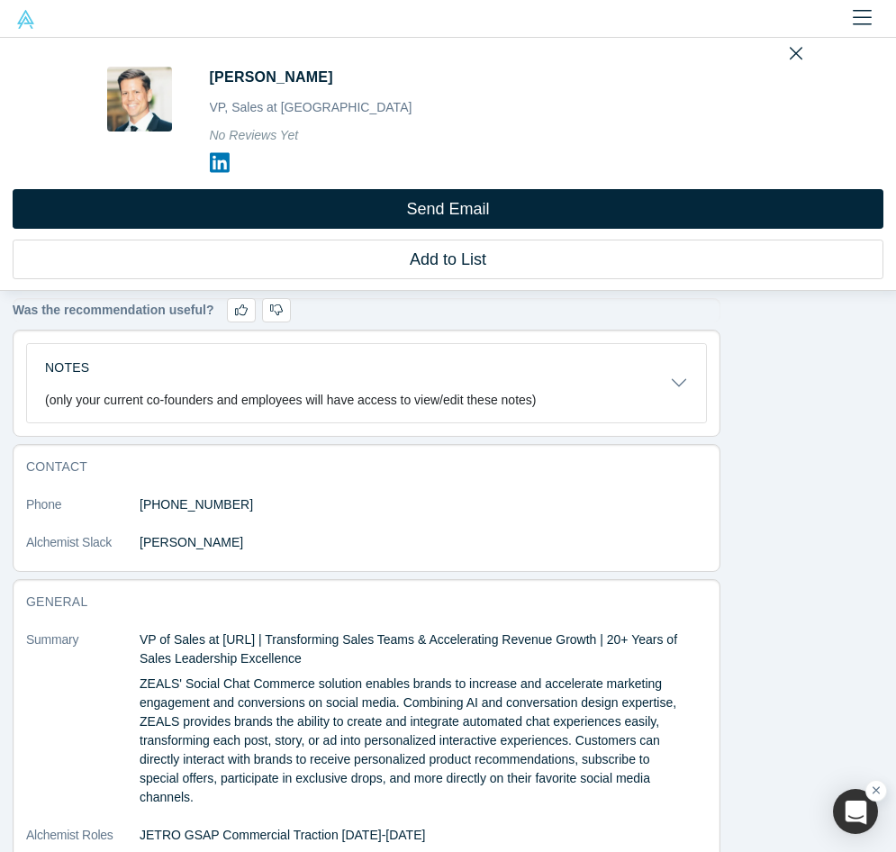
click at [218, 158] on icon at bounding box center [220, 163] width 20 height 20
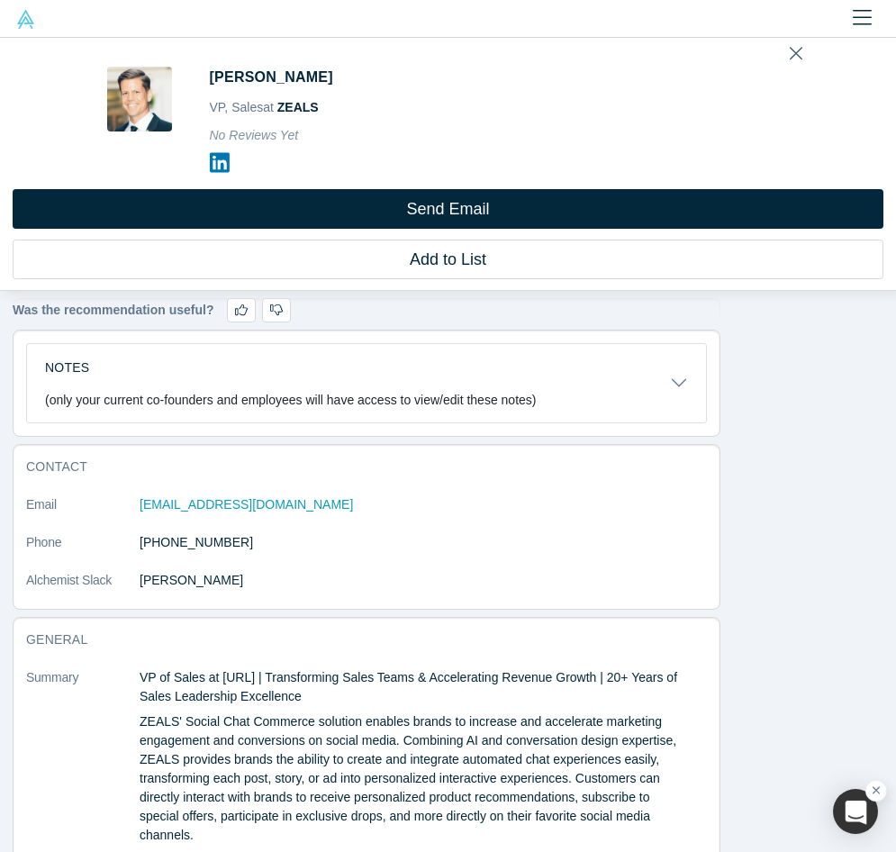
click at [795, 53] on icon "Close" at bounding box center [795, 54] width 13 height 13
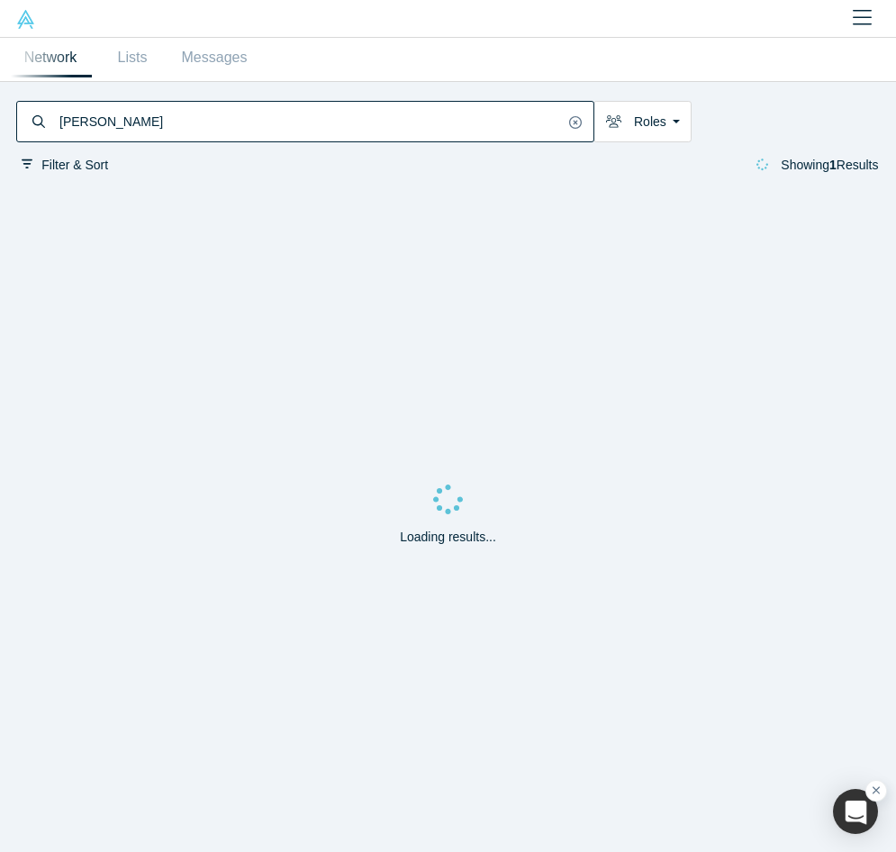
click at [474, 123] on input "[PERSON_NAME]" at bounding box center [311, 122] width 506 height 36
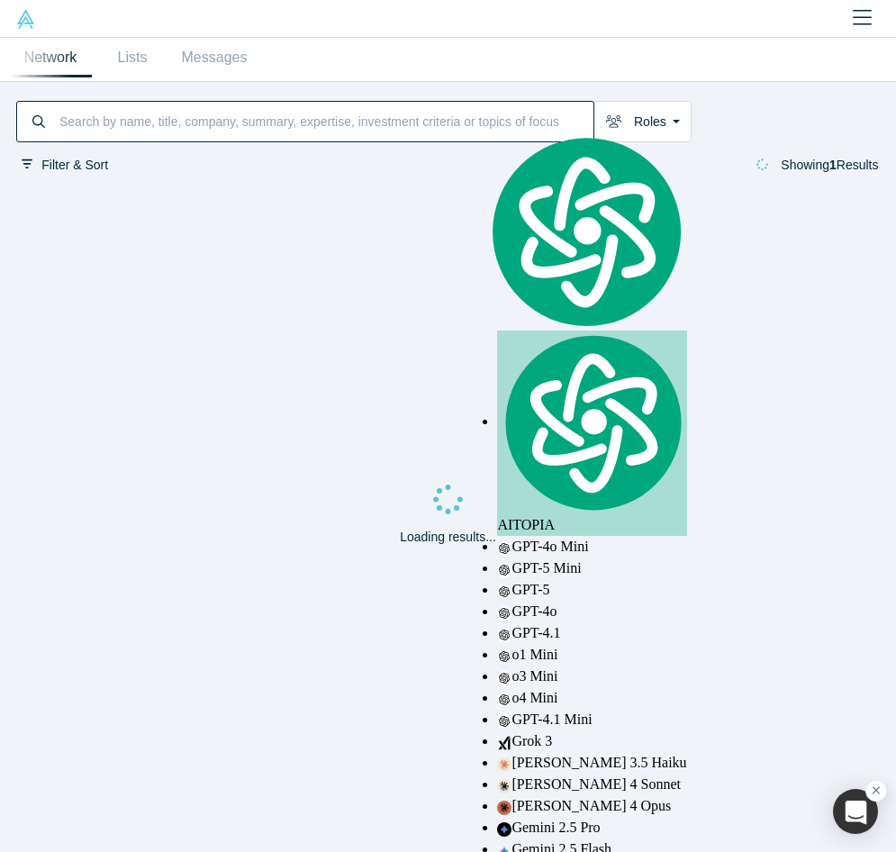
paste input "[PERSON_NAME]"
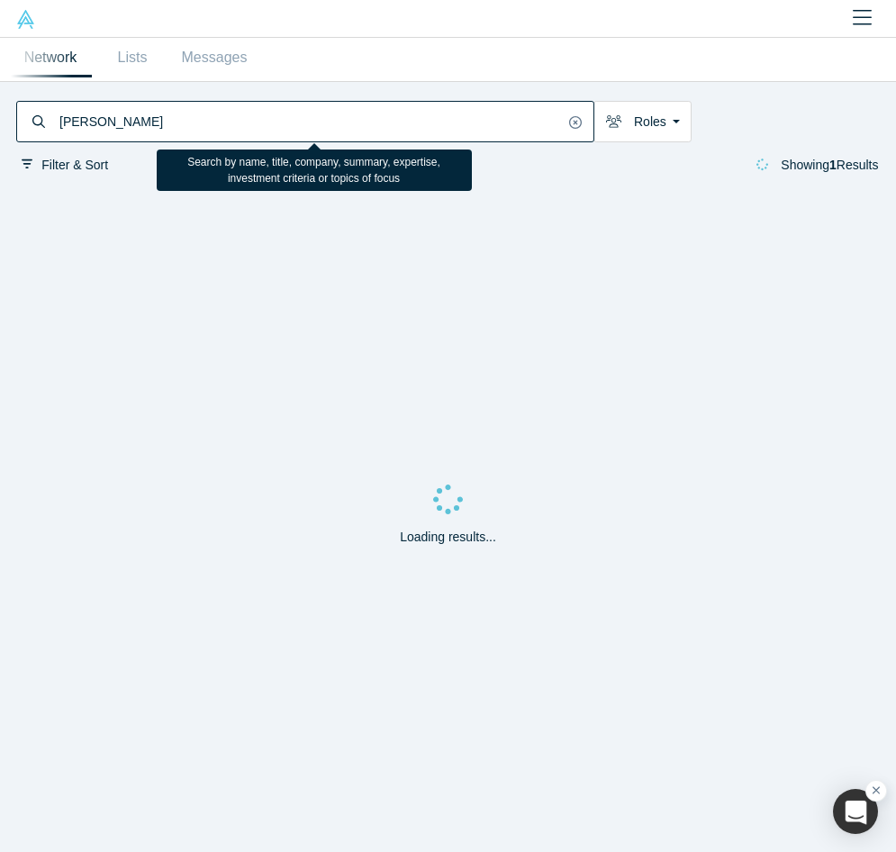
type input "[PERSON_NAME]"
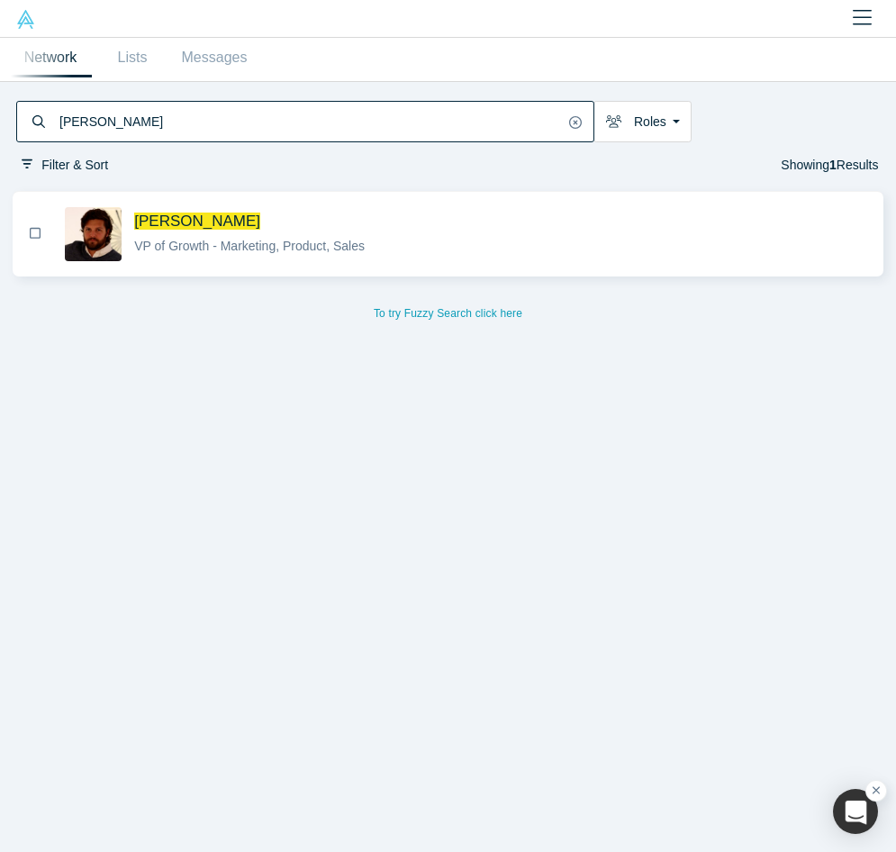
click at [460, 230] on span "[PERSON_NAME]" at bounding box center [501, 221] width 734 height 19
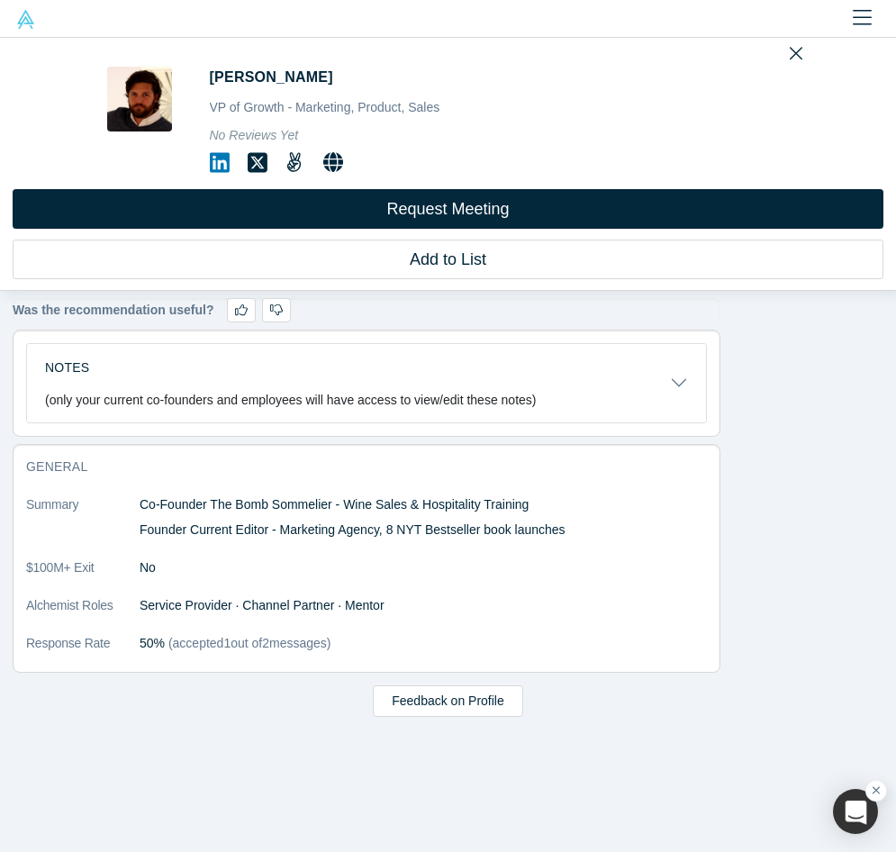
click at [221, 160] on icon at bounding box center [220, 162] width 20 height 23
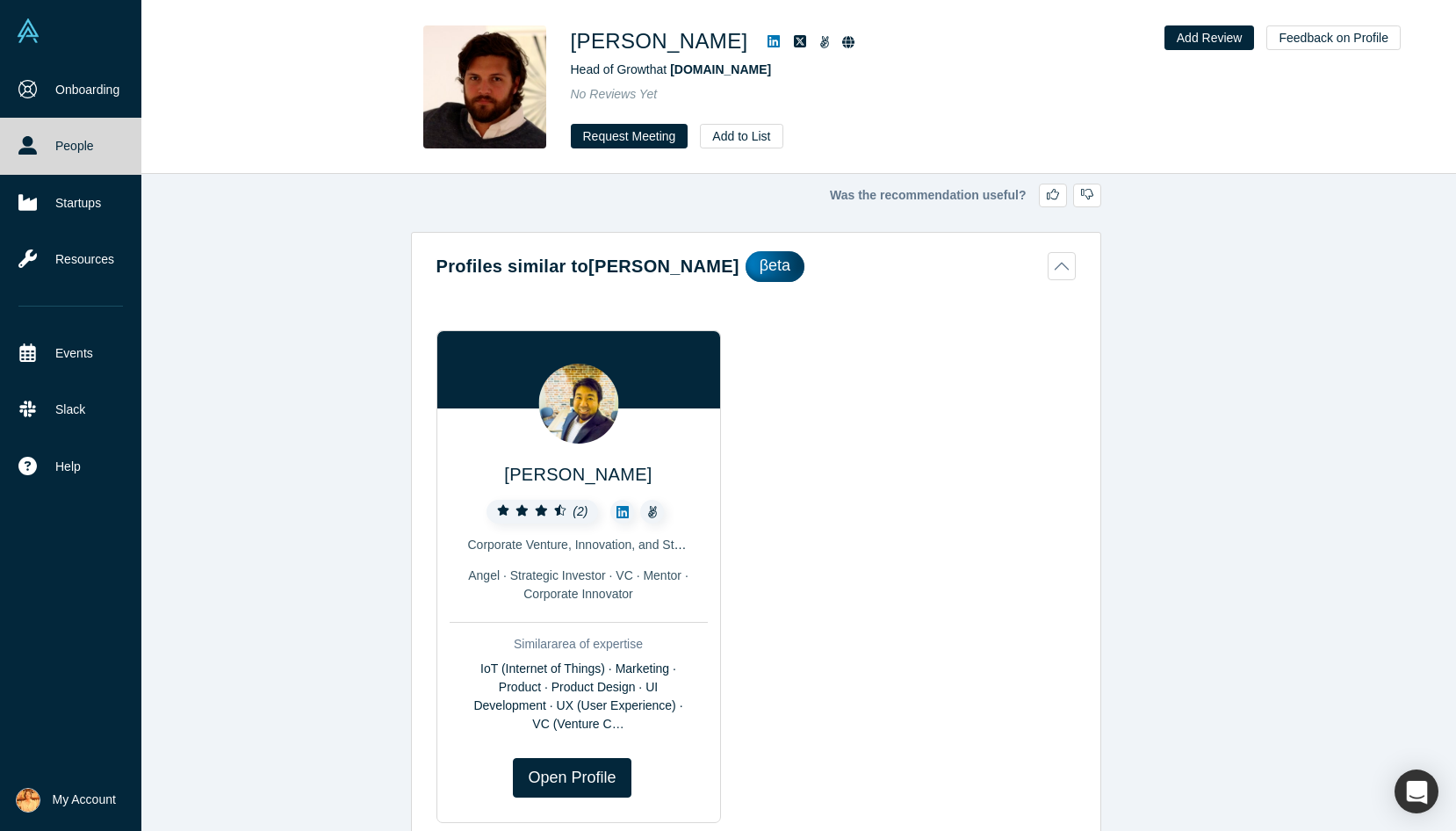
click at [61, 148] on link "People" at bounding box center [70, 146] width 142 height 57
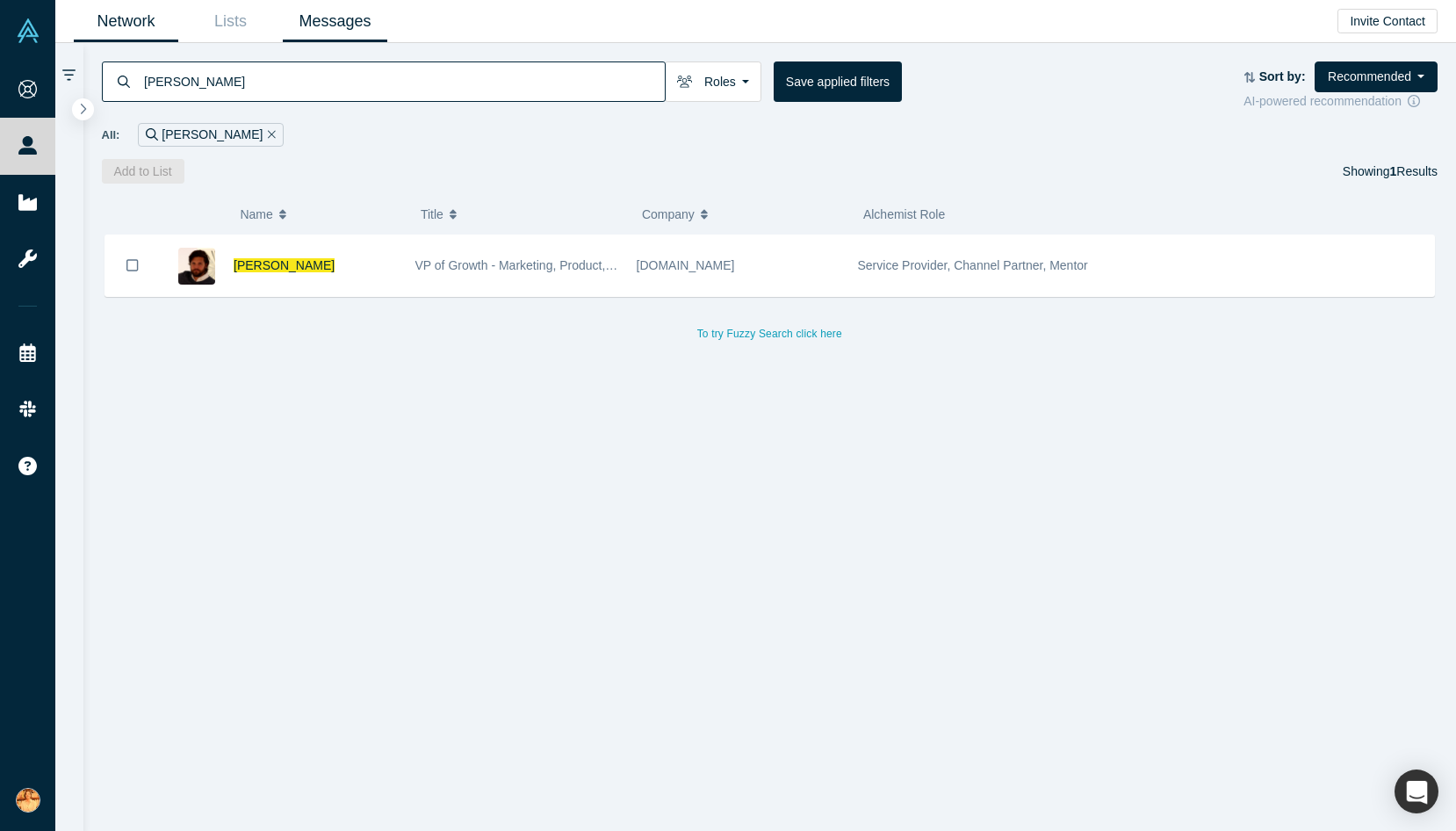
click at [323, 25] on link "Messages" at bounding box center [335, 21] width 104 height 41
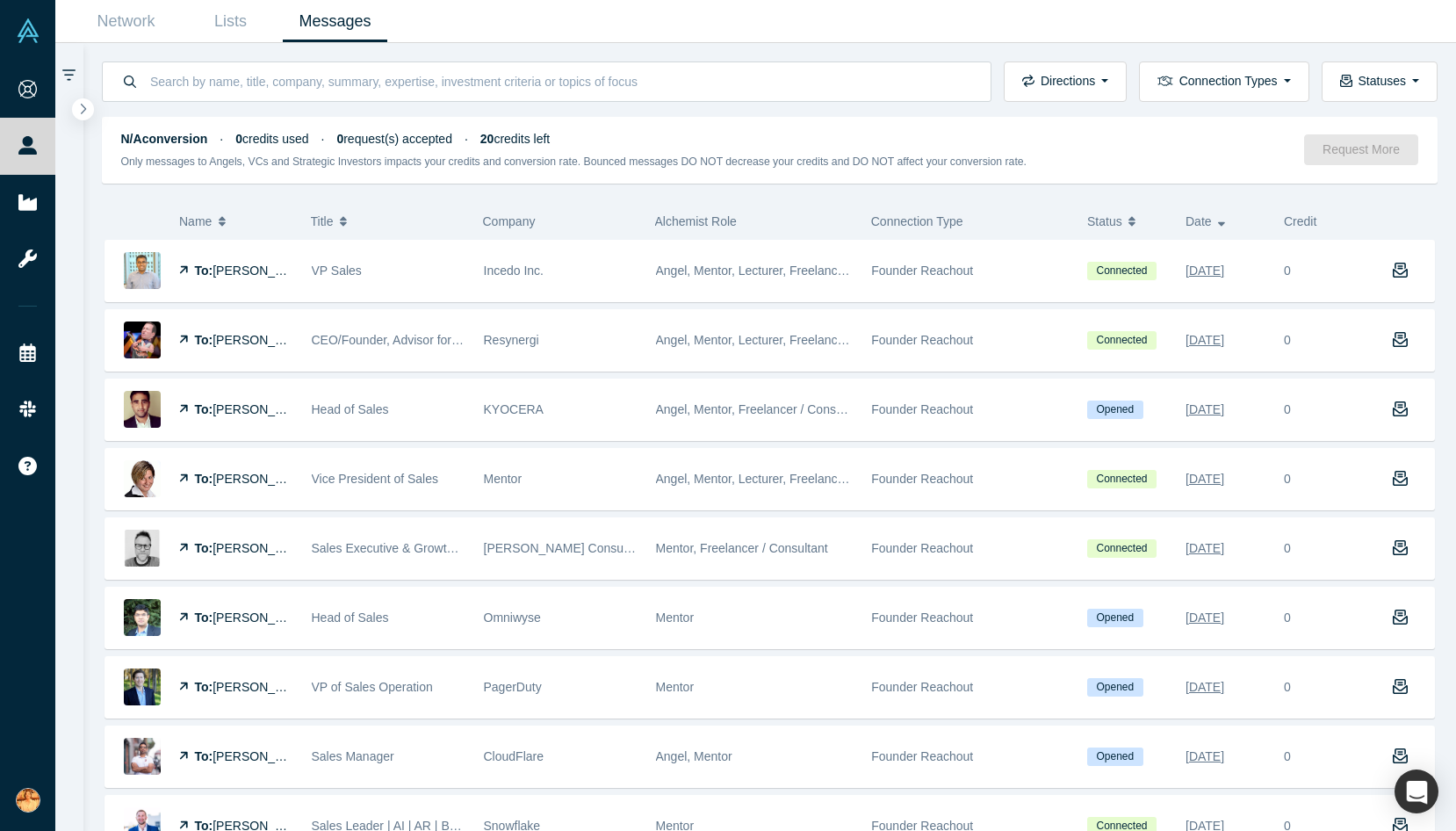
click at [873, 221] on icon "button" at bounding box center [1221, 221] width 7 height 13
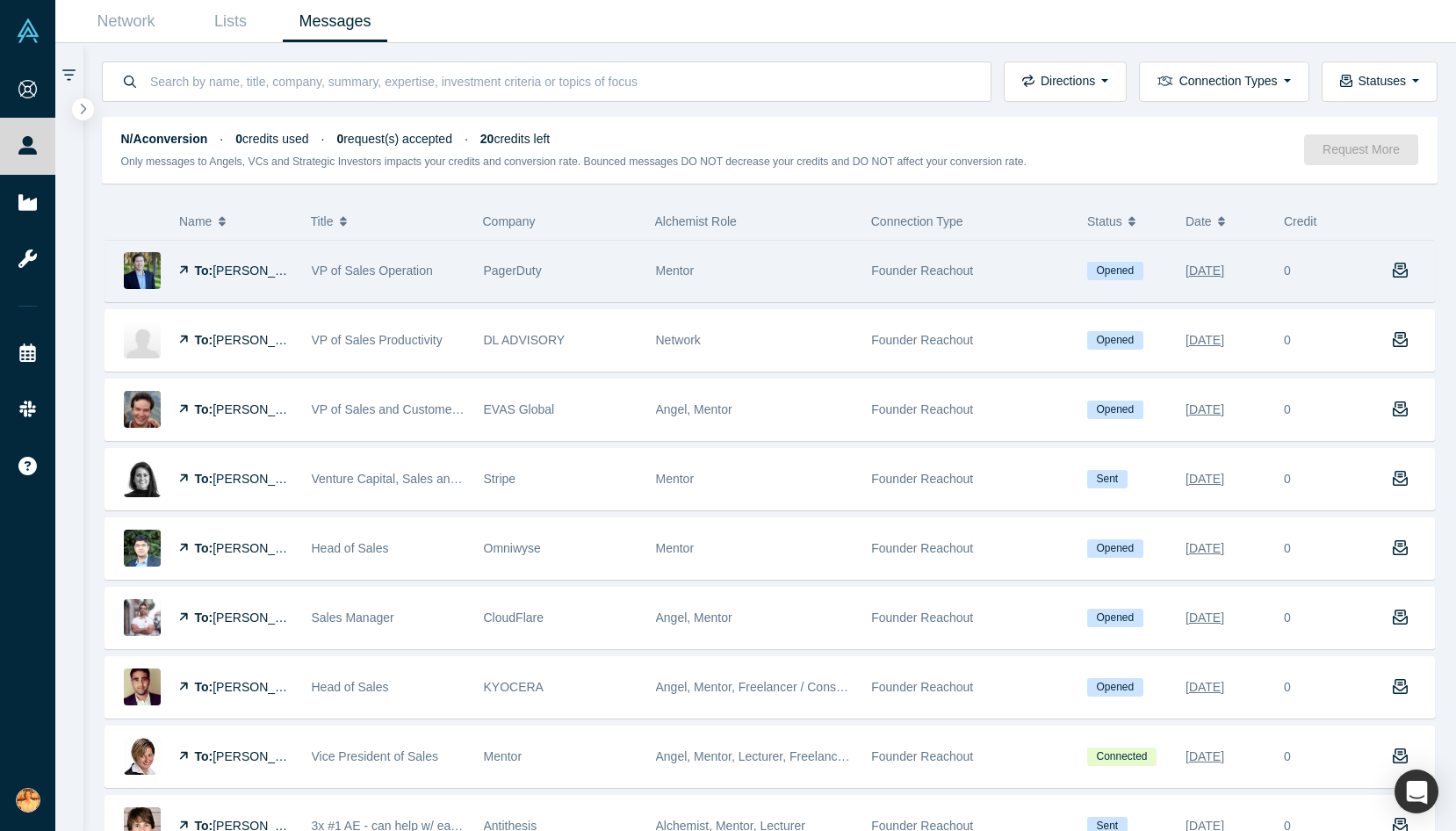
click at [247, 270] on span "[PERSON_NAME]" at bounding box center [263, 270] width 101 height 14
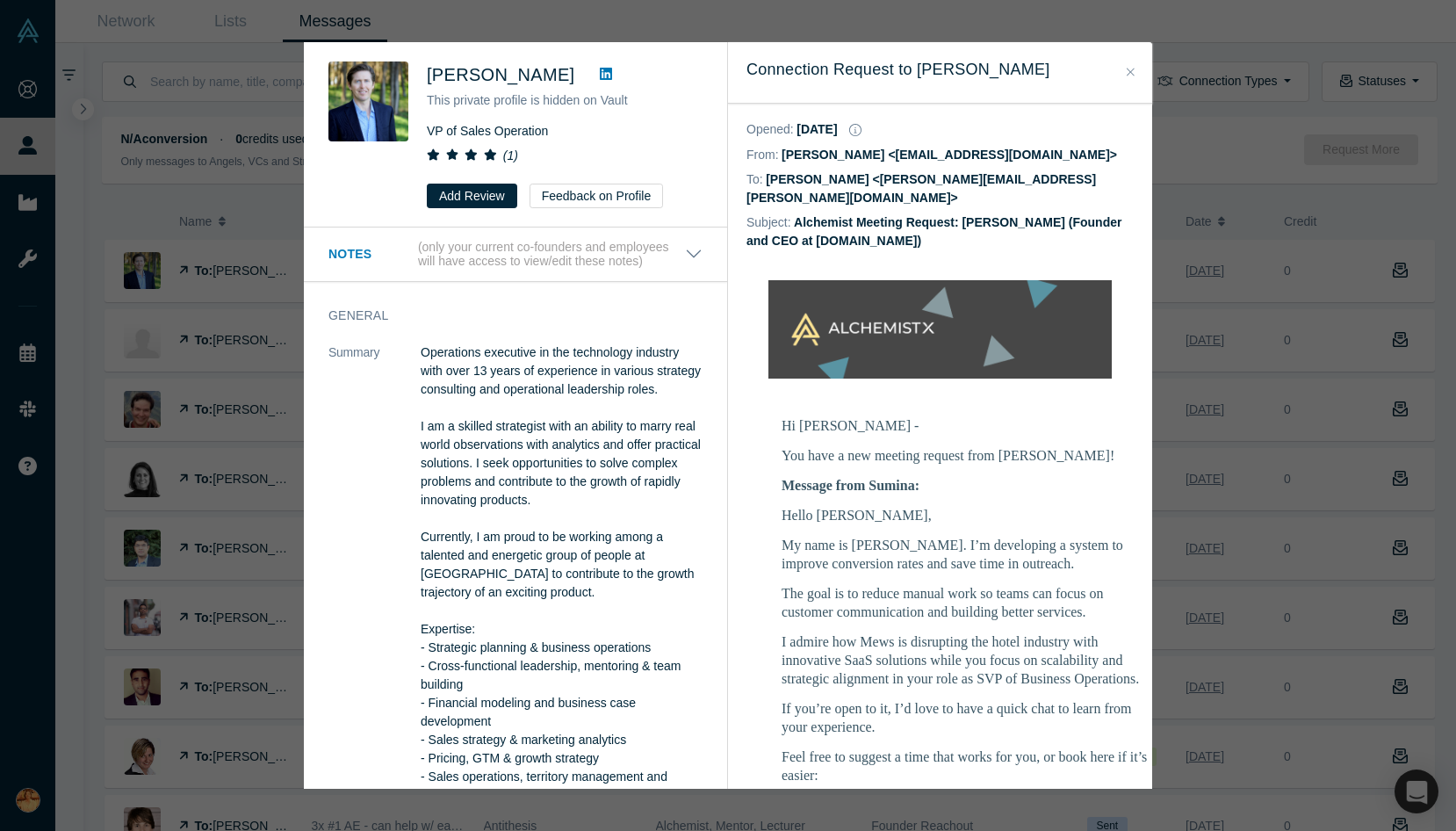
drag, startPoint x: 425, startPoint y: 71, endPoint x: 558, endPoint y: 74, distance: 133.0
click at [558, 74] on div "[PERSON_NAME] This private profile is hidden on Vault VP of Sales Operation ( 1…" at bounding box center [519, 135] width 381 height 146
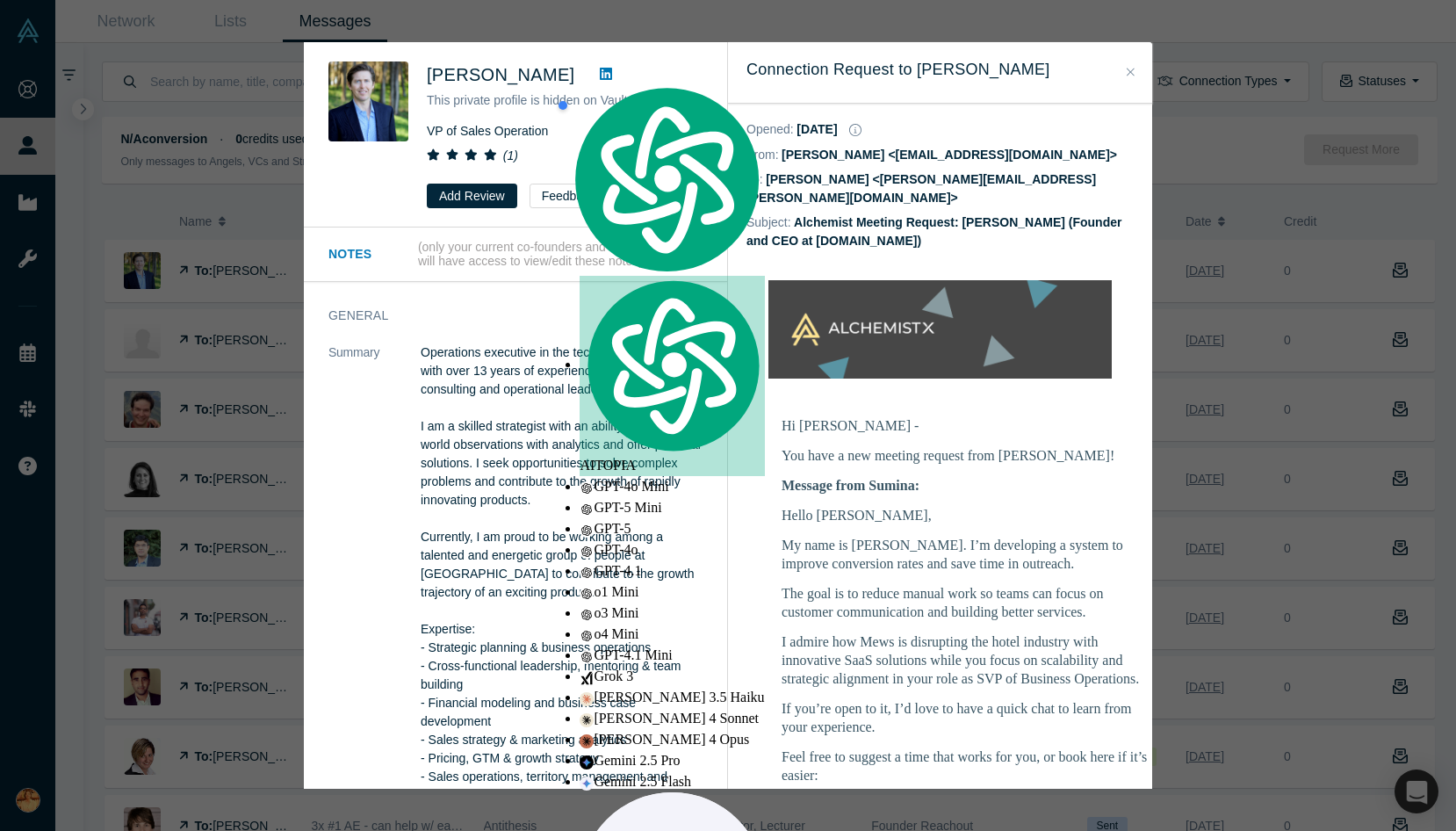
copy span "[PERSON_NAME]"
click at [667, 28] on div "Was the recommendation useful? [PERSON_NAME] This private profile is hidden on …" at bounding box center [728, 416] width 1456 height 831
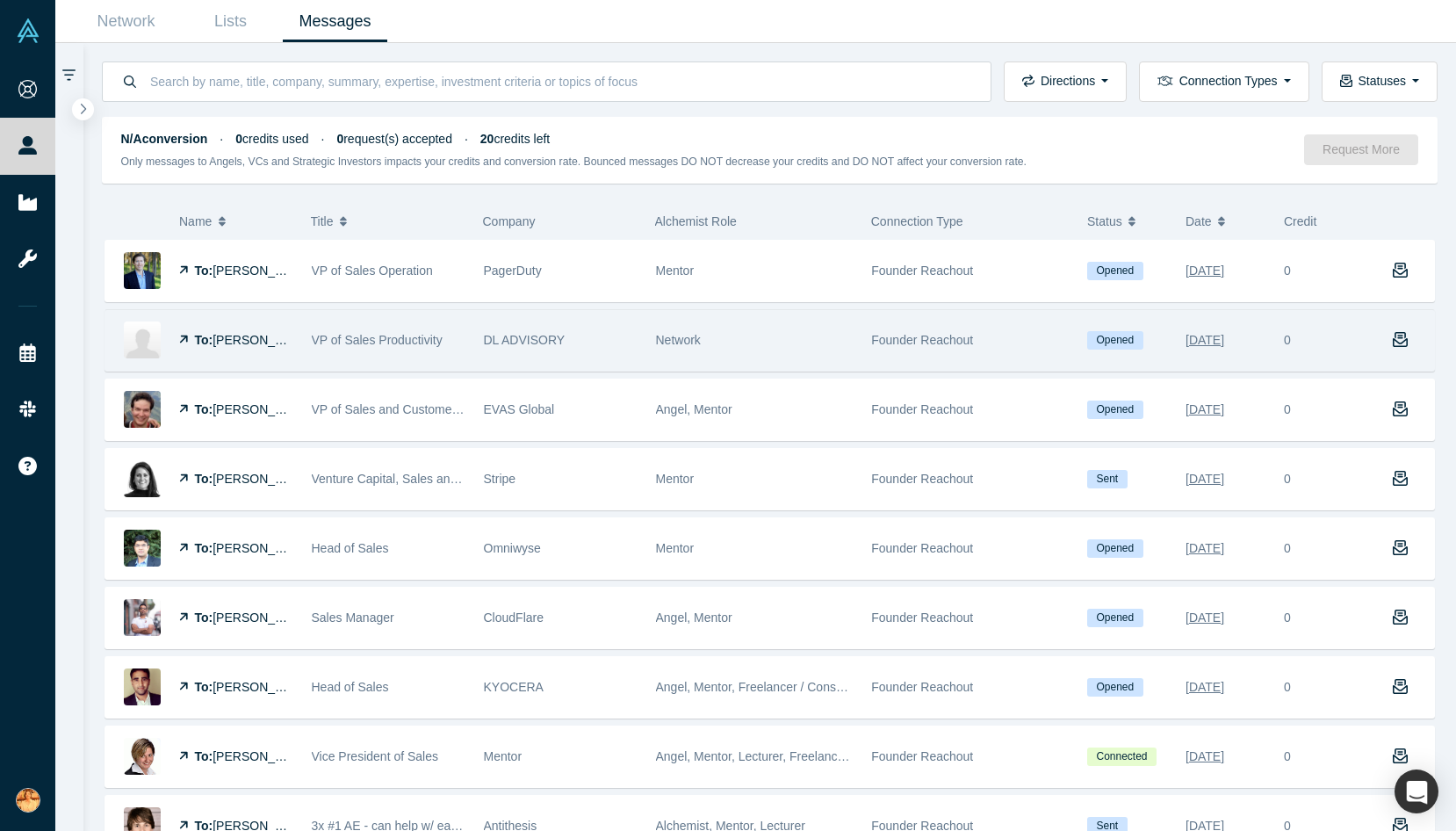
click at [242, 347] on div "To: [PERSON_NAME]" at bounding box center [236, 340] width 114 height 60
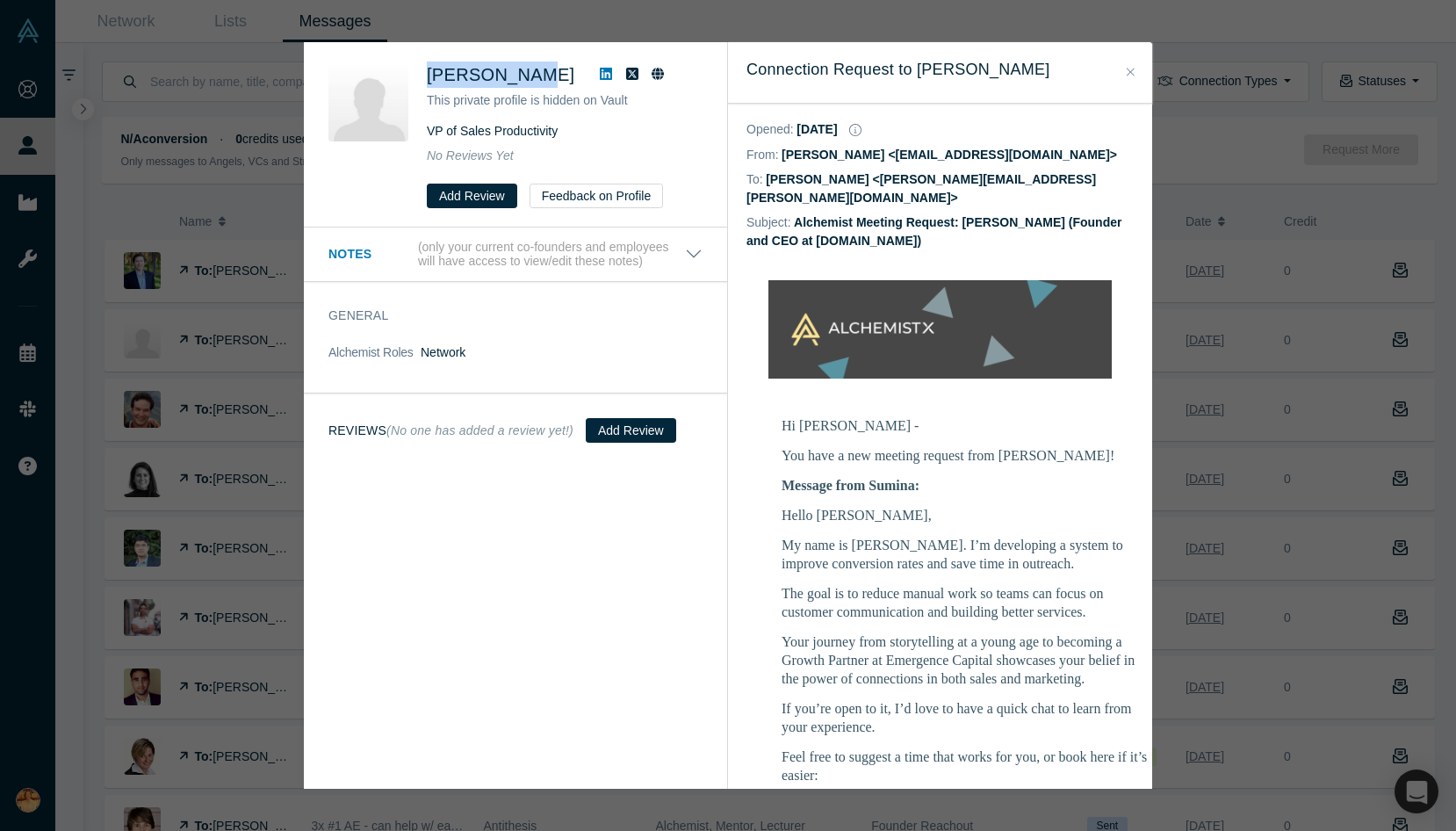
drag, startPoint x: 423, startPoint y: 68, endPoint x: 532, endPoint y: 71, distance: 109.0
click at [532, 71] on div "[PERSON_NAME] This private profile is hidden on Vault VP of Sales Productivity …" at bounding box center [519, 135] width 381 height 146
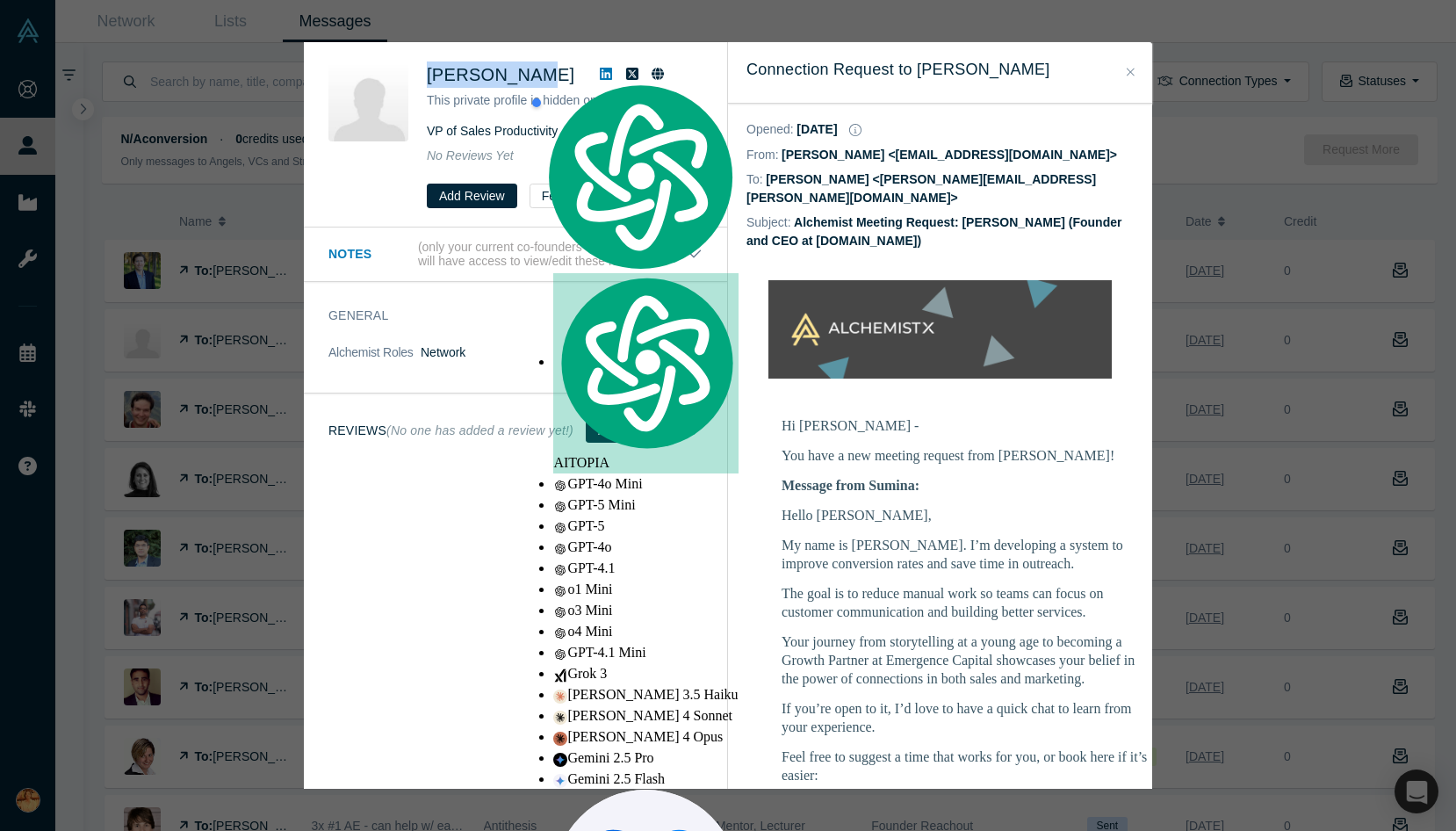
copy span "[PERSON_NAME]"
click at [873, 96] on div "Was the recommendation useful? [PERSON_NAME] This private profile is hidden on …" at bounding box center [728, 416] width 1456 height 831
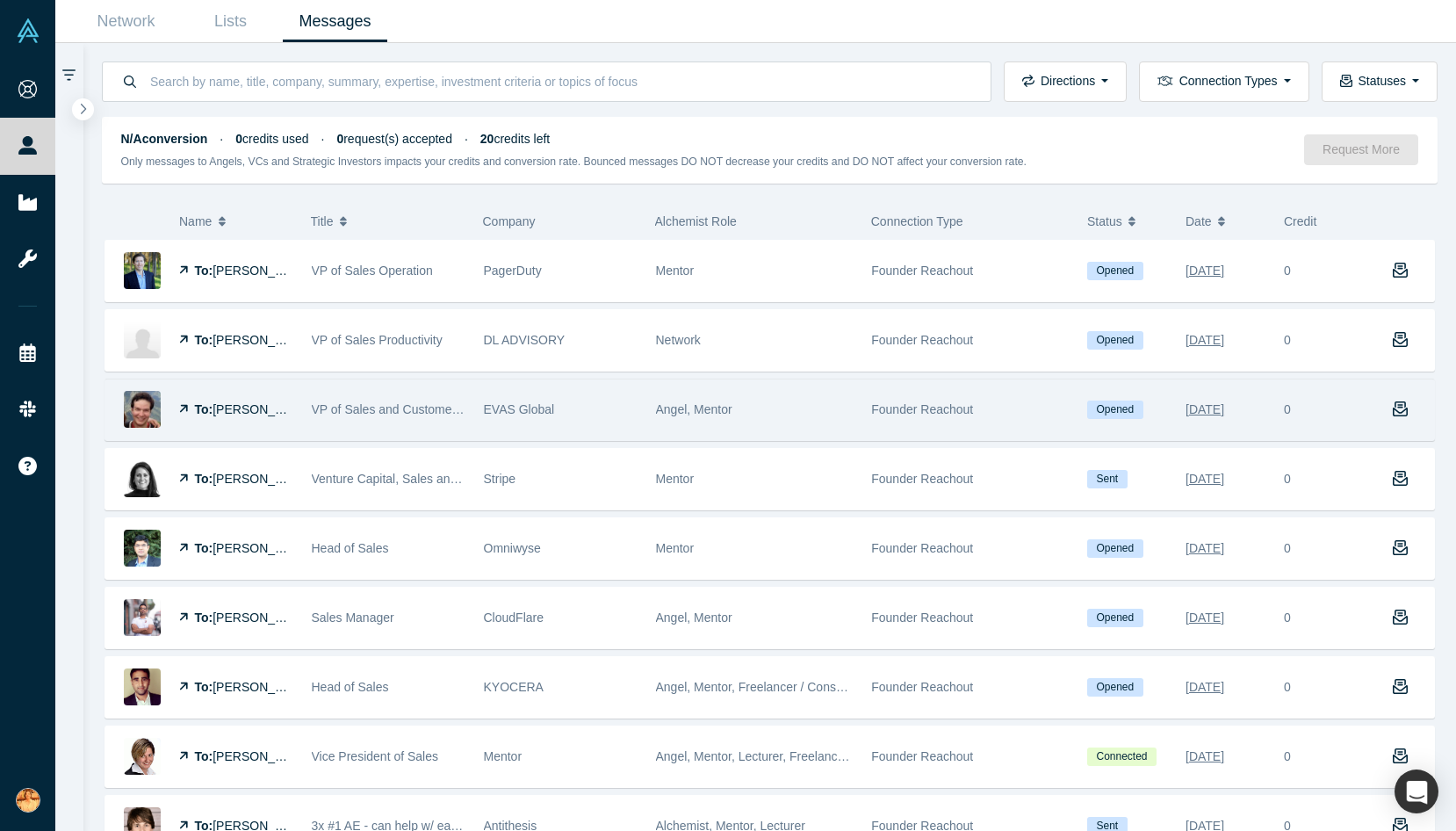
click at [257, 413] on span "[PERSON_NAME]" at bounding box center [263, 409] width 101 height 14
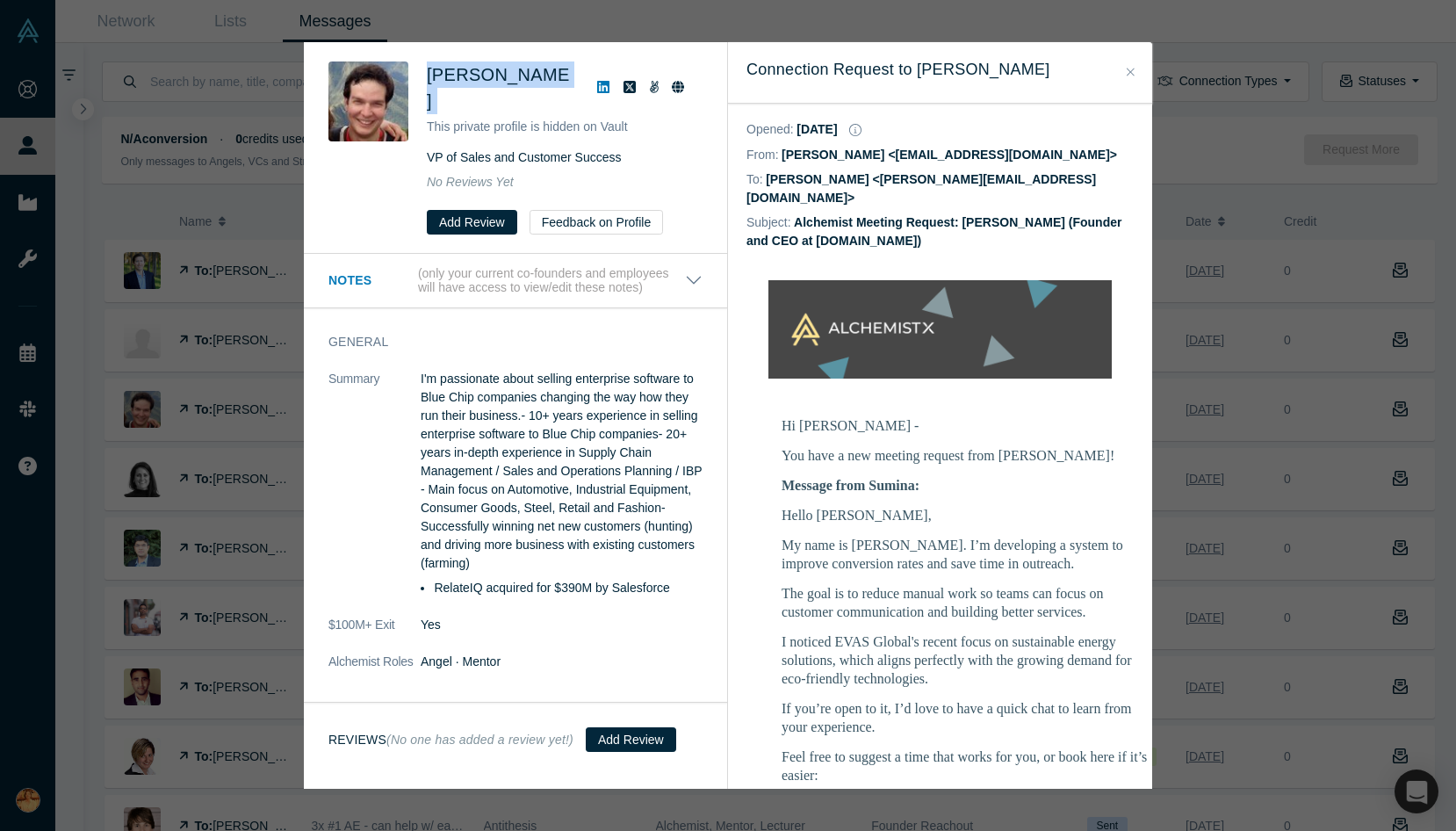
drag, startPoint x: 430, startPoint y: 73, endPoint x: 561, endPoint y: 75, distance: 131.0
click at [561, 75] on div "[PERSON_NAME]" at bounding box center [564, 88] width 276 height 53
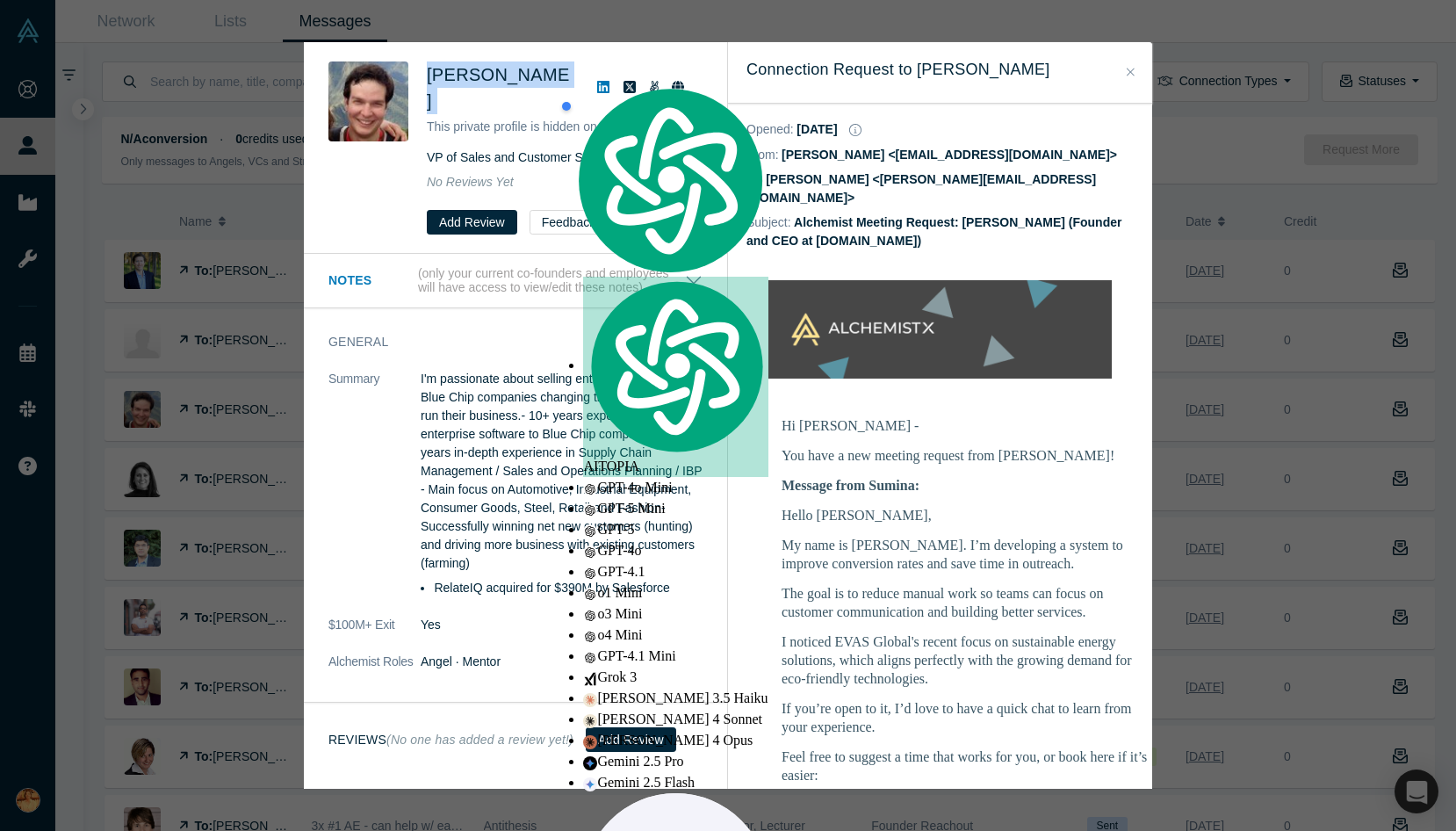
copy div "[PERSON_NAME]"
